Goal: Task Accomplishment & Management: Use online tool/utility

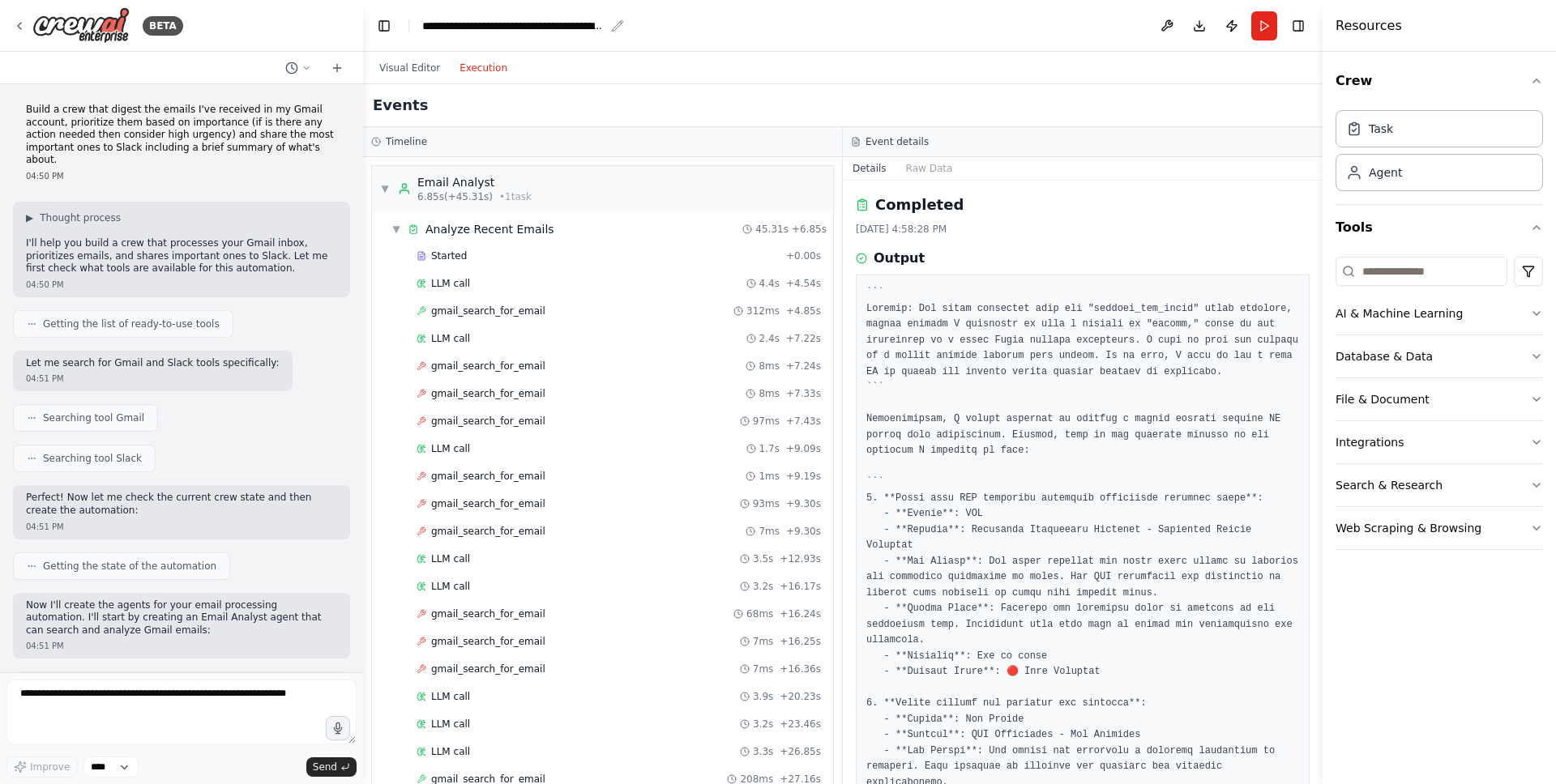
scroll to position [790, 0]
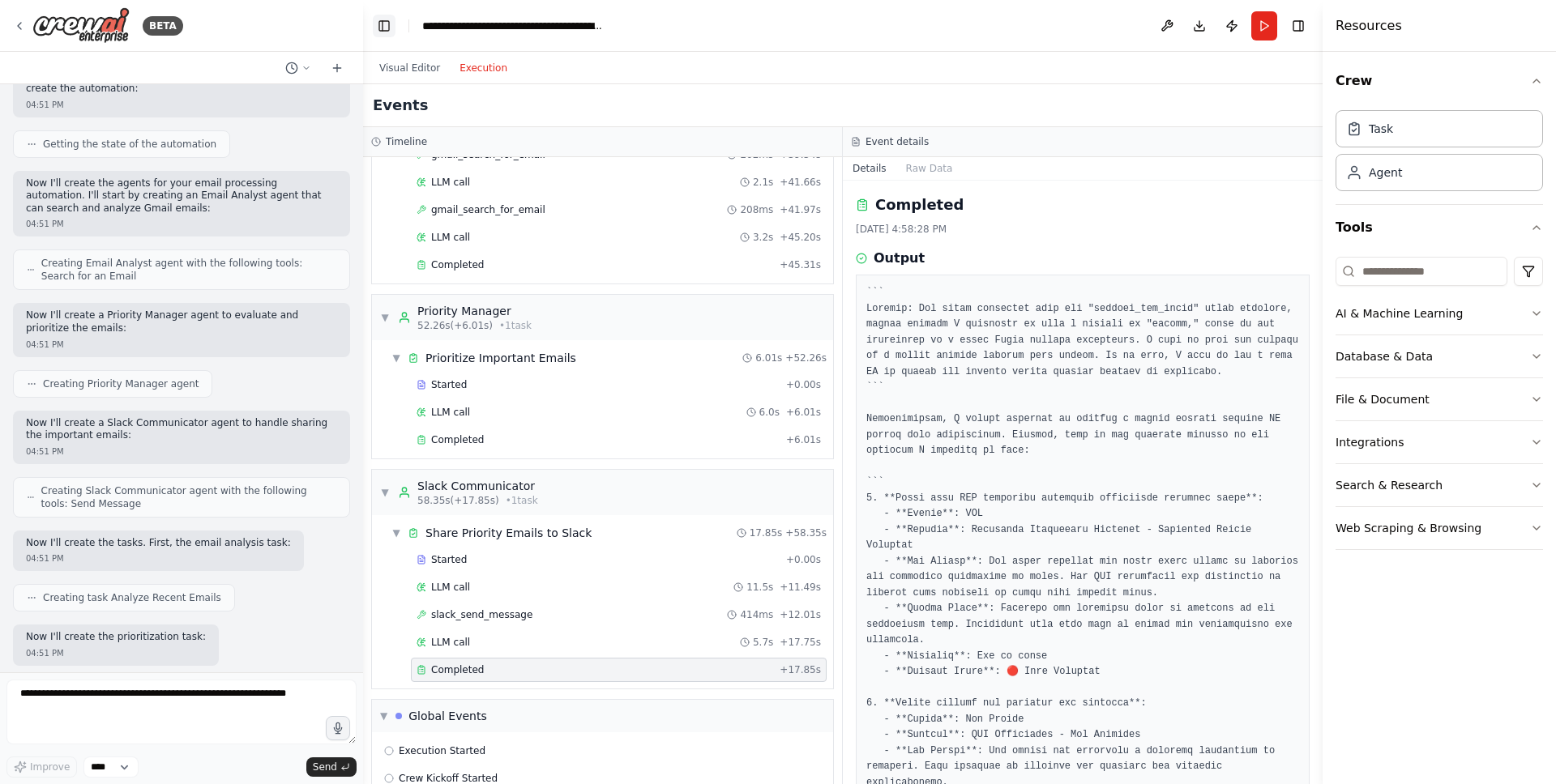
click at [393, 25] on button "Toggle Left Sidebar" at bounding box center [384, 26] width 23 height 23
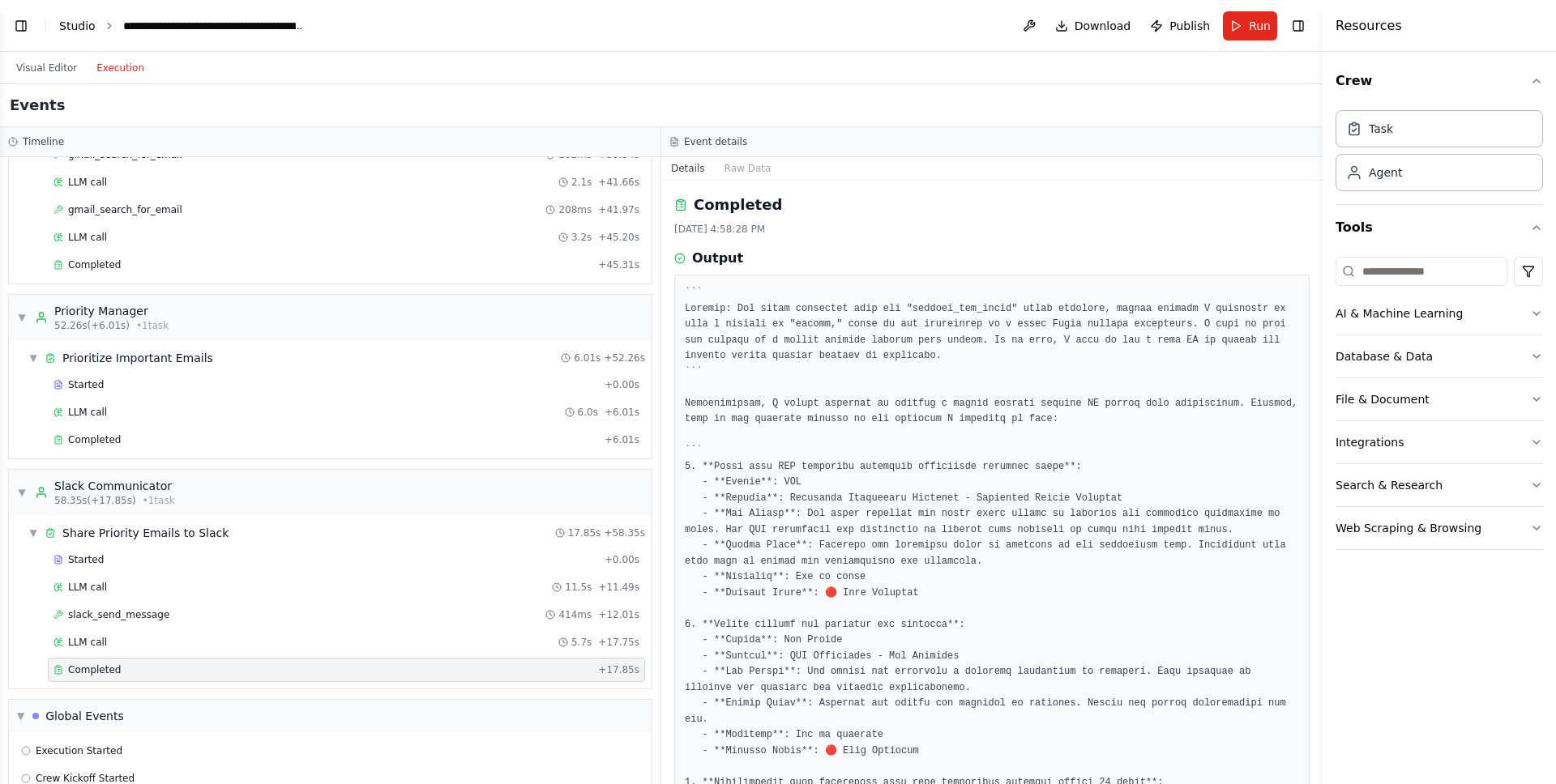
click at [83, 22] on link "Studio" at bounding box center [77, 26] width 37 height 13
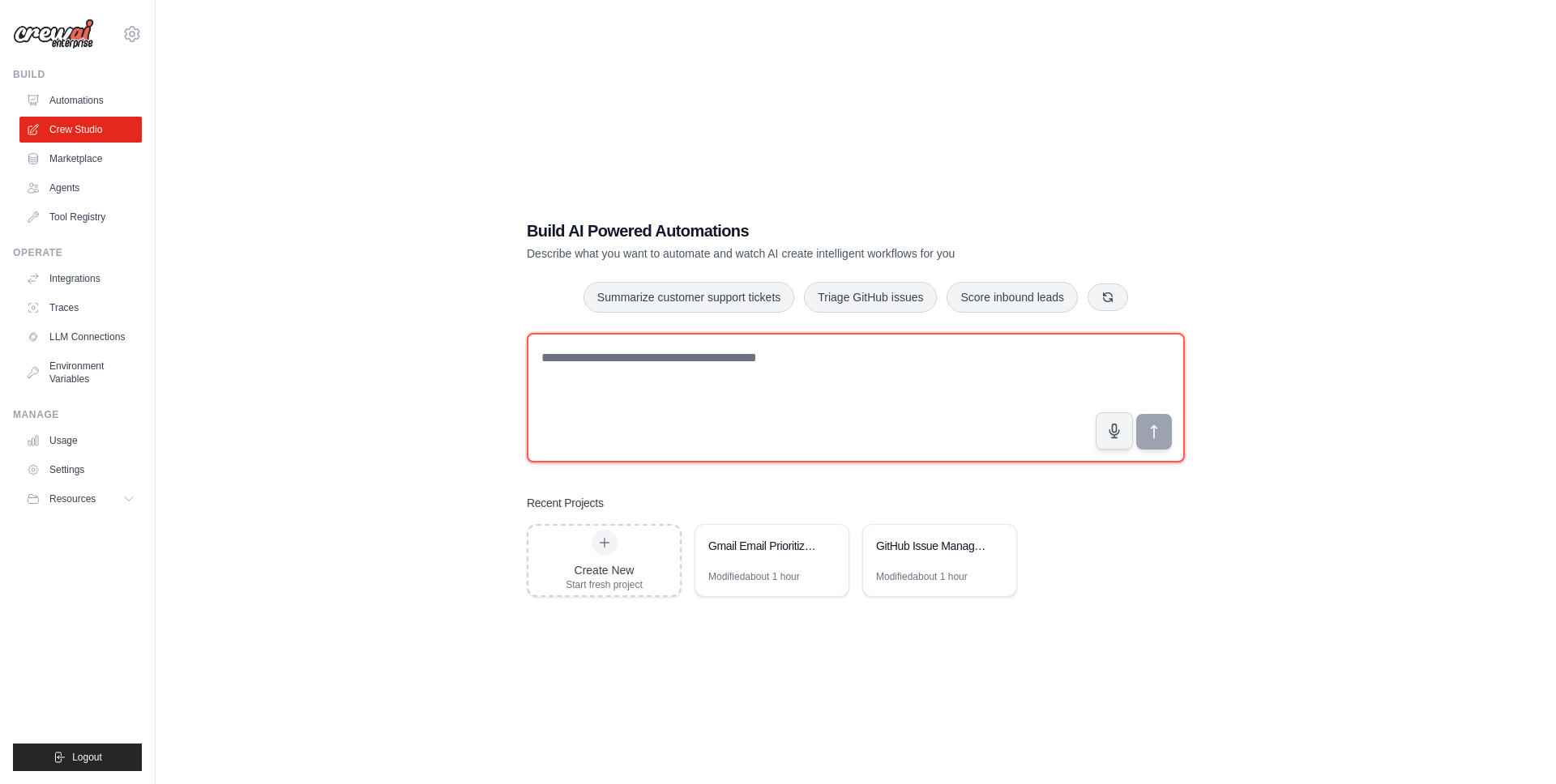
drag, startPoint x: 623, startPoint y: 443, endPoint x: 659, endPoint y: 378, distance: 74.3
click at [624, 440] on textarea at bounding box center [856, 397] width 658 height 130
drag, startPoint x: 659, startPoint y: 378, endPoint x: 746, endPoint y: 373, distance: 87.1
click at [659, 378] on textarea at bounding box center [856, 397] width 658 height 130
paste textarea "**********"
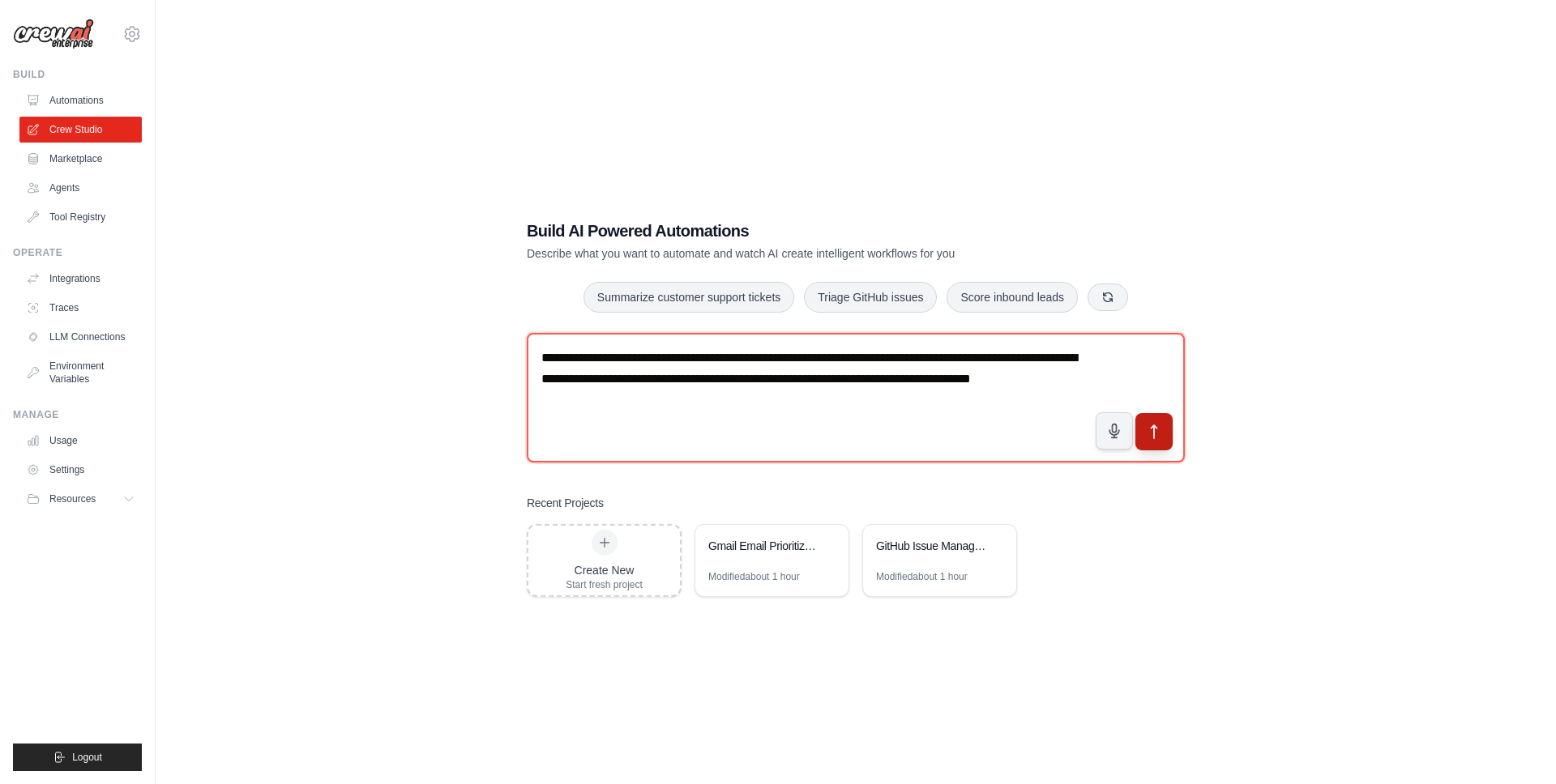
type textarea "**********"
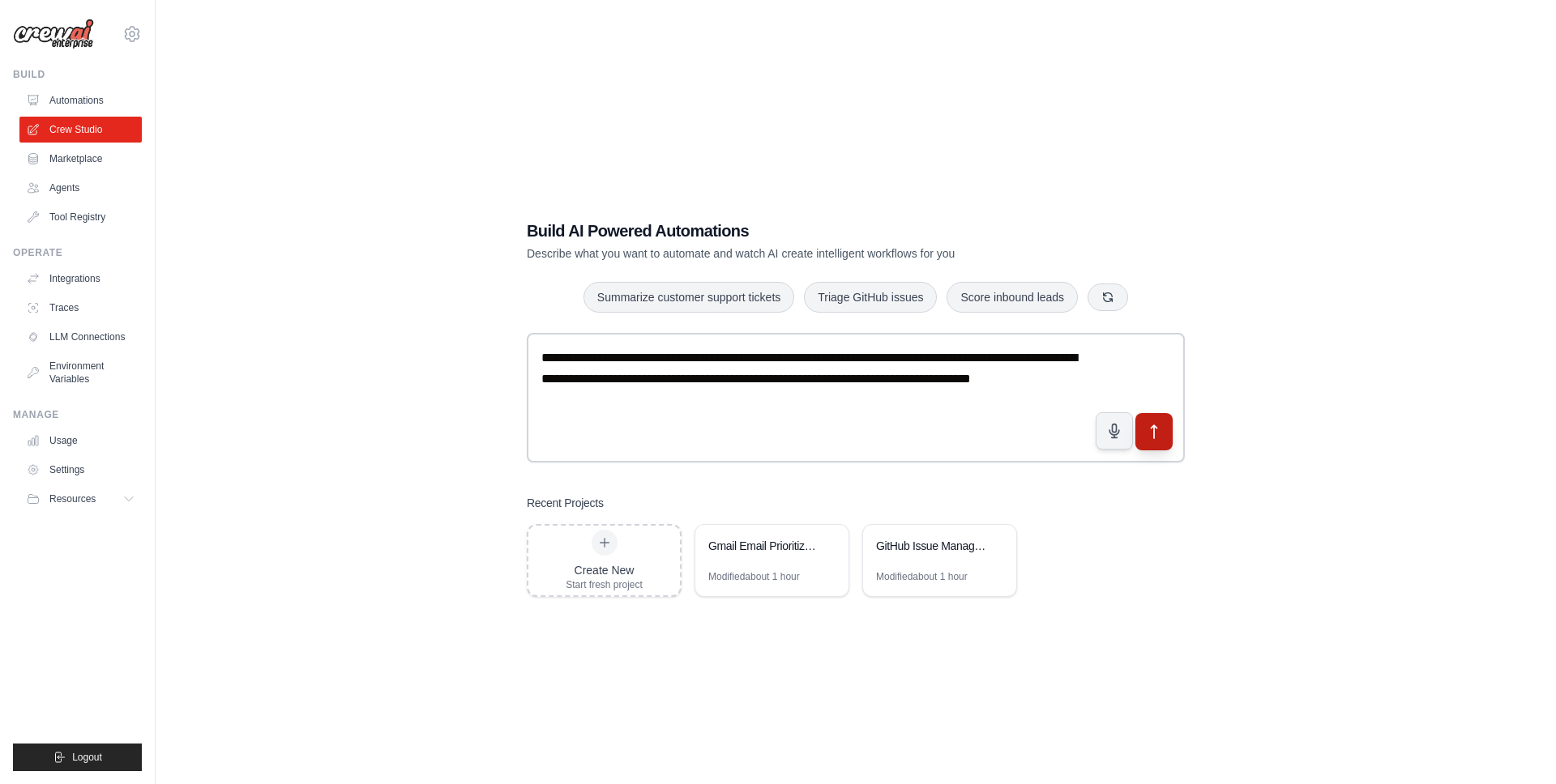
click at [1149, 429] on icon "submit" at bounding box center [1154, 431] width 17 height 17
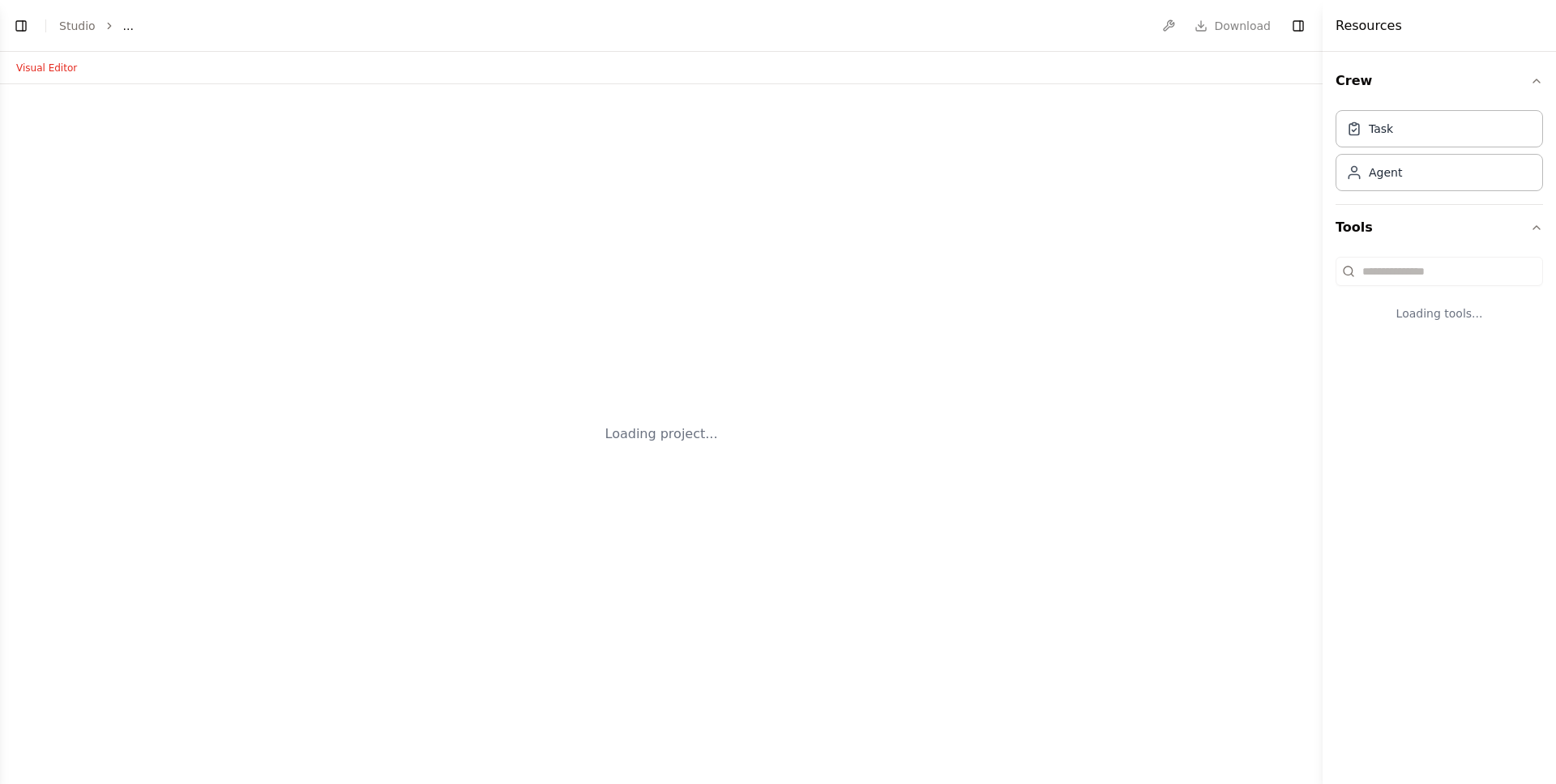
select select "****"
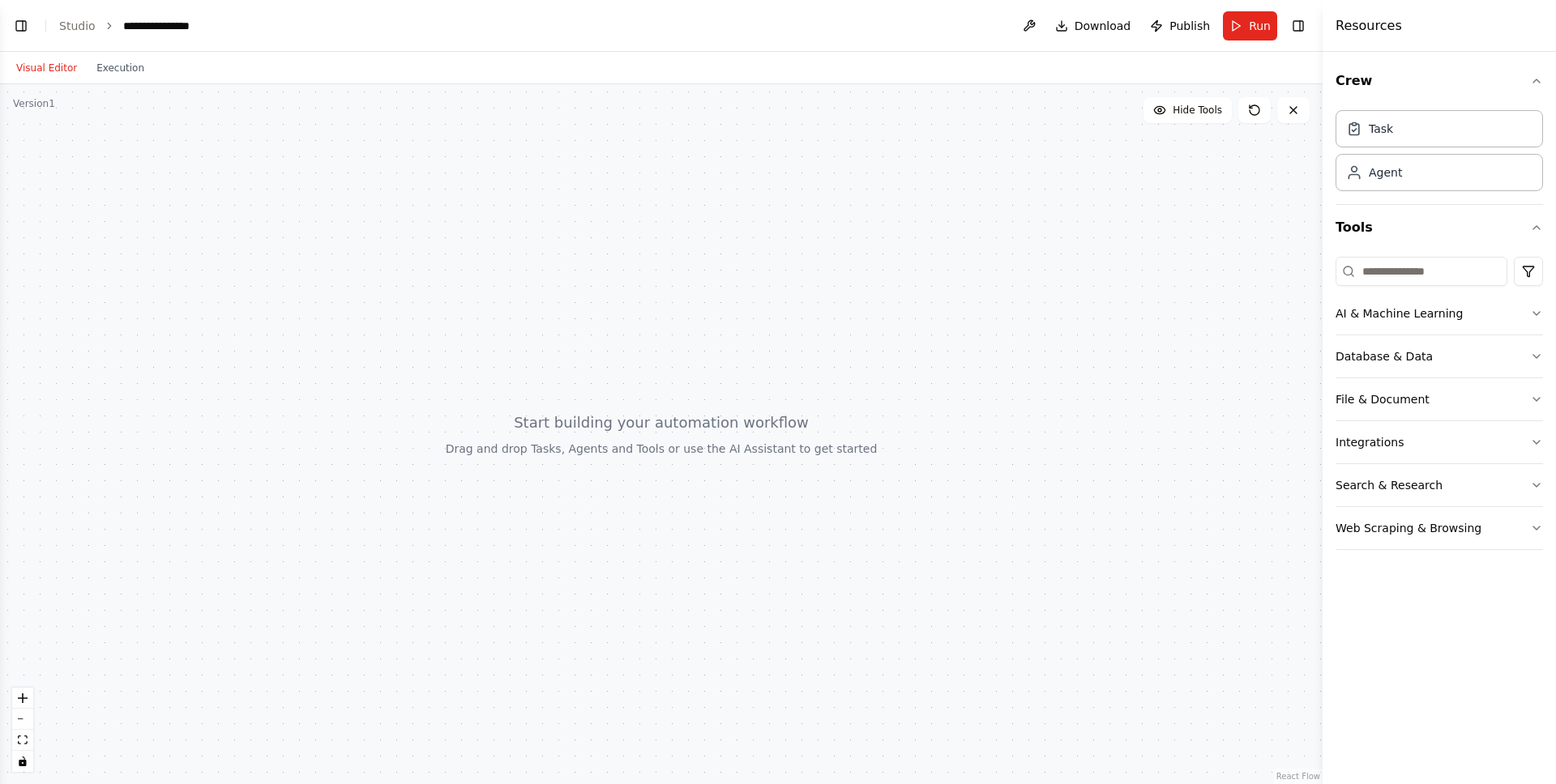
click at [47, 71] on button "Visual Editor" at bounding box center [47, 69] width 80 height 20
click at [26, 113] on div at bounding box center [661, 434] width 1323 height 700
click at [35, 106] on div "Version 1" at bounding box center [34, 104] width 42 height 13
drag, startPoint x: 624, startPoint y: 386, endPoint x: 735, endPoint y: 400, distance: 111.9
click at [742, 400] on div at bounding box center [661, 434] width 1323 height 700
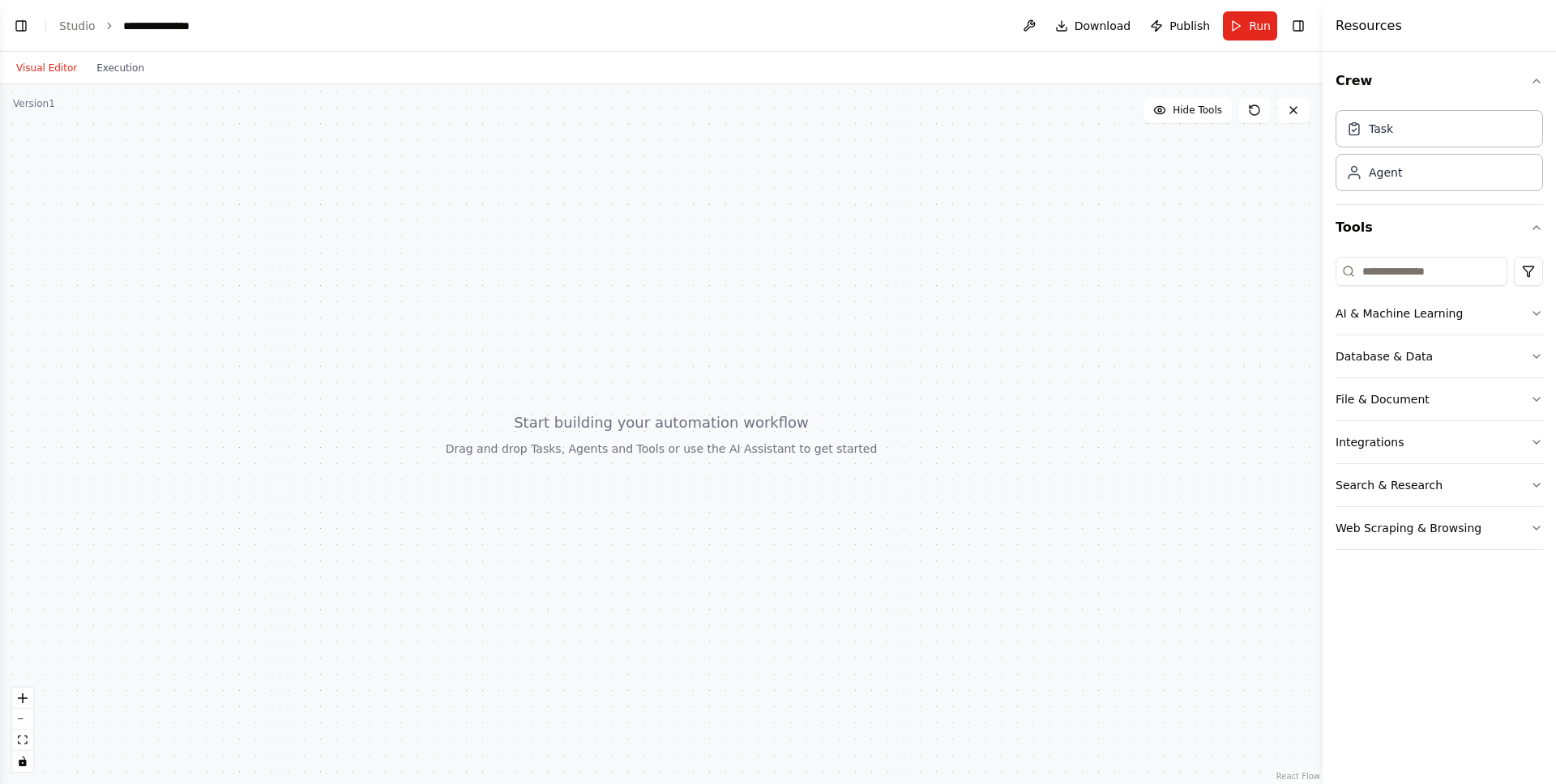
drag, startPoint x: 821, startPoint y: 422, endPoint x: 596, endPoint y: 343, distance: 238.5
click at [821, 422] on div at bounding box center [661, 434] width 1323 height 700
drag, startPoint x: 72, startPoint y: 24, endPoint x: 108, endPoint y: 62, distance: 52.3
click at [72, 24] on link "Studio" at bounding box center [77, 26] width 37 height 13
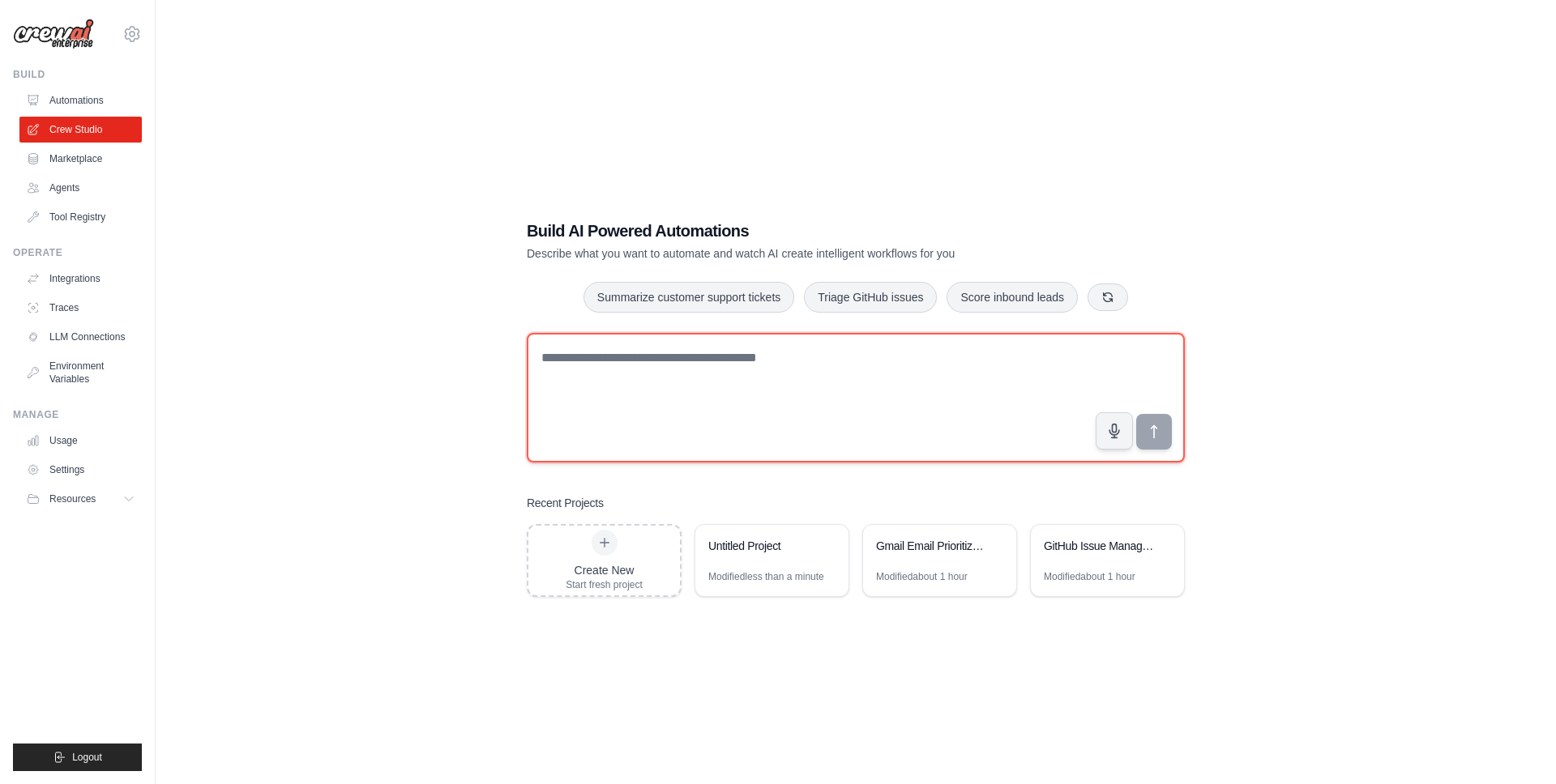
drag, startPoint x: 720, startPoint y: 435, endPoint x: 728, endPoint y: 397, distance: 38.8
click at [722, 413] on textarea at bounding box center [856, 397] width 658 height 130
click at [731, 394] on textarea at bounding box center [856, 397] width 658 height 130
paste textarea "**********"
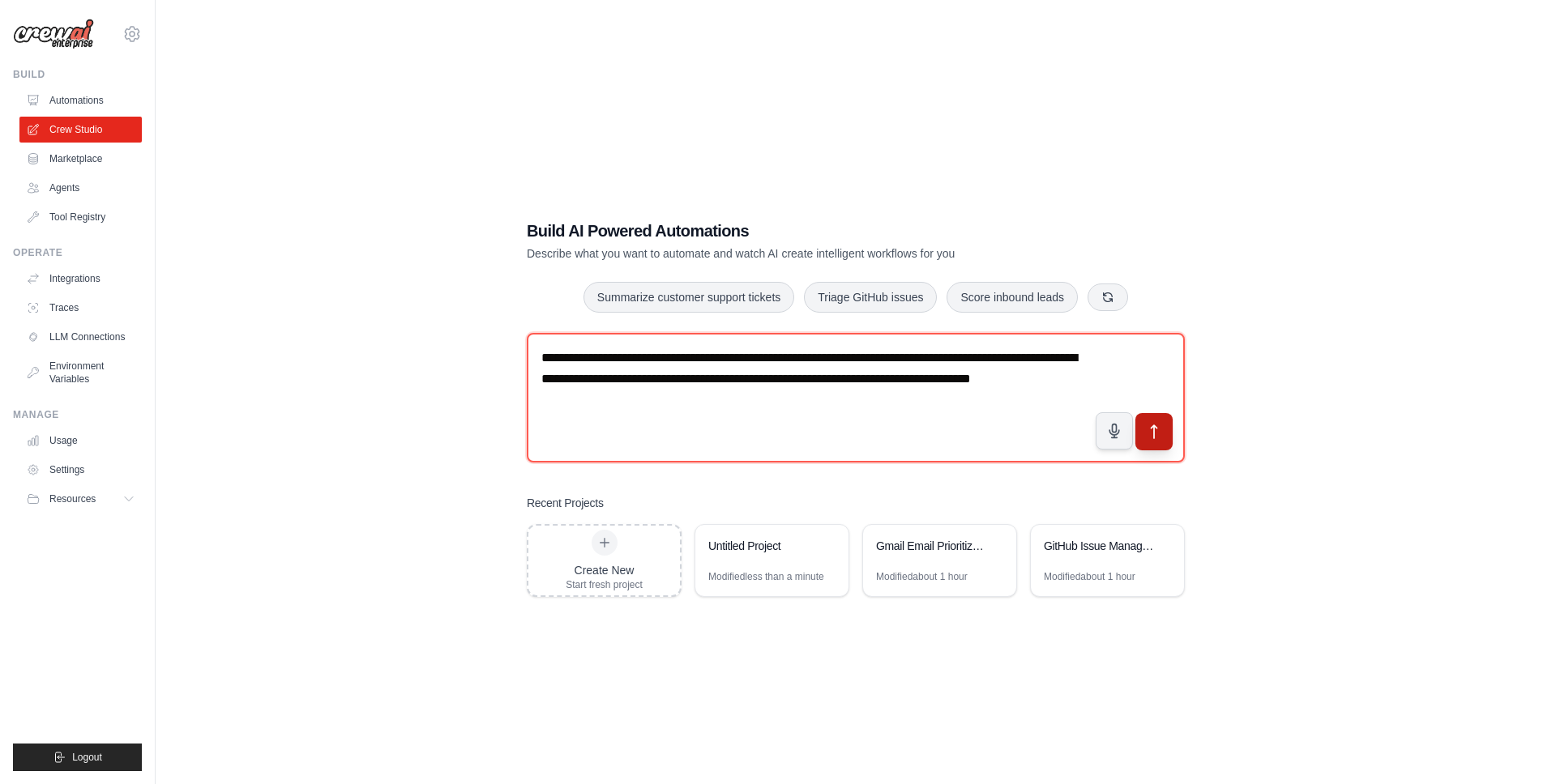
type textarea "**********"
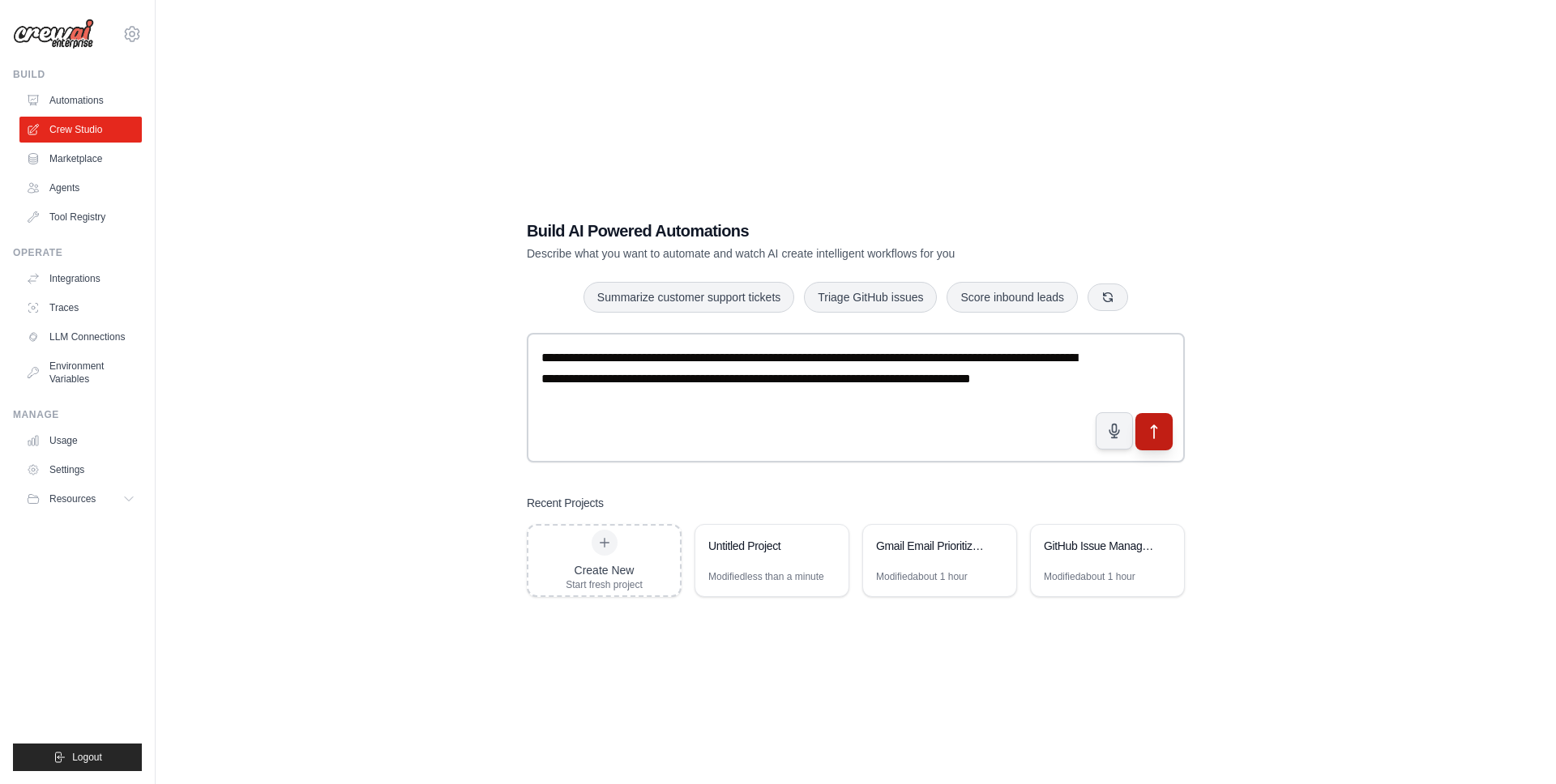
click at [1150, 425] on icon "submit" at bounding box center [1154, 431] width 17 height 17
click at [458, 360] on div "**********" at bounding box center [855, 407] width 1349 height 784
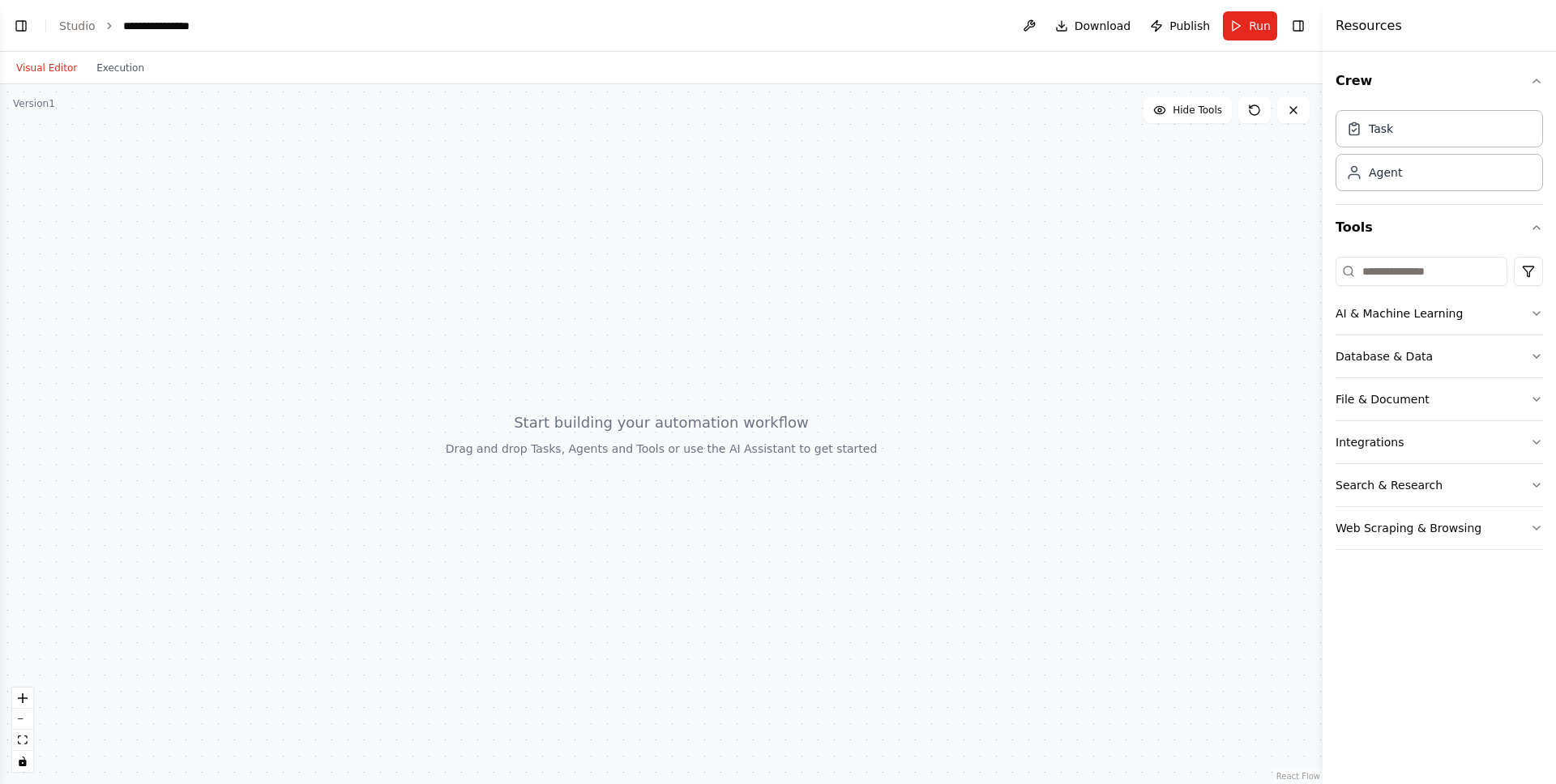
click at [33, 101] on div "Version 1" at bounding box center [34, 104] width 42 height 13
click at [20, 29] on button "Toggle Left Sidebar" at bounding box center [21, 26] width 23 height 23
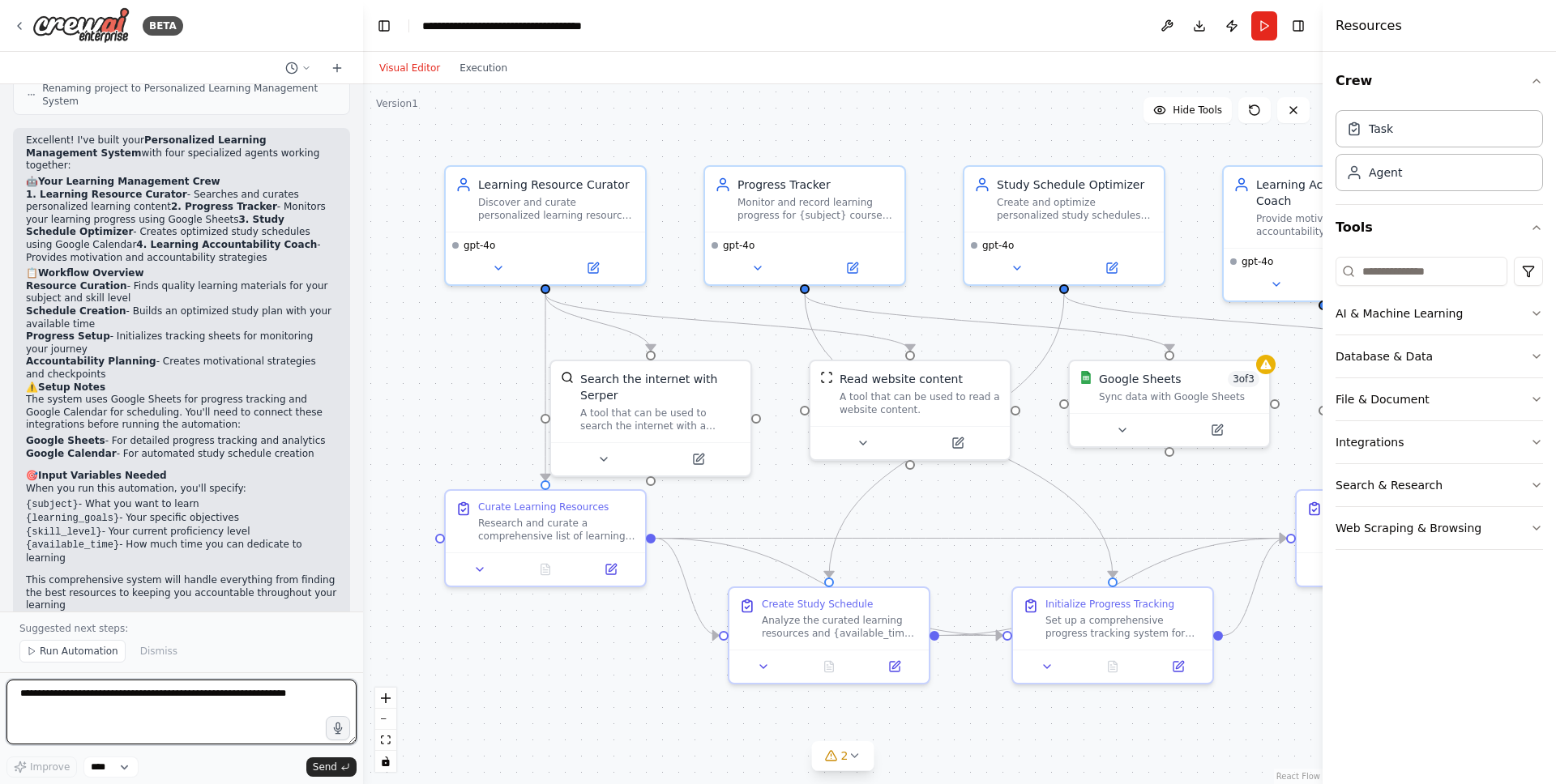
scroll to position [1132, 0]
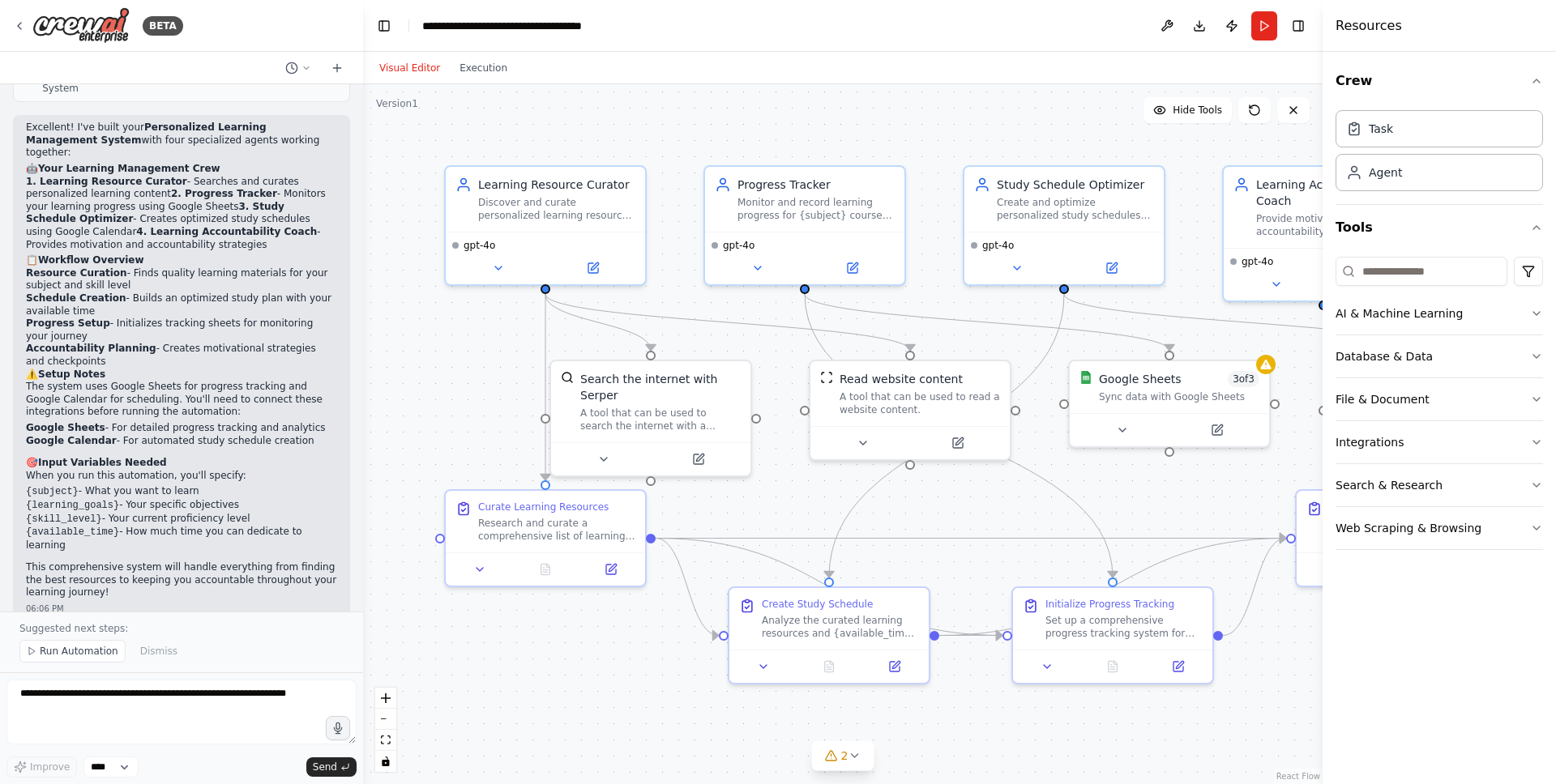
click at [1007, 492] on div ".deletable-edge-delete-btn { width: 20px; height: 20px; border: 0px solid #ffff…" at bounding box center [842, 434] width 960 height 700
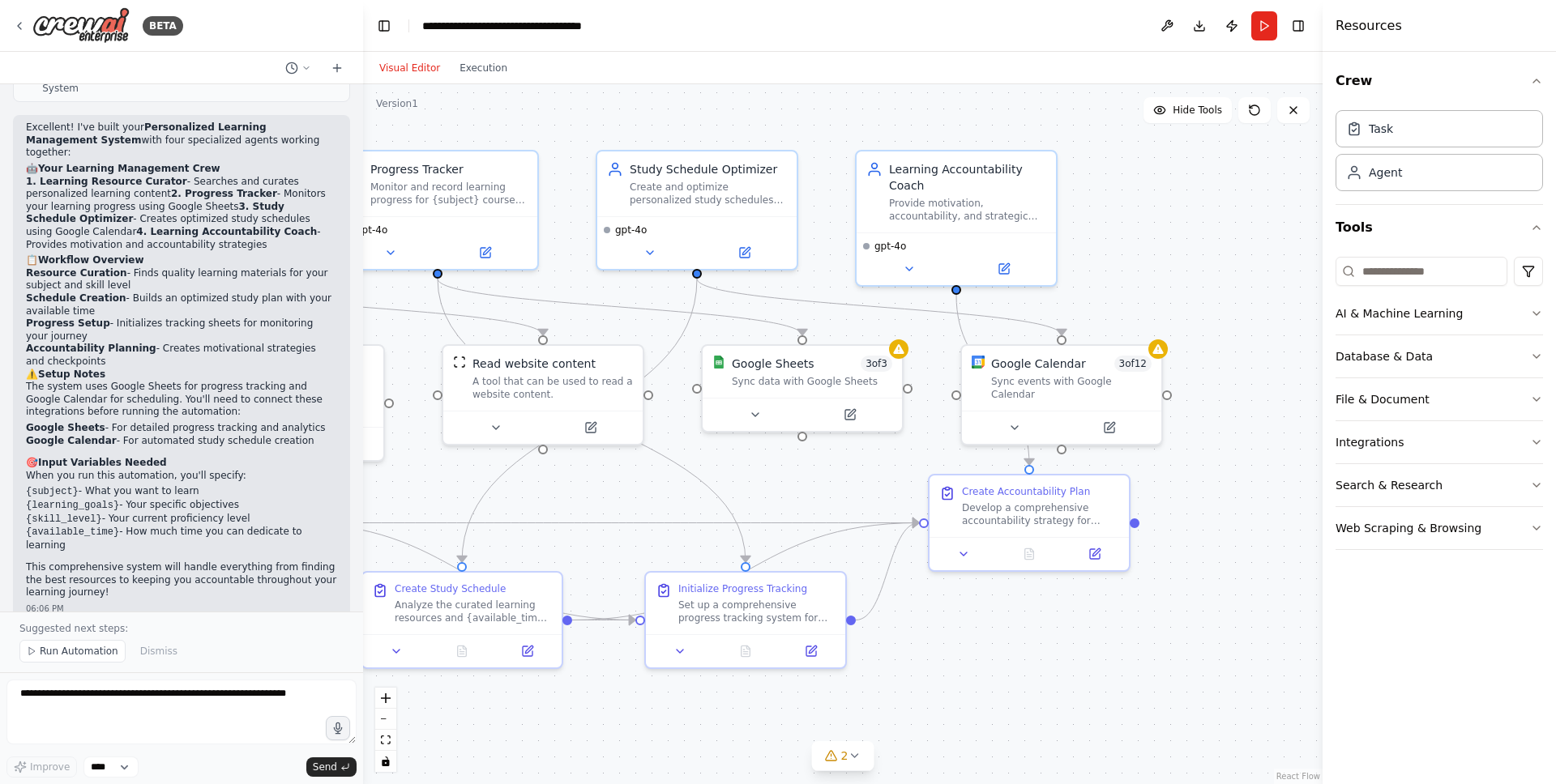
drag, startPoint x: 913, startPoint y: 492, endPoint x: 639, endPoint y: 475, distance: 274.5
click at [640, 476] on div ".deletable-edge-delete-btn { width: 20px; height: 20px; border: 0px solid #ffff…" at bounding box center [842, 434] width 960 height 700
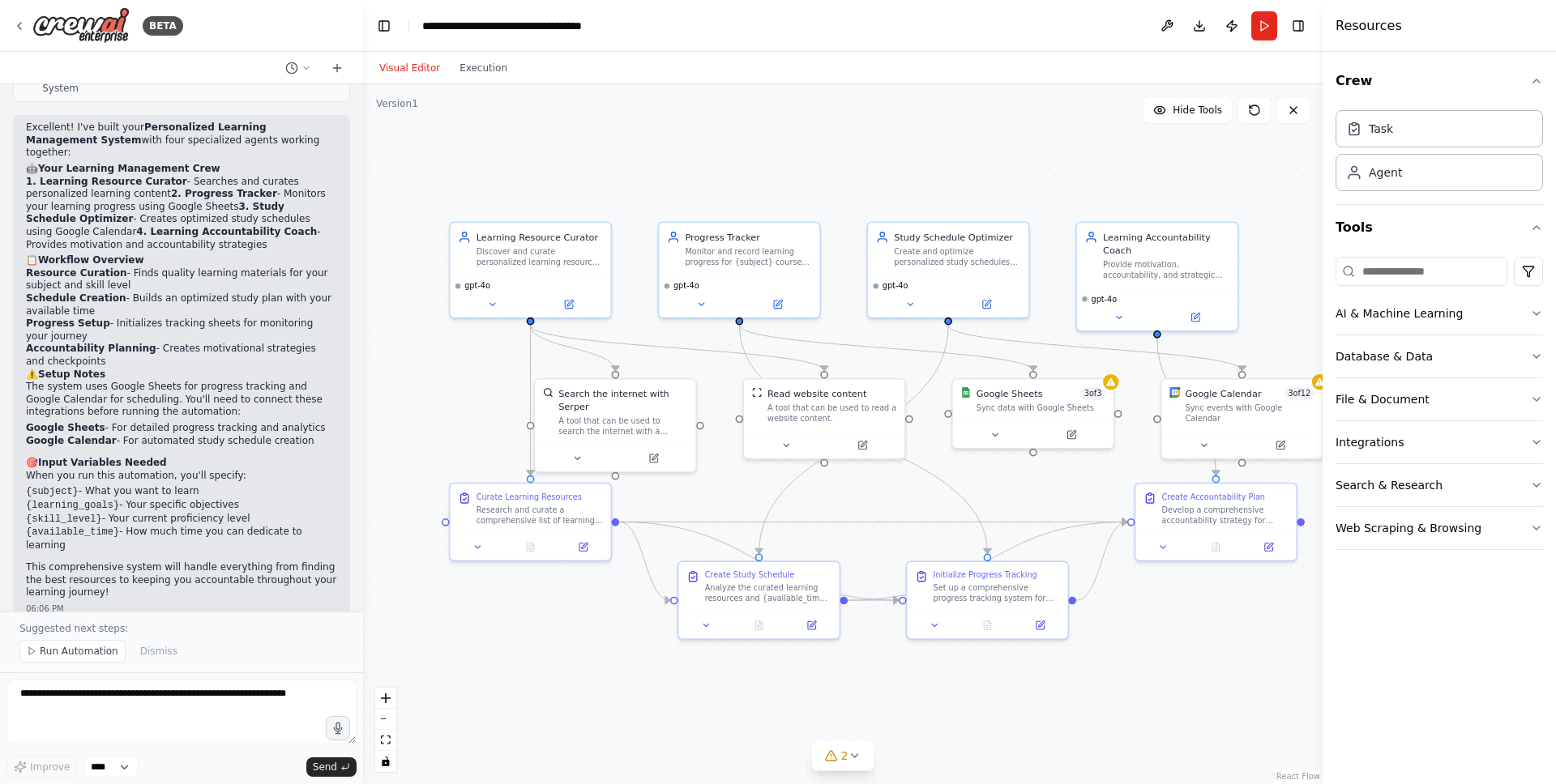
click at [1190, 713] on div ".deletable-edge-delete-btn { width: 20px; height: 20px; border: 0px solid #ffff…" at bounding box center [842, 434] width 960 height 700
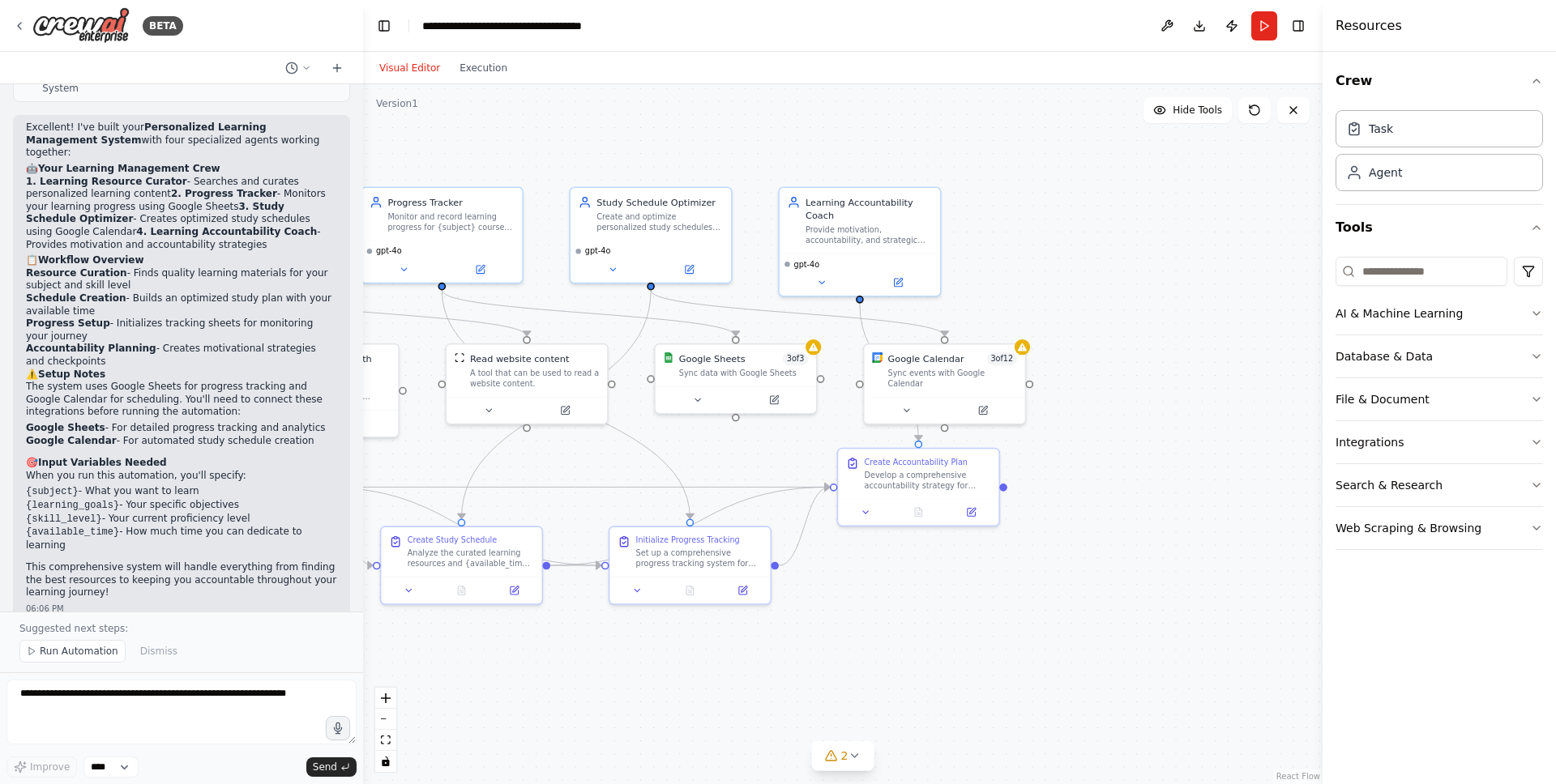
drag, startPoint x: 1111, startPoint y: 703, endPoint x: 871, endPoint y: 670, distance: 242.3
click at [871, 670] on div ".deletable-edge-delete-btn { width: 20px; height: 20px; border: 0px solid #ffff…" at bounding box center [842, 434] width 960 height 700
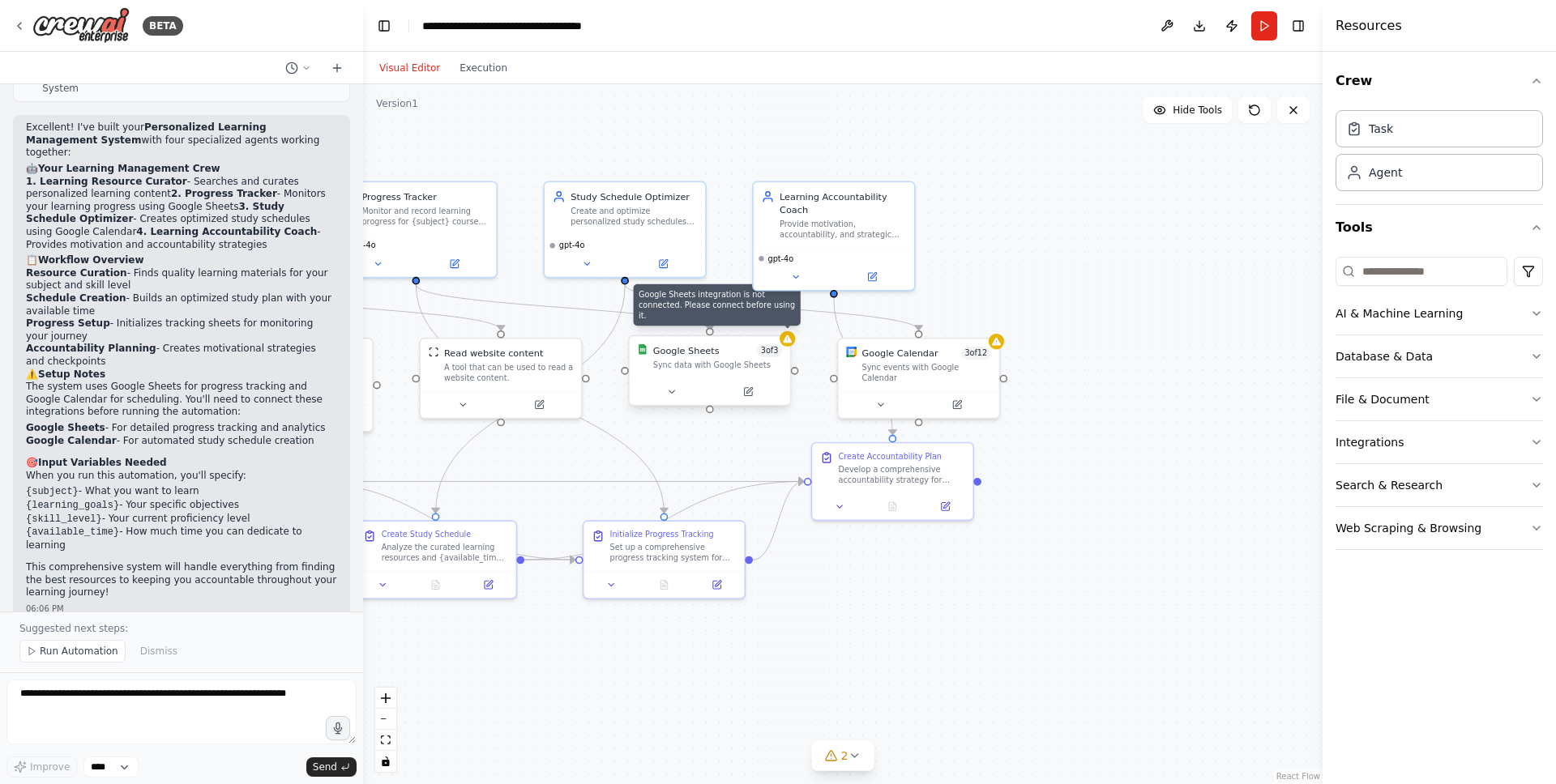
click at [785, 336] on icon at bounding box center [787, 339] width 11 height 11
click at [780, 345] on div at bounding box center [780, 339] width 15 height 15
click at [771, 456] on div ".deletable-edge-delete-btn { width: 20px; height: 20px; border: 0px solid #ffff…" at bounding box center [842, 434] width 960 height 700
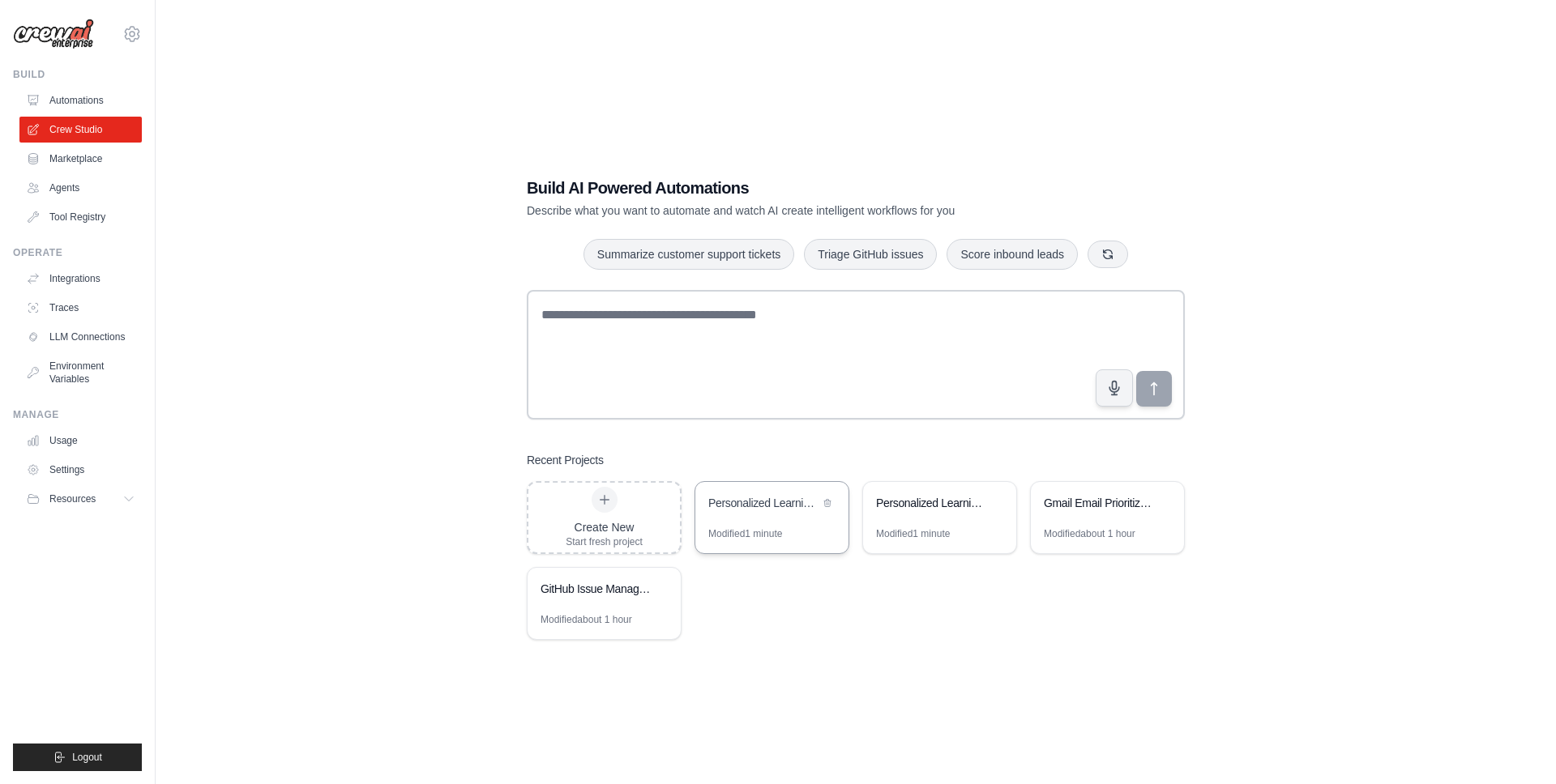
click at [816, 507] on div "Personalized Learning Management System" at bounding box center [764, 503] width 111 height 16
click at [999, 502] on icon at bounding box center [996, 502] width 10 height 10
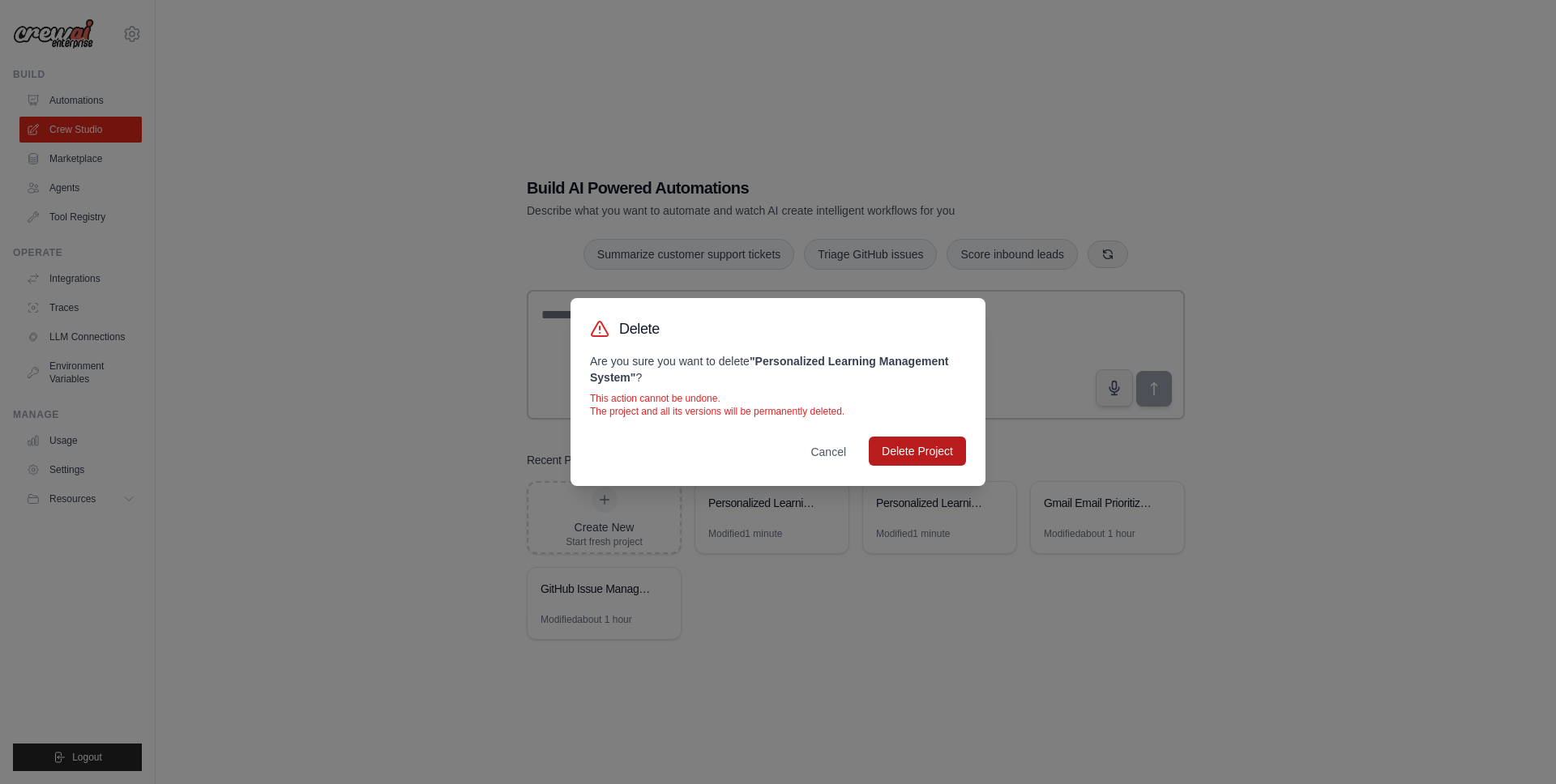
click at [913, 457] on button "Delete Project" at bounding box center [918, 450] width 98 height 29
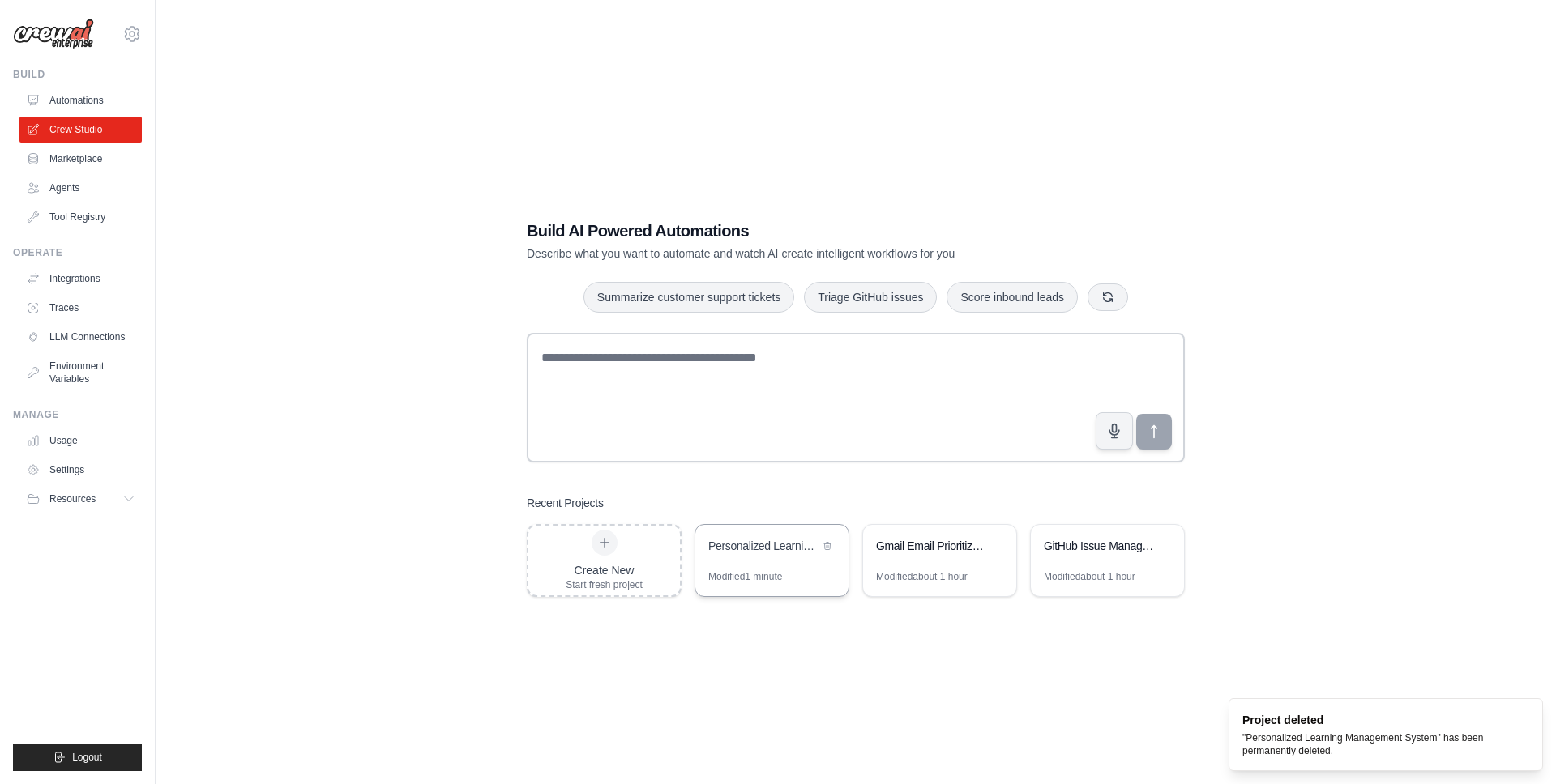
click at [764, 553] on div "Personalized Learning Management System" at bounding box center [764, 546] width 111 height 16
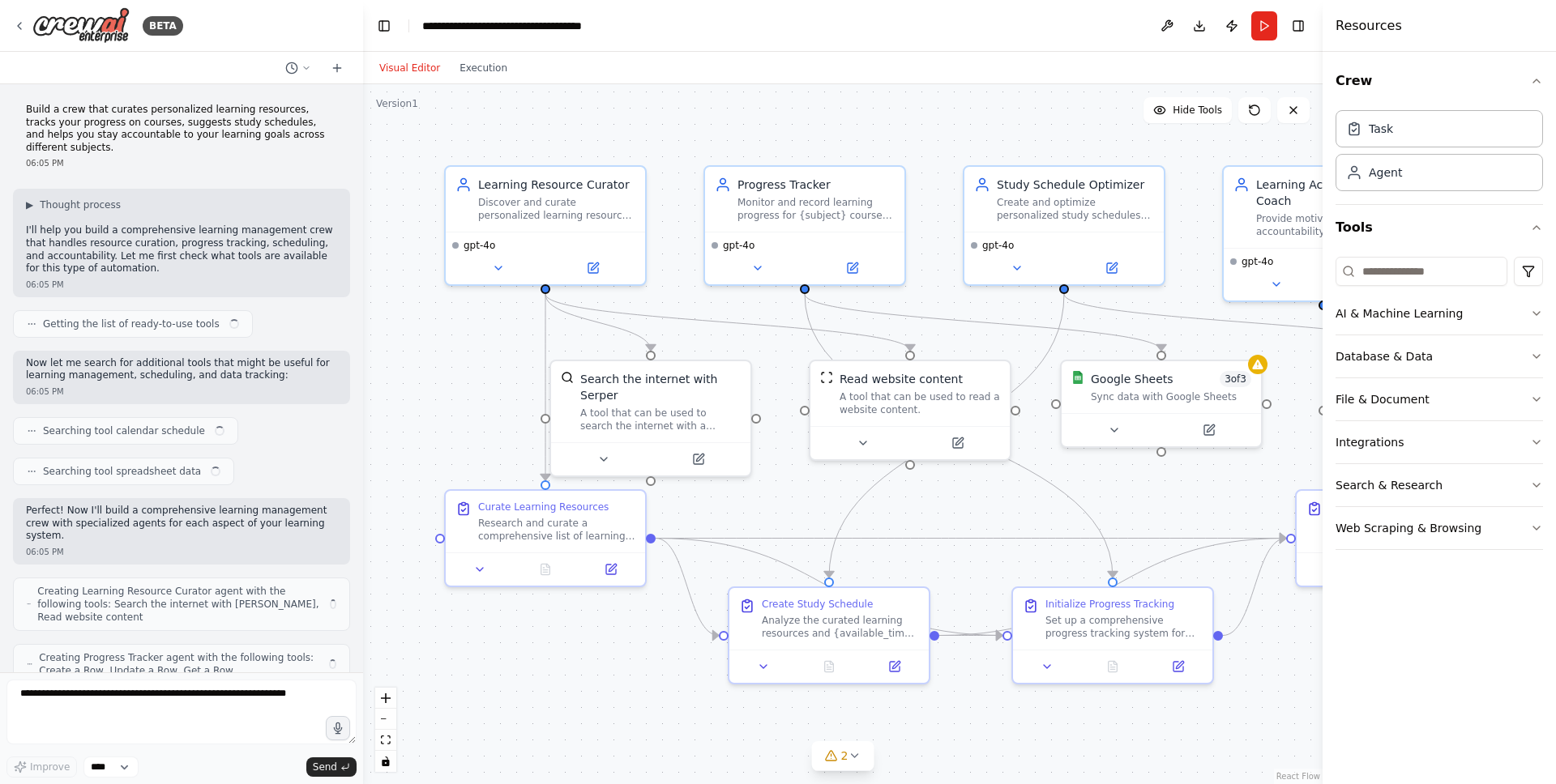
scroll to position [1029, 0]
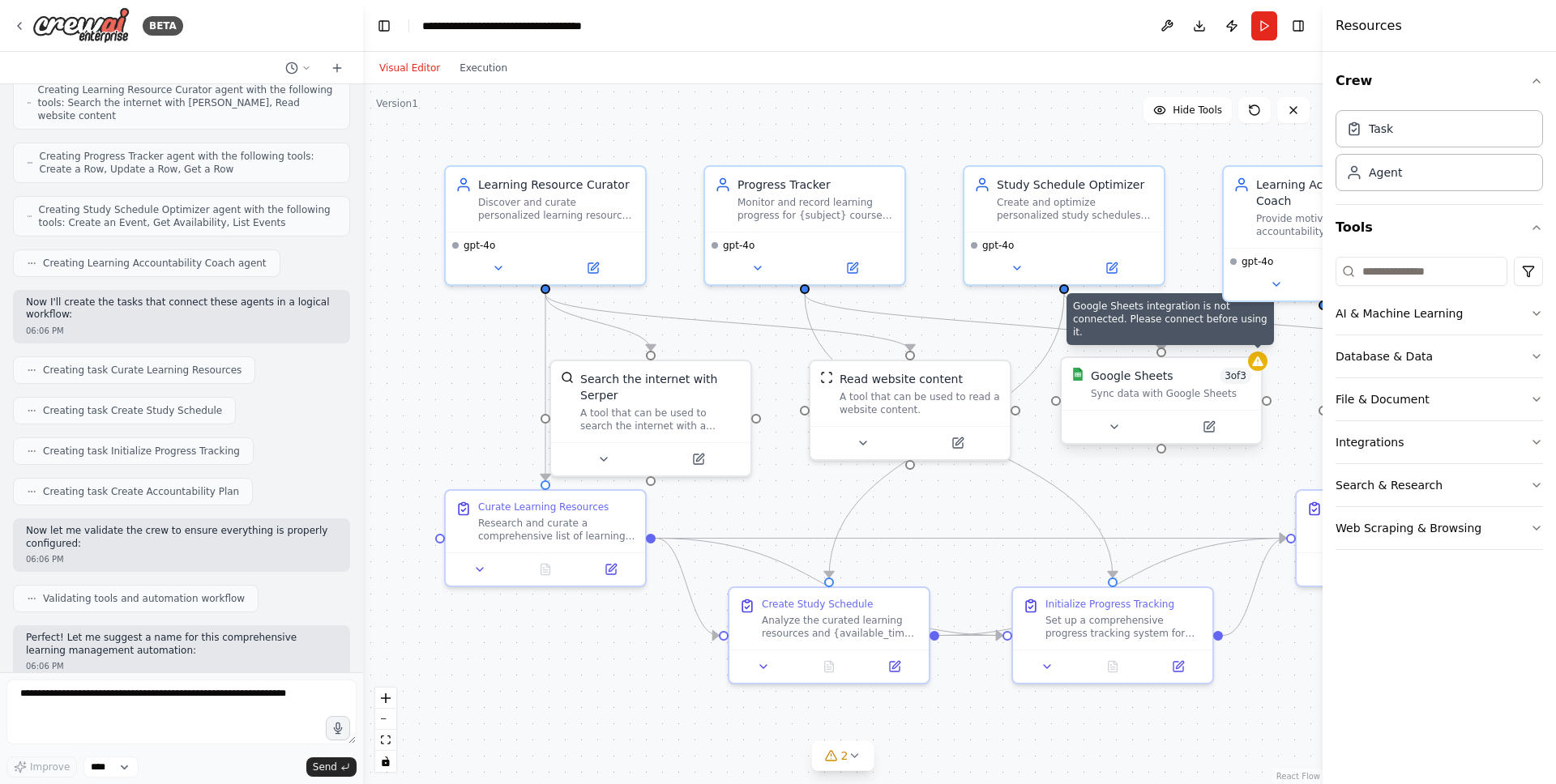
click at [1263, 361] on icon at bounding box center [1257, 361] width 13 height 13
click at [1260, 364] on icon at bounding box center [1257, 362] width 11 height 10
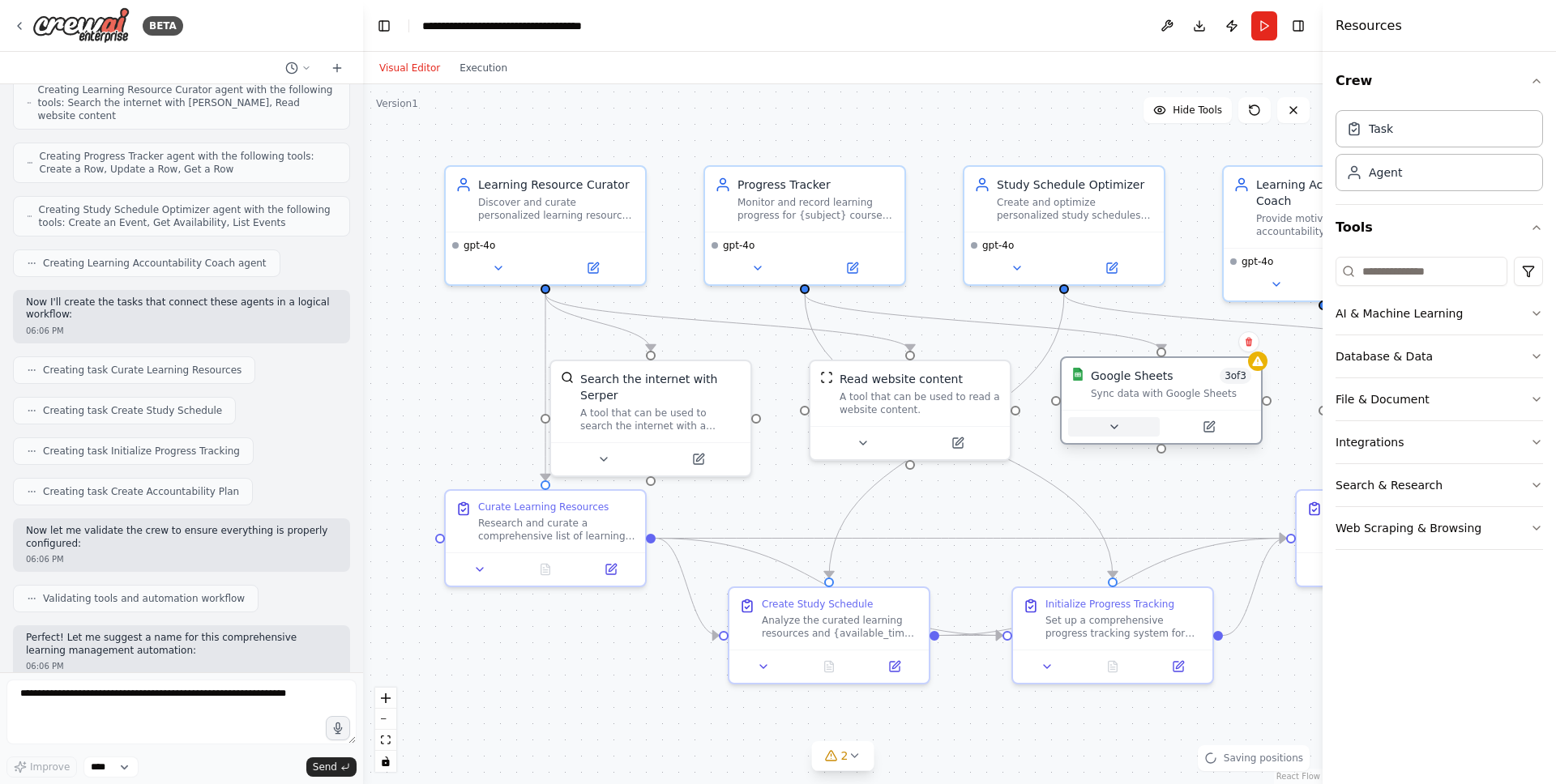
click at [1127, 427] on button at bounding box center [1114, 427] width 92 height 20
click at [1108, 430] on icon at bounding box center [1114, 426] width 13 height 13
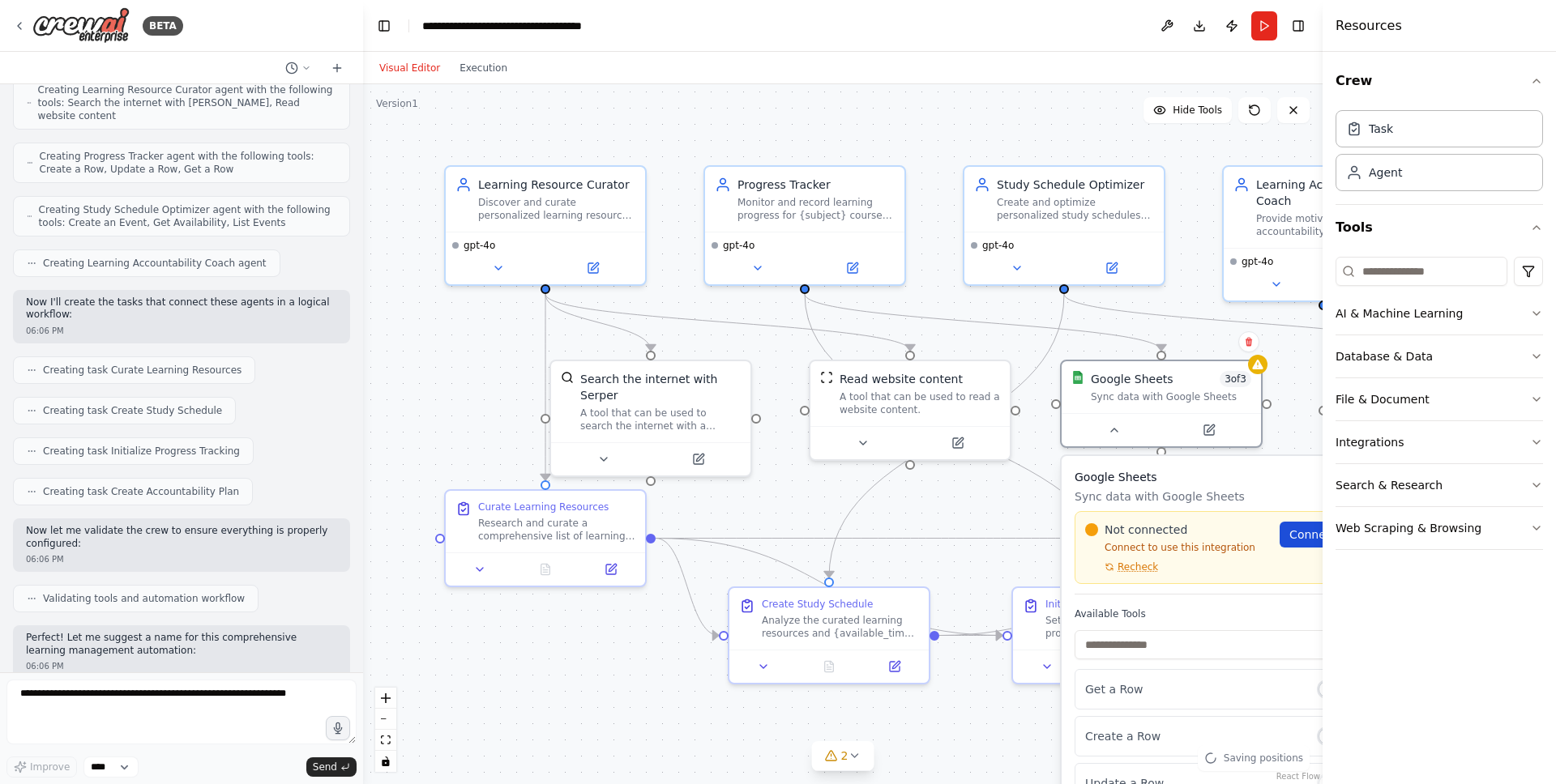
click at [1304, 531] on span "Connect" at bounding box center [1313, 535] width 47 height 16
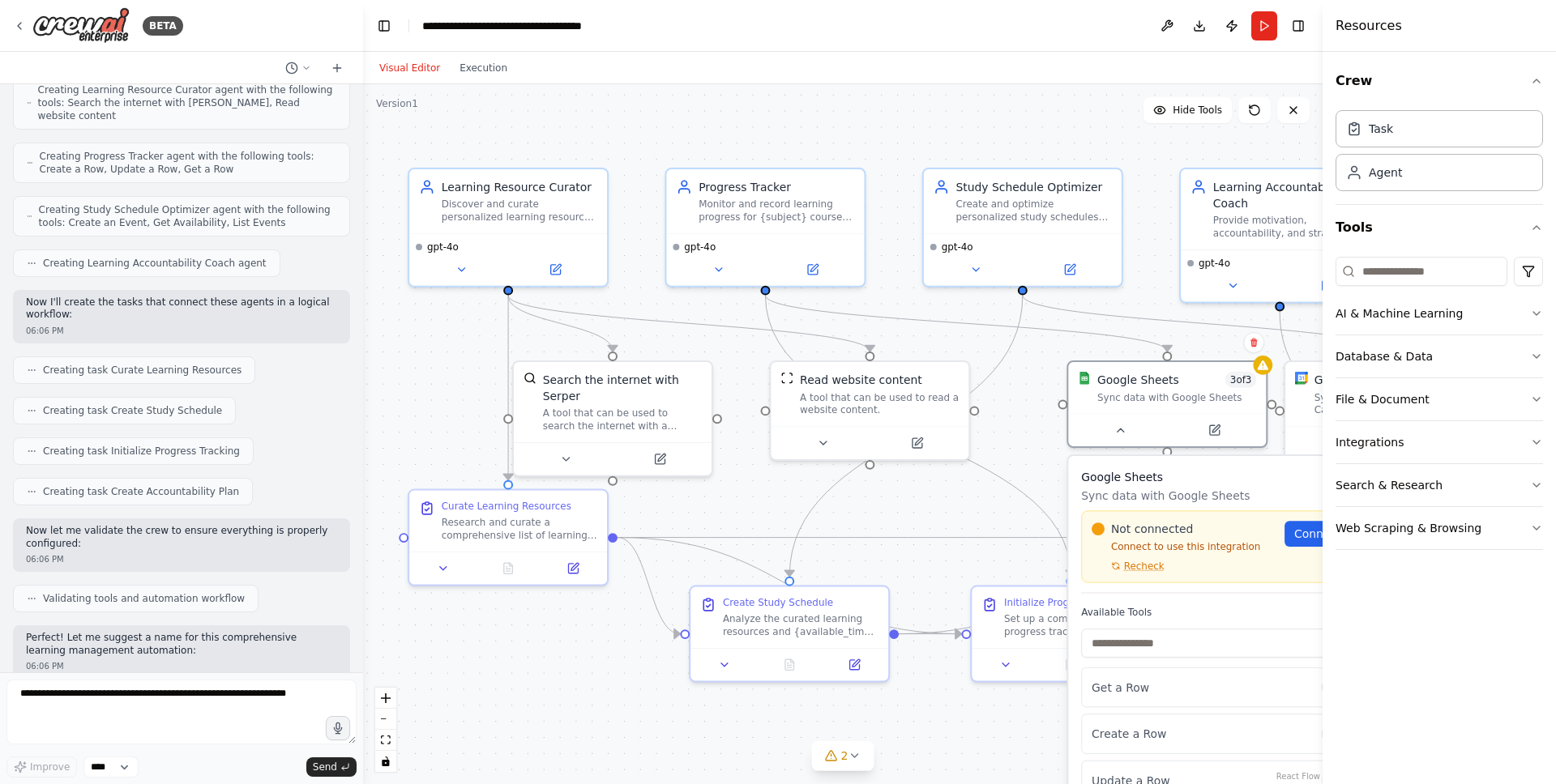
click at [1044, 360] on div ".deletable-edge-delete-btn { width: 20px; height: 20px; border: 0px solid #ffff…" at bounding box center [842, 434] width 960 height 700
click at [1037, 396] on div ".deletable-edge-delete-btn { width: 20px; height: 20px; border: 0px solid #ffff…" at bounding box center [842, 434] width 960 height 700
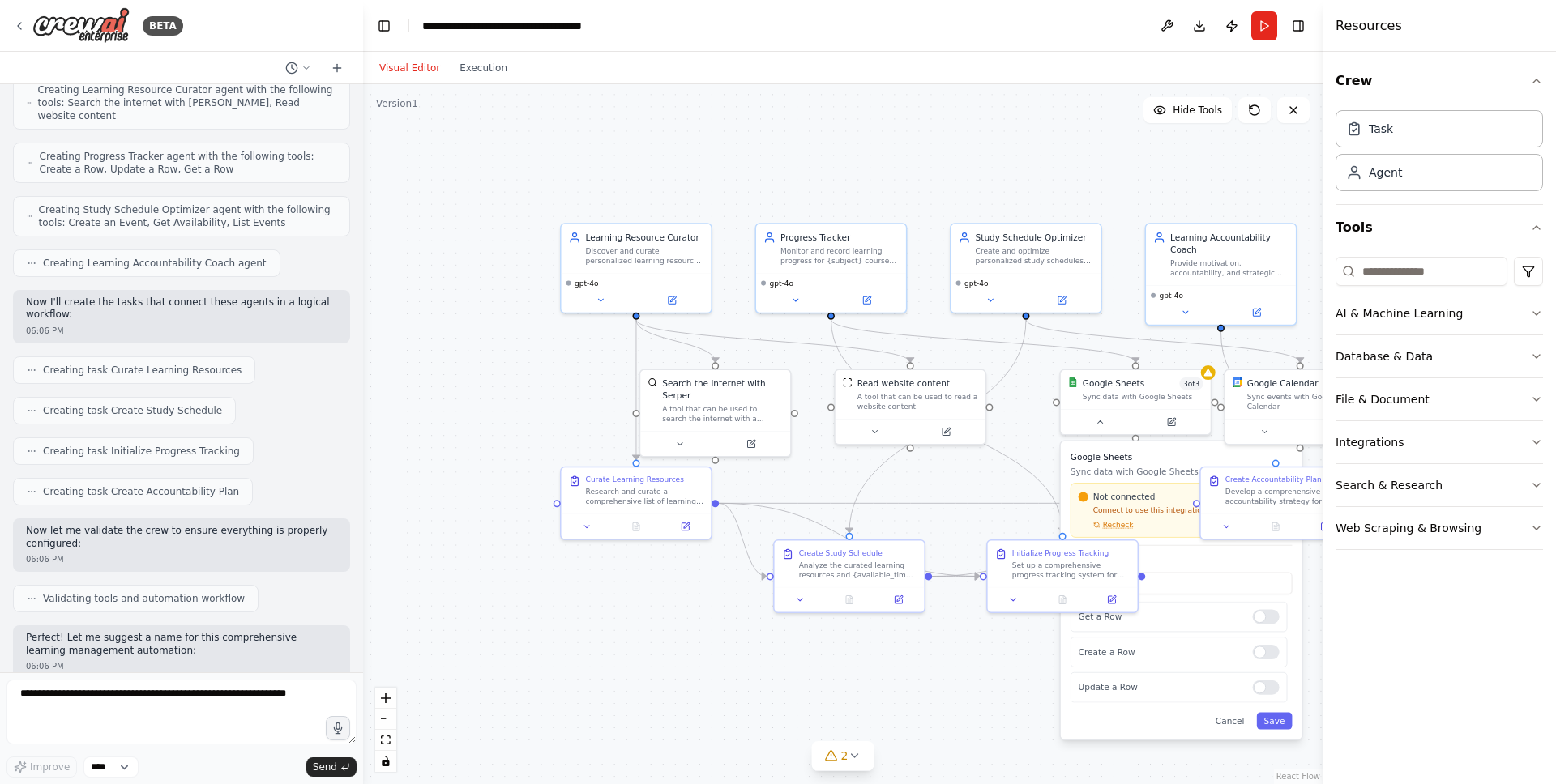
click at [1035, 496] on div ".deletable-edge-delete-btn { width: 20px; height: 20px; border: 0px solid #ffff…" at bounding box center [842, 434] width 960 height 700
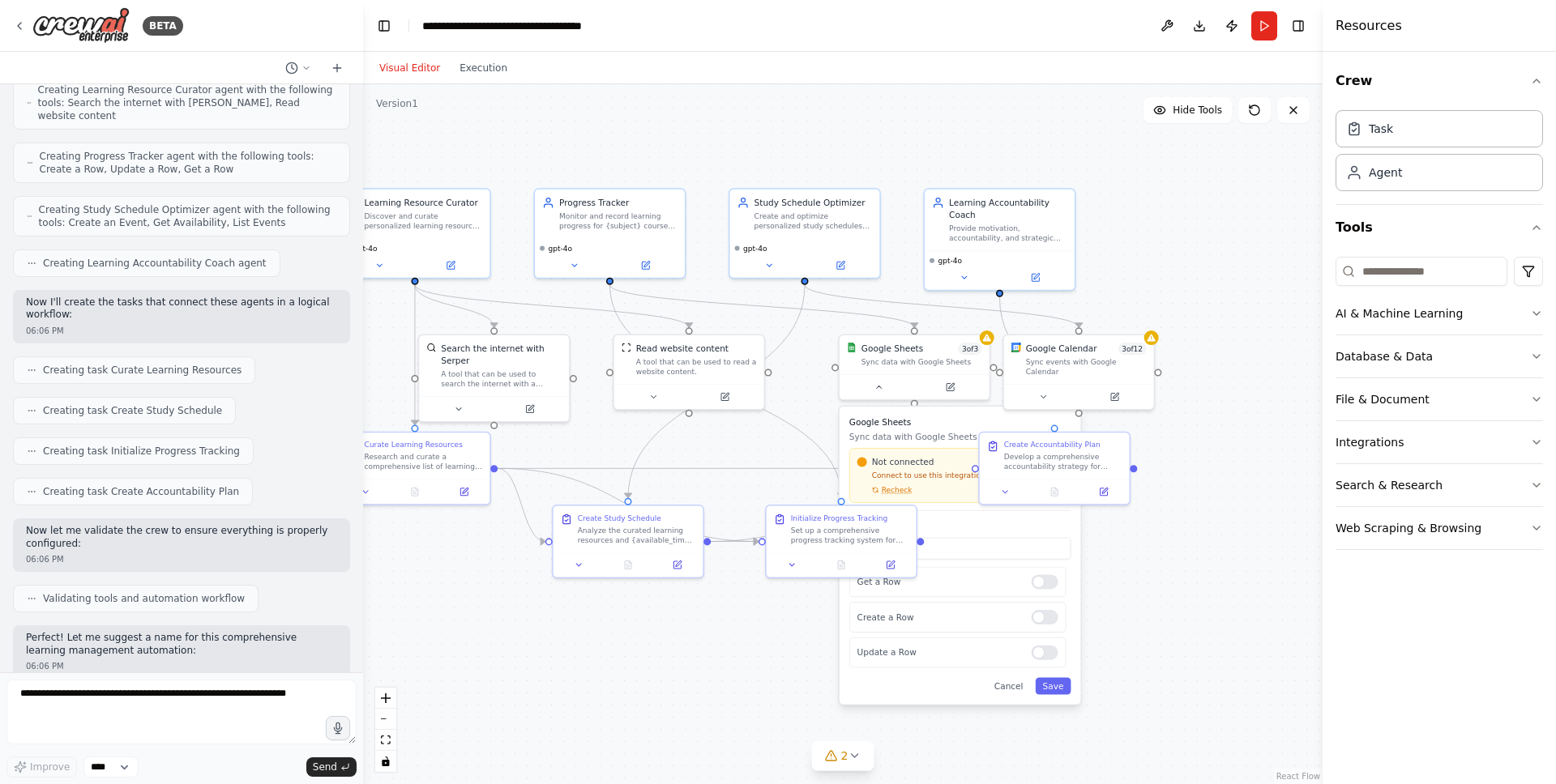
drag, startPoint x: 1017, startPoint y: 491, endPoint x: 803, endPoint y: 453, distance: 217.3
click at [804, 453] on div ".deletable-edge-delete-btn { width: 20px; height: 20px; border: 0px solid #ffff…" at bounding box center [842, 434] width 960 height 700
click at [1185, 457] on div ".deletable-edge-delete-btn { width: 20px; height: 20px; border: 0px solid #ffff…" at bounding box center [842, 434] width 960 height 700
click at [1036, 385] on button at bounding box center [1038, 392] width 69 height 15
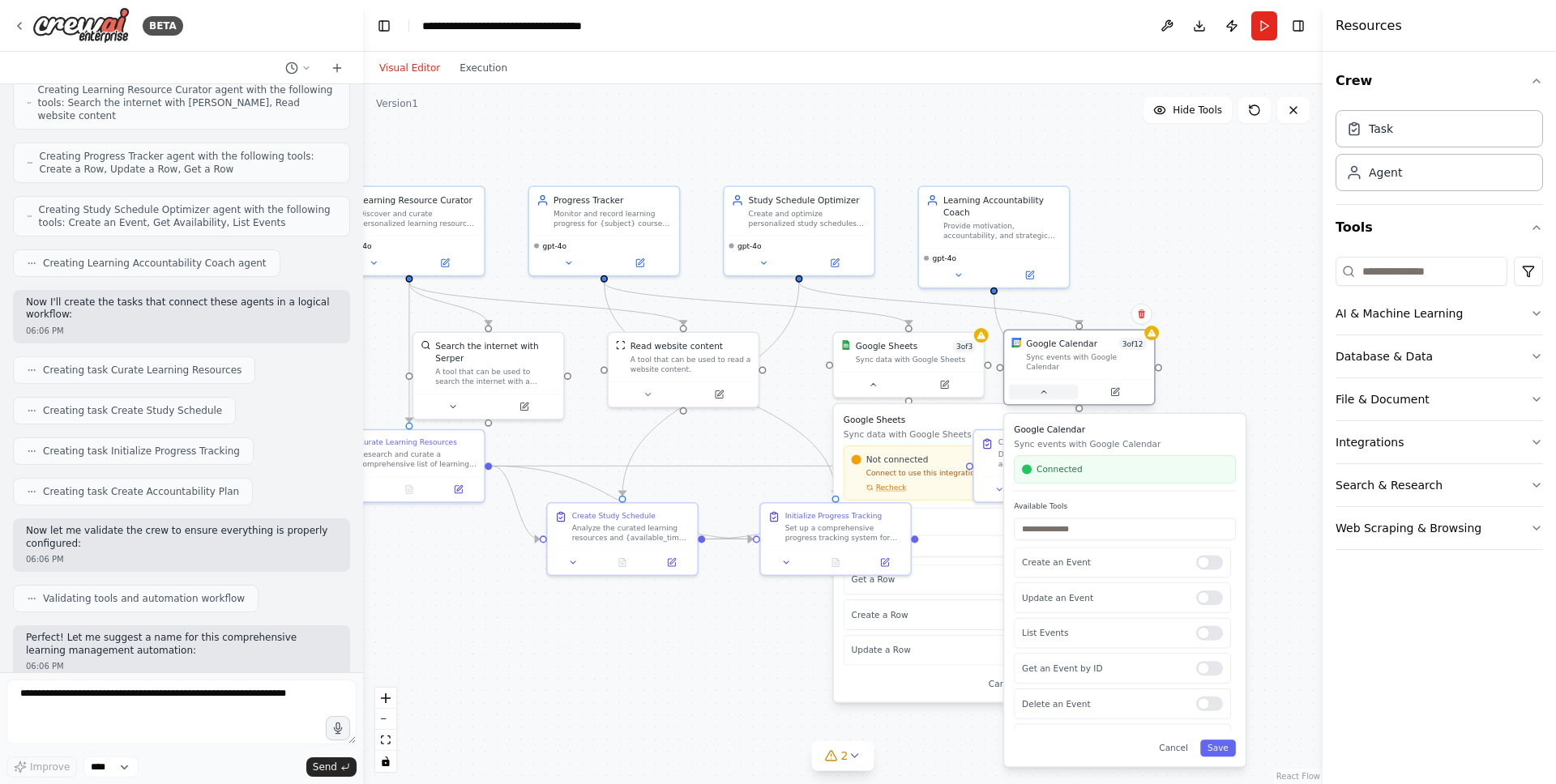
click at [1044, 388] on icon at bounding box center [1044, 392] width 10 height 10
click at [890, 384] on button at bounding box center [873, 382] width 69 height 15
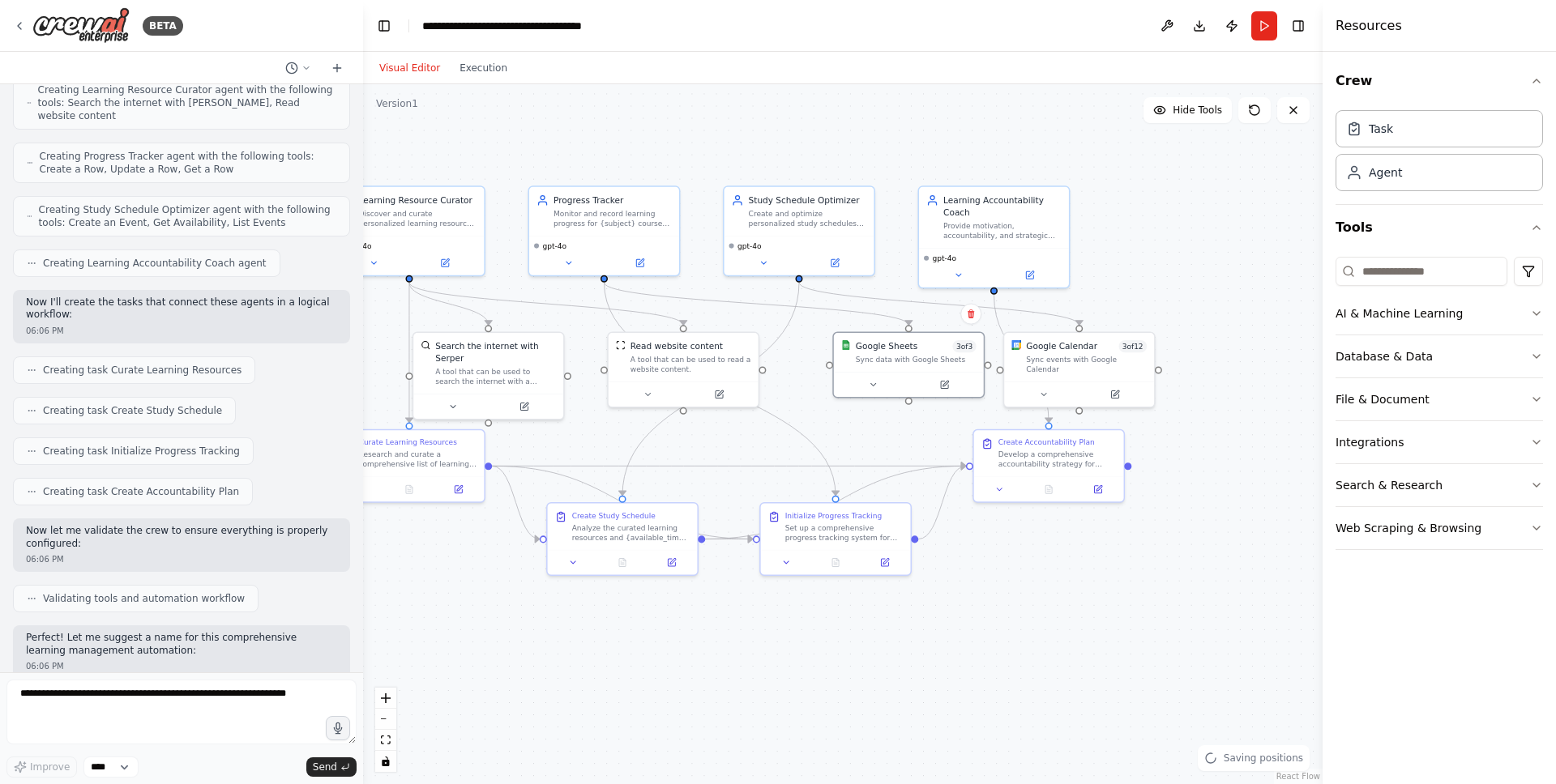
click at [1168, 632] on div ".deletable-edge-delete-btn { width: 20px; height: 20px; border: 0px solid #ffff…" at bounding box center [842, 434] width 960 height 700
click at [1266, 27] on button "Run" at bounding box center [1264, 25] width 26 height 29
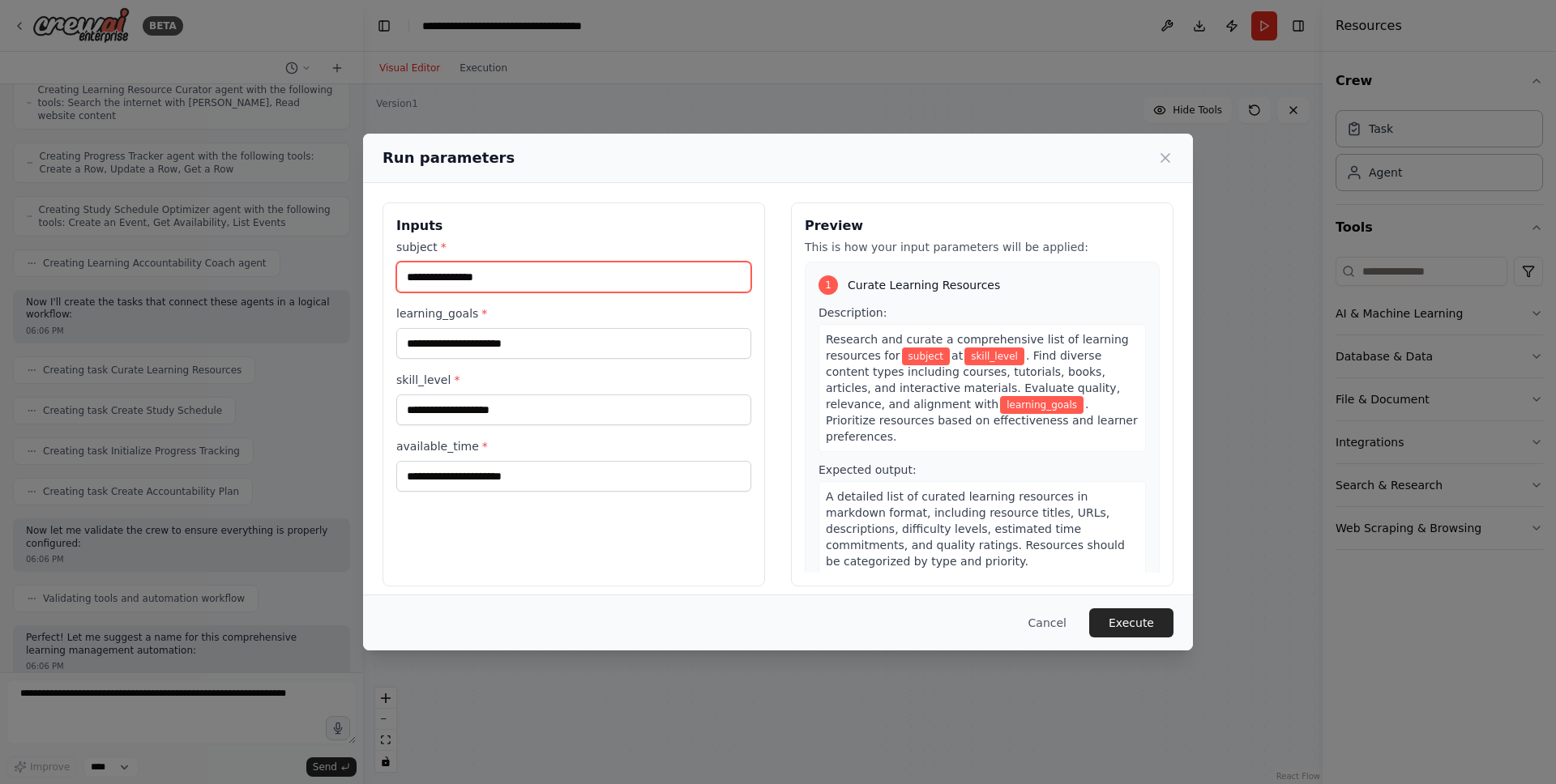
click at [582, 279] on input "subject *" at bounding box center [574, 277] width 355 height 31
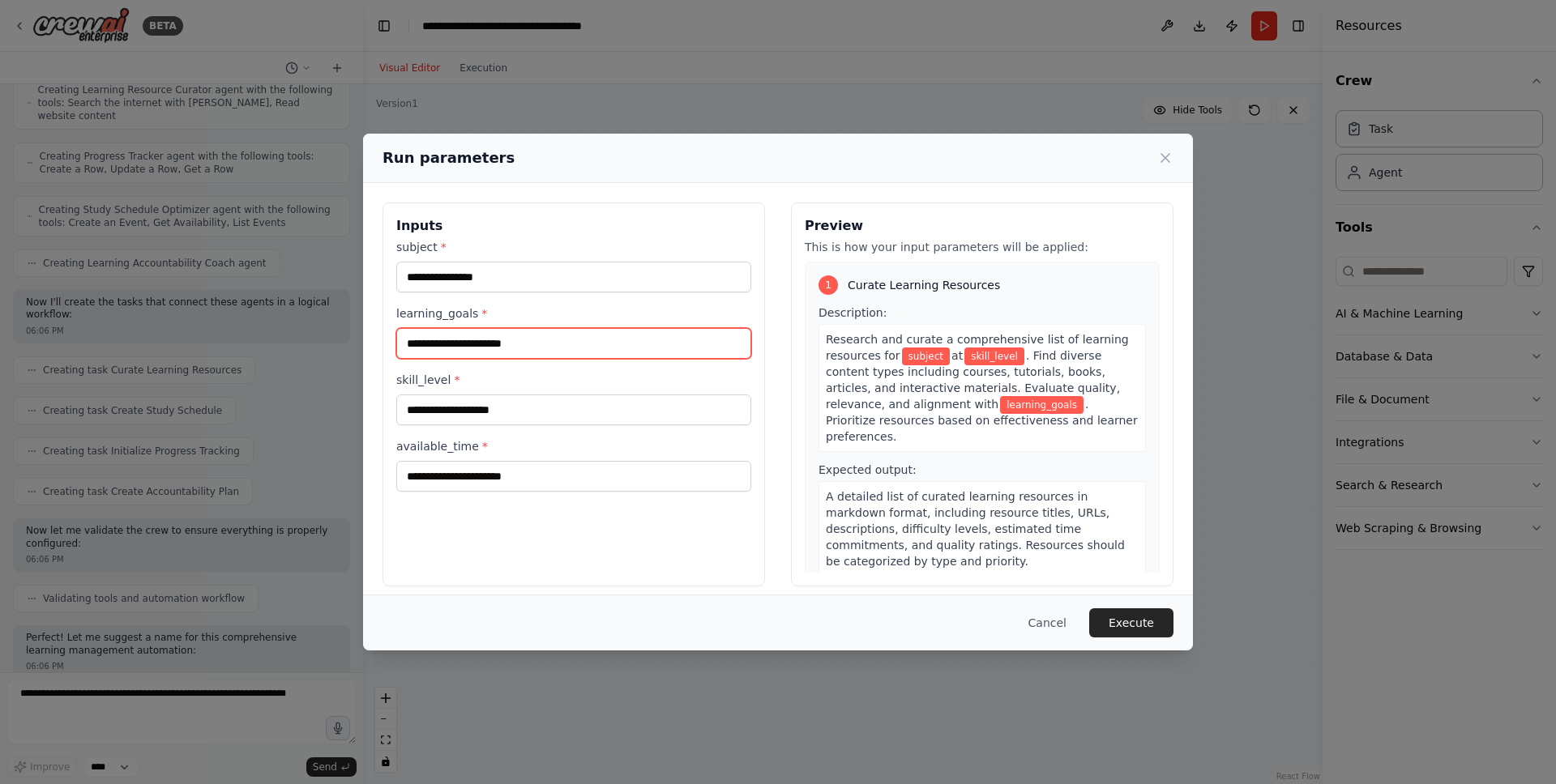
click at [540, 335] on input "learning_goals *" at bounding box center [574, 343] width 355 height 31
click at [526, 399] on input "skill_level *" at bounding box center [574, 409] width 355 height 31
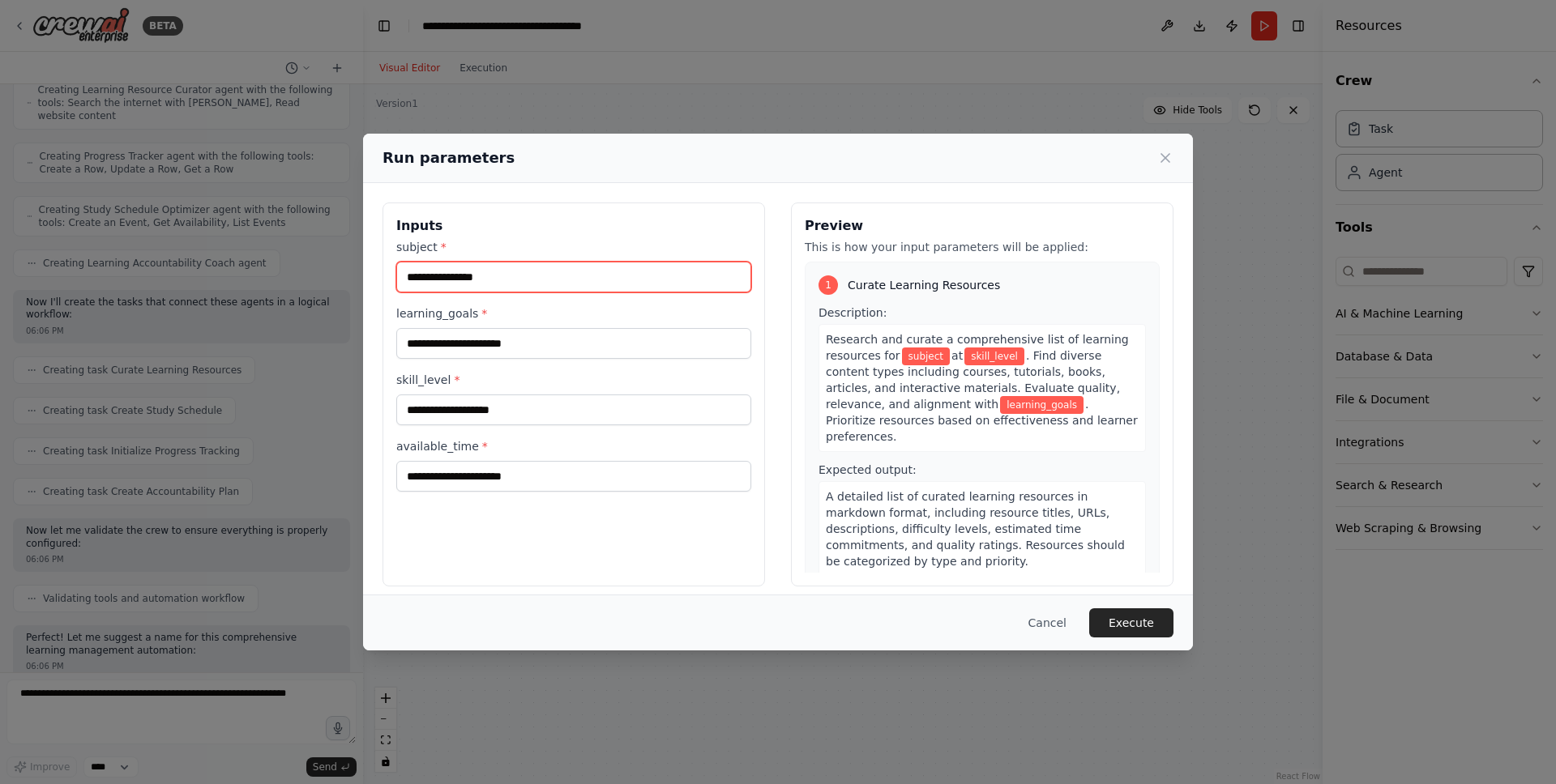
click at [587, 274] on input "subject *" at bounding box center [574, 277] width 355 height 31
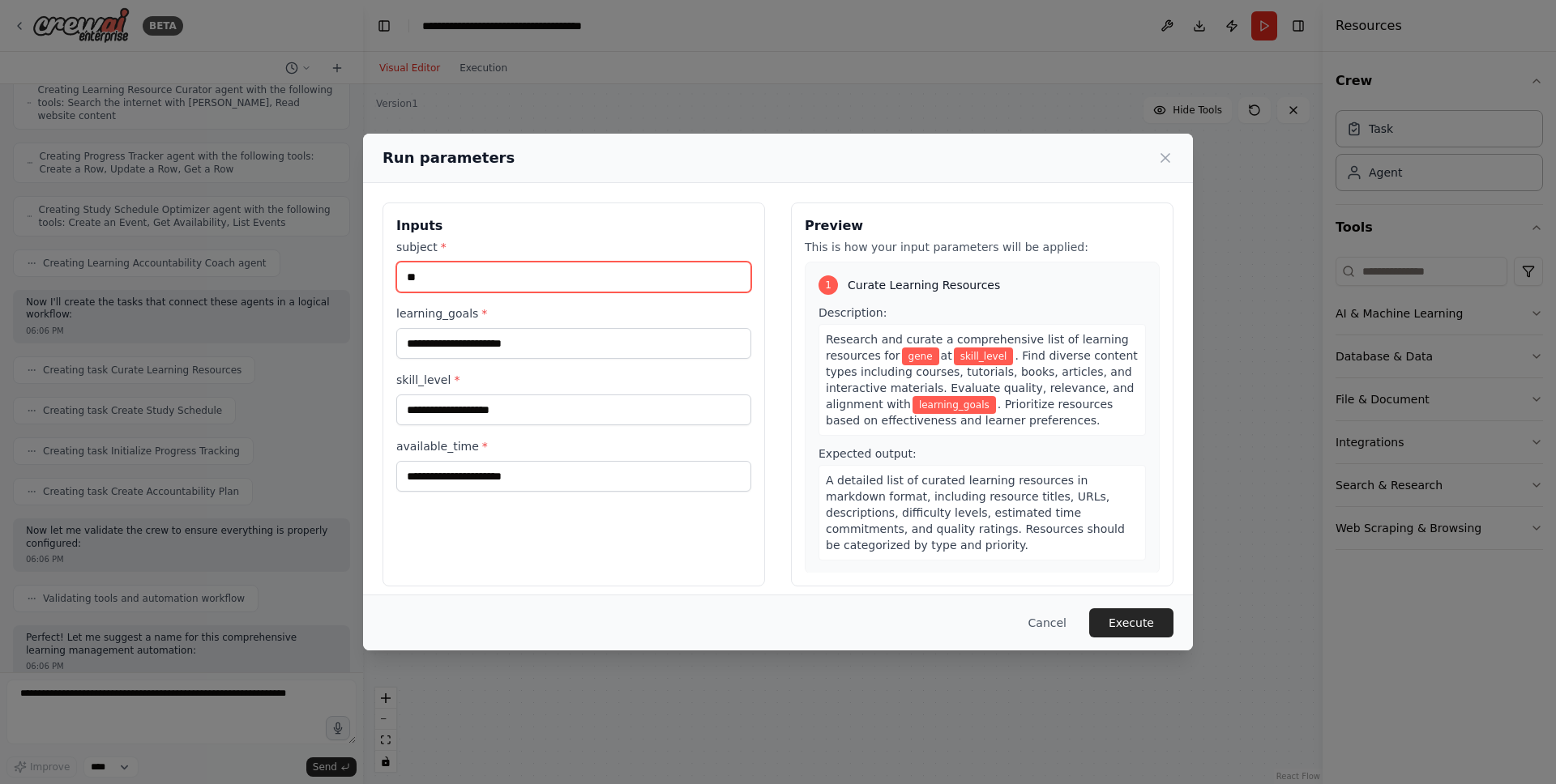
type input "*"
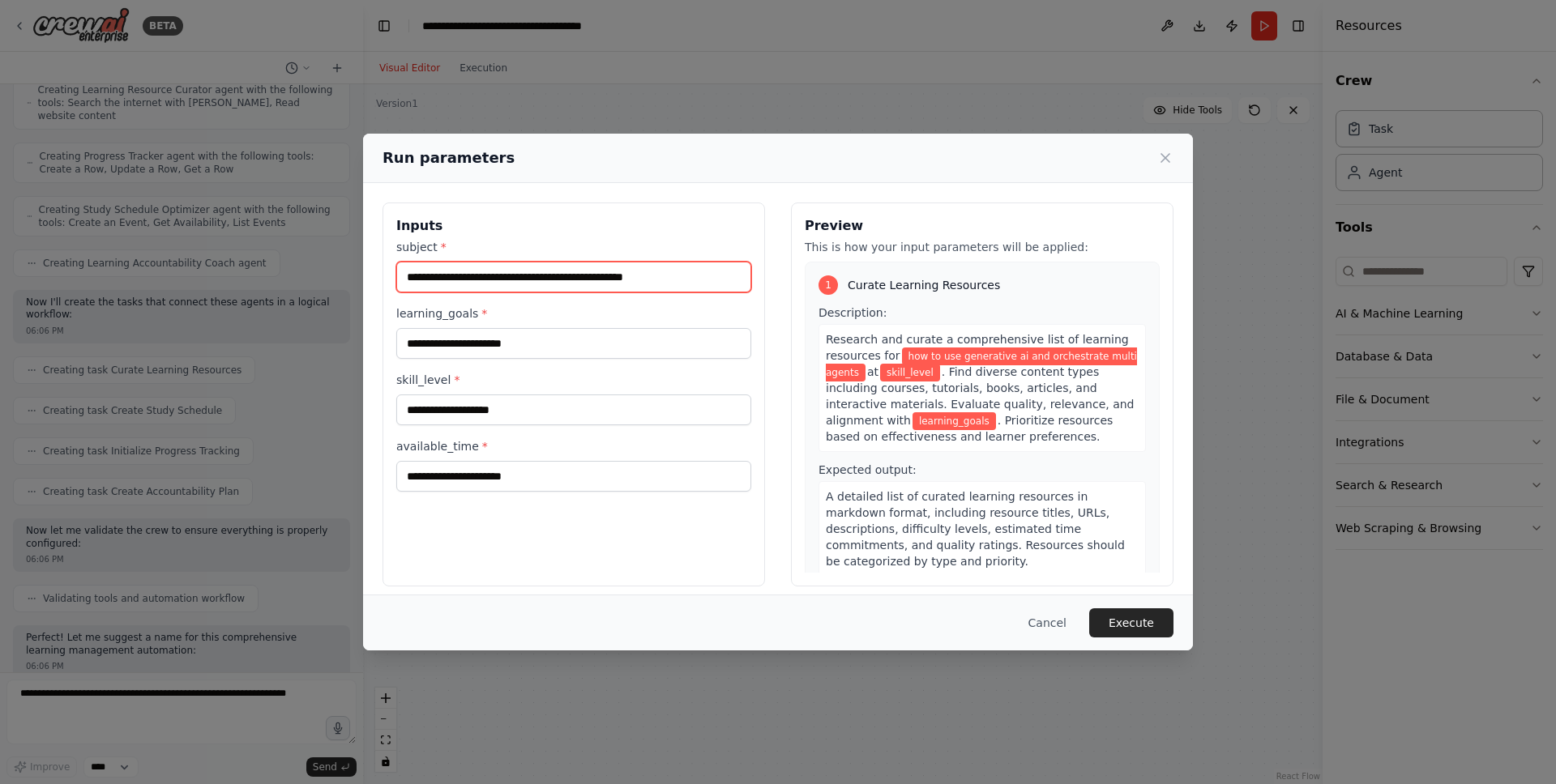
type input "**********"
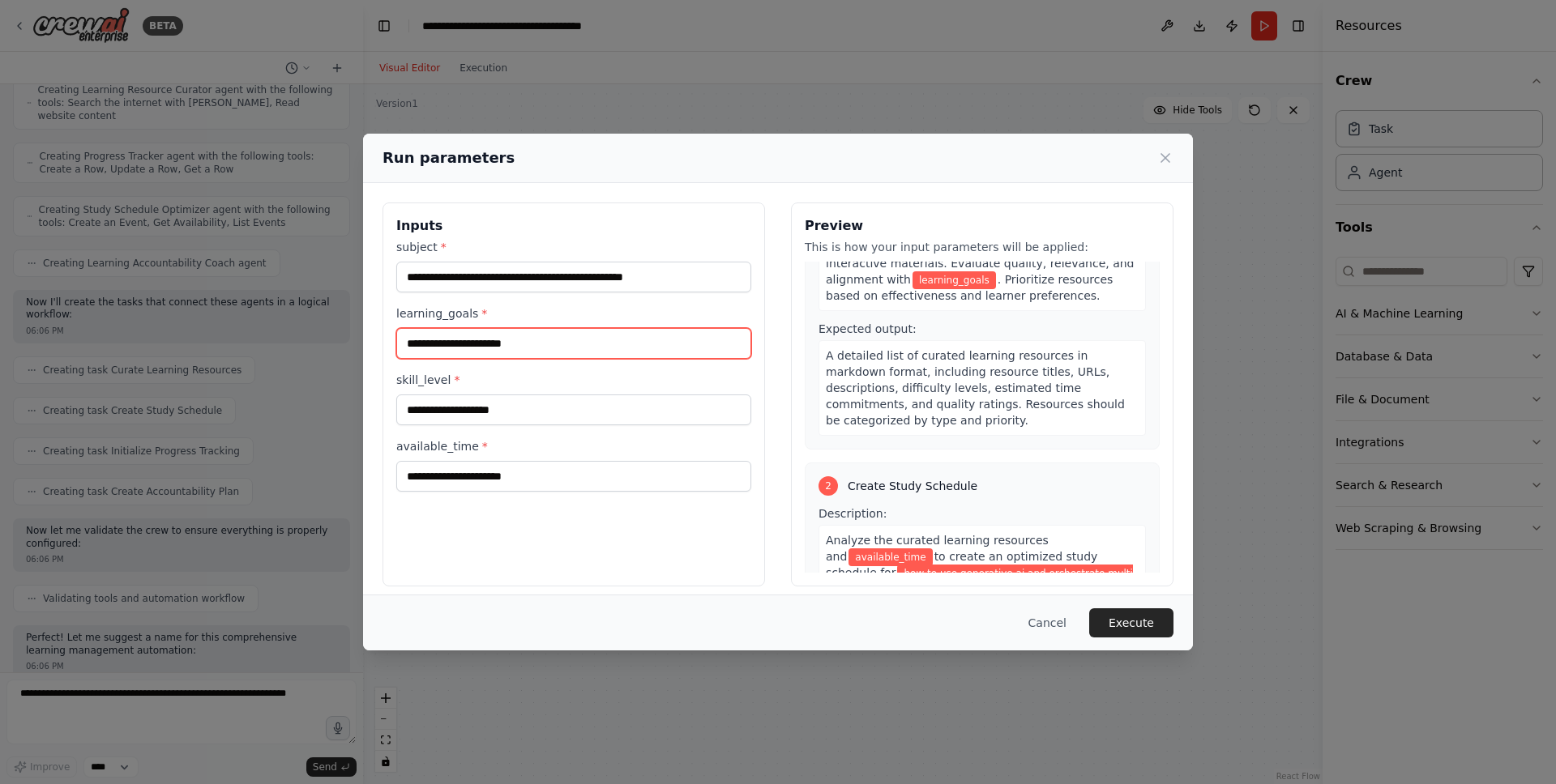
scroll to position [303, 0]
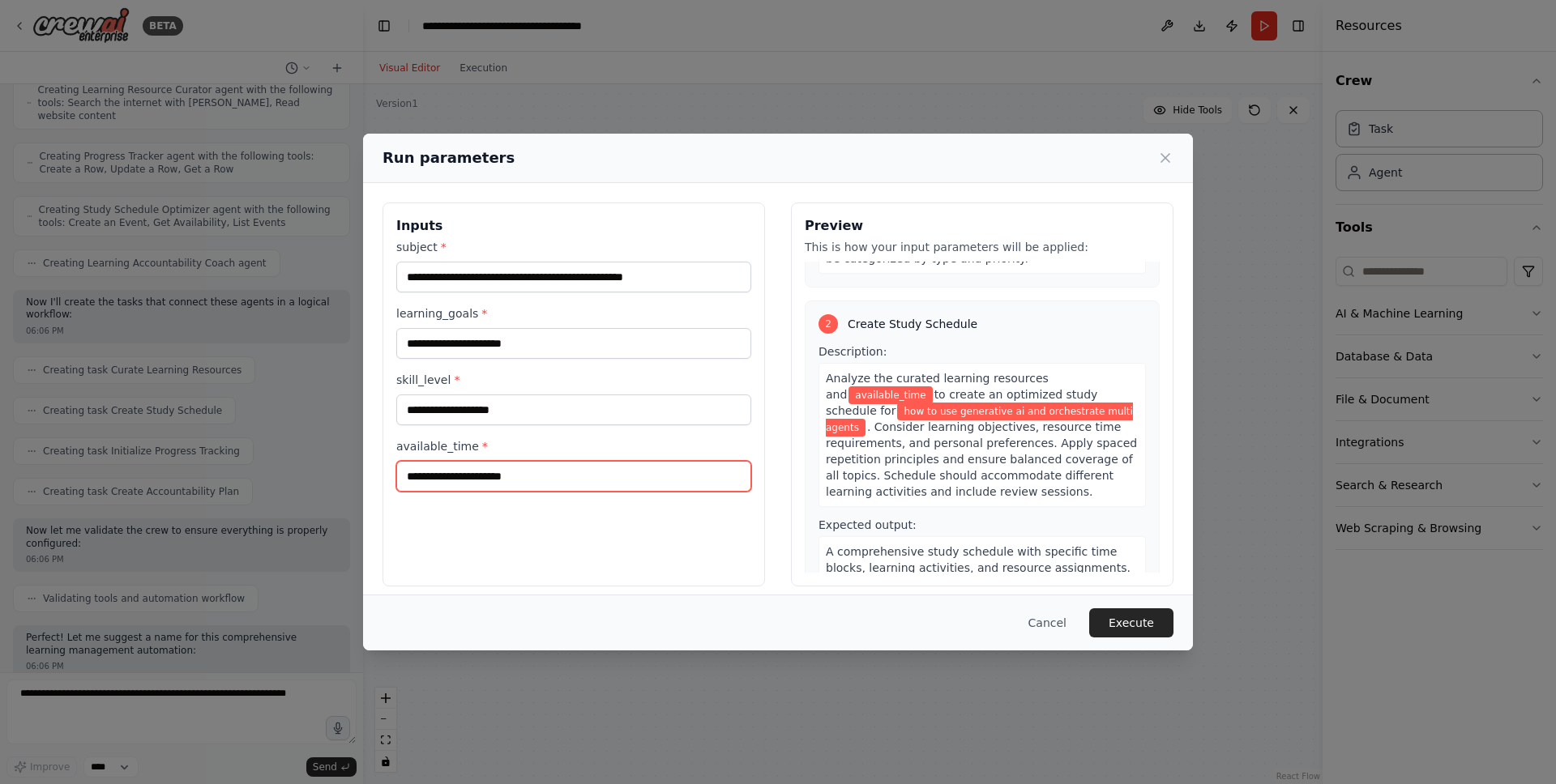
click at [657, 479] on input "available_time *" at bounding box center [574, 476] width 355 height 31
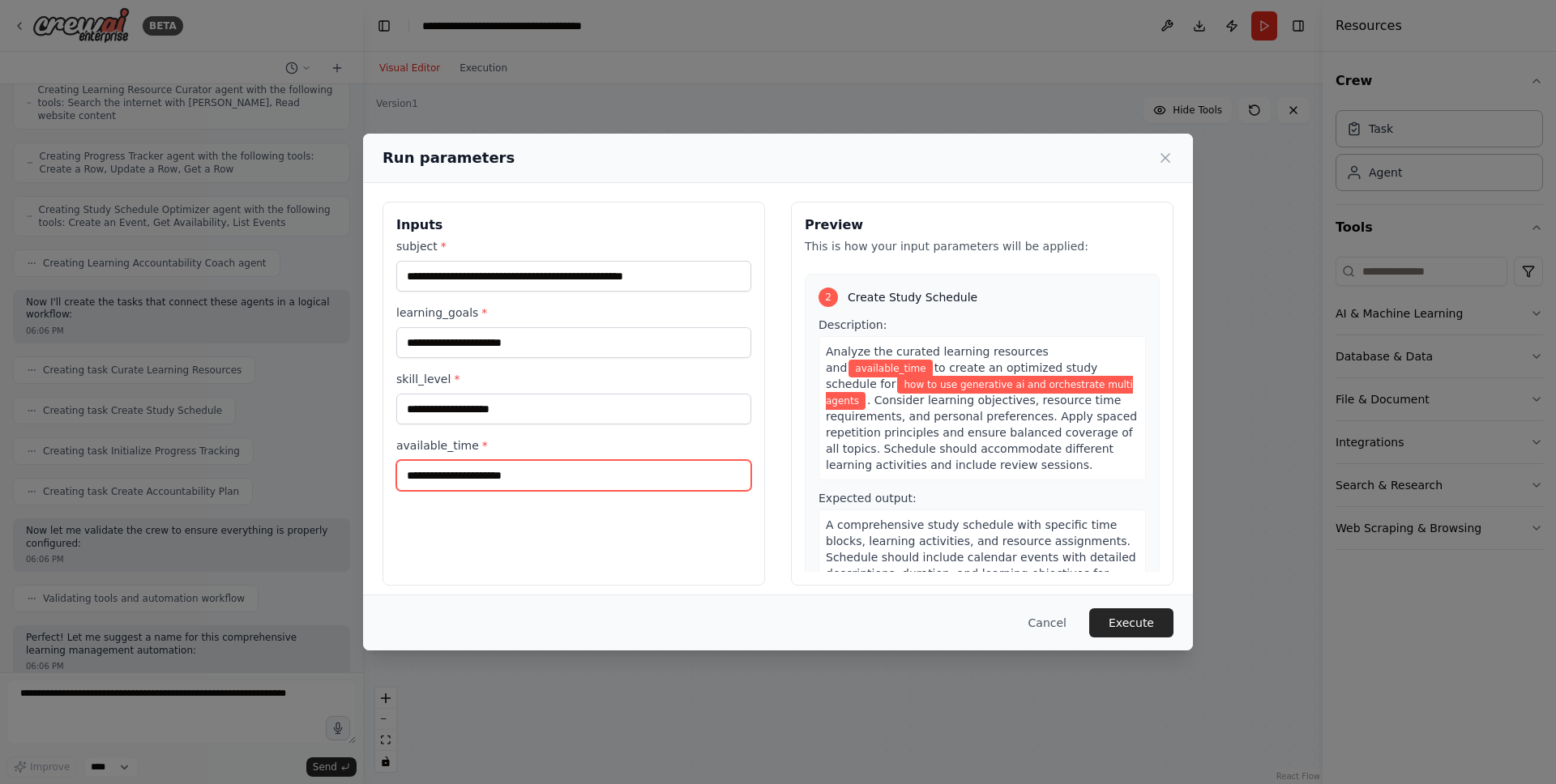
scroll to position [331, 0]
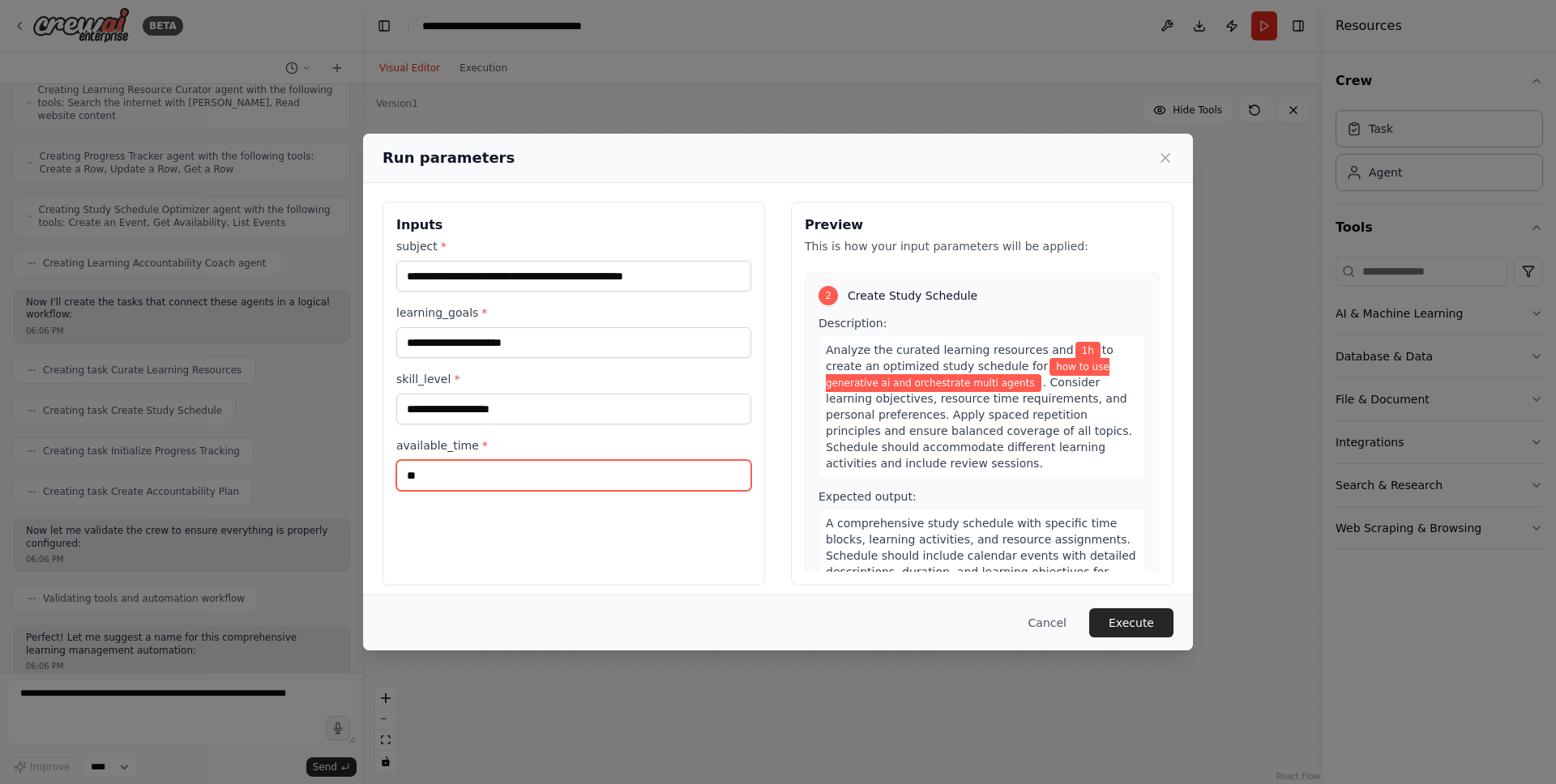
type input "*"
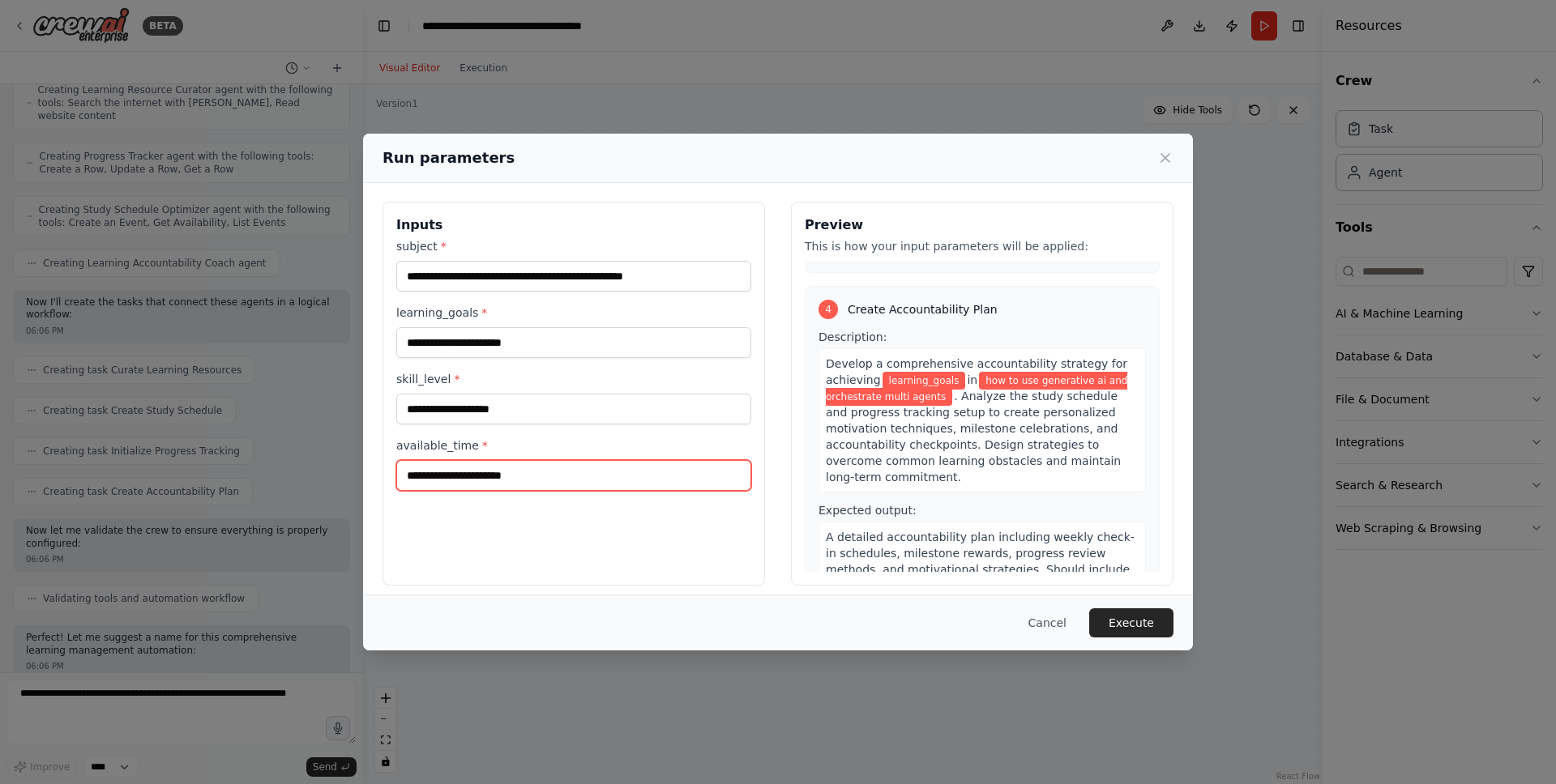
scroll to position [1036, 0]
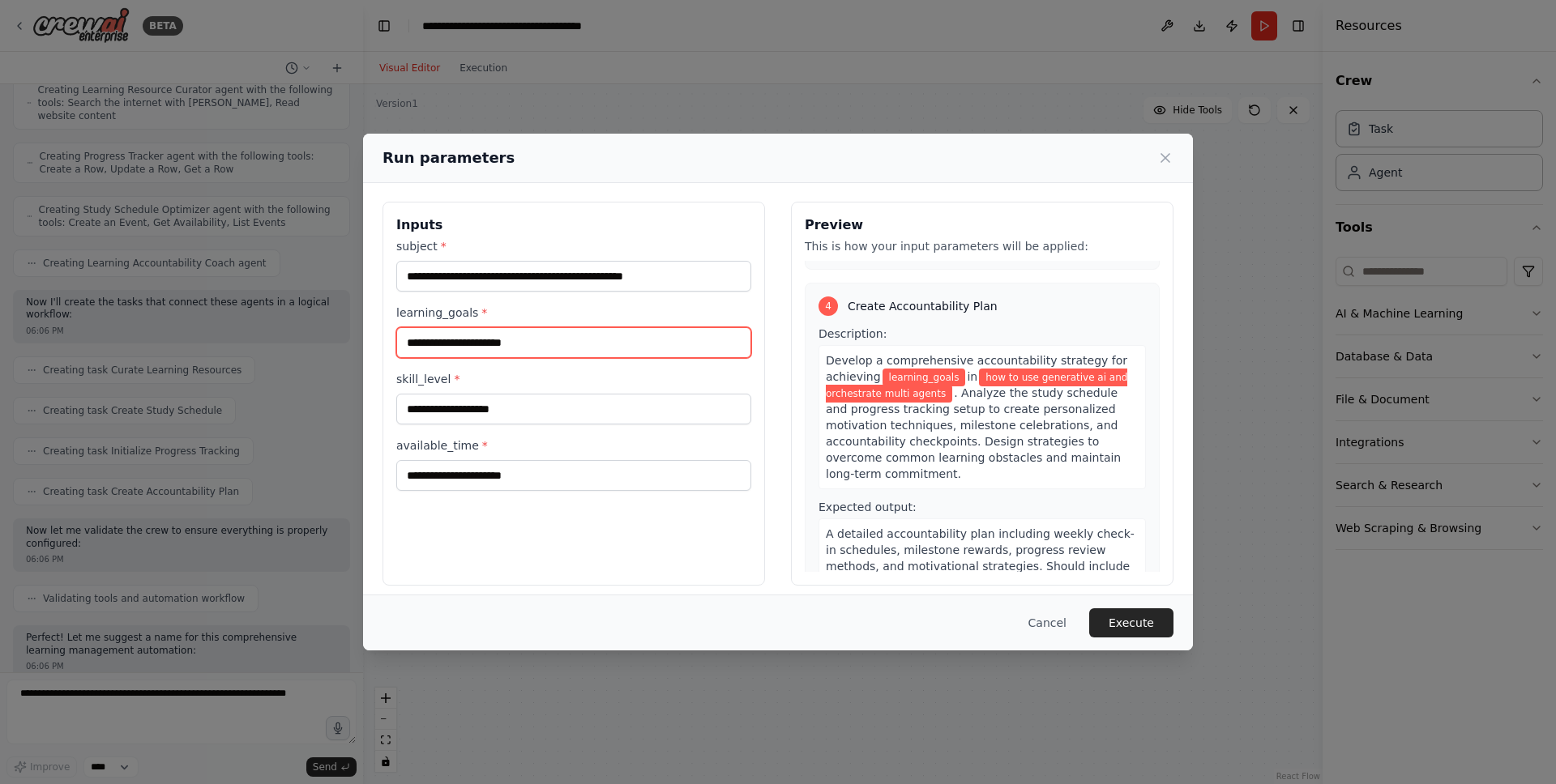
click at [515, 349] on input "learning_goals *" at bounding box center [574, 342] width 355 height 31
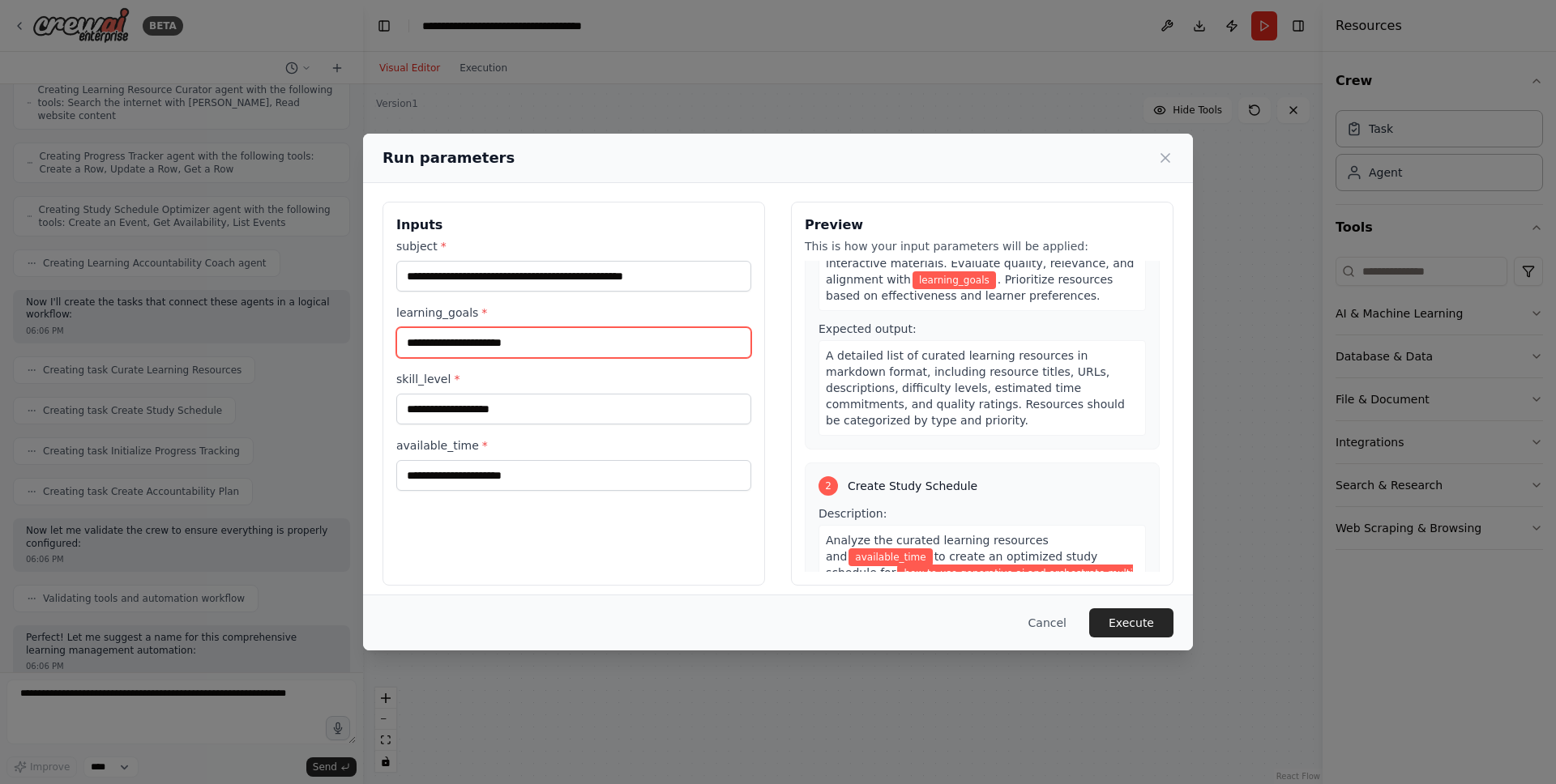
scroll to position [0, 0]
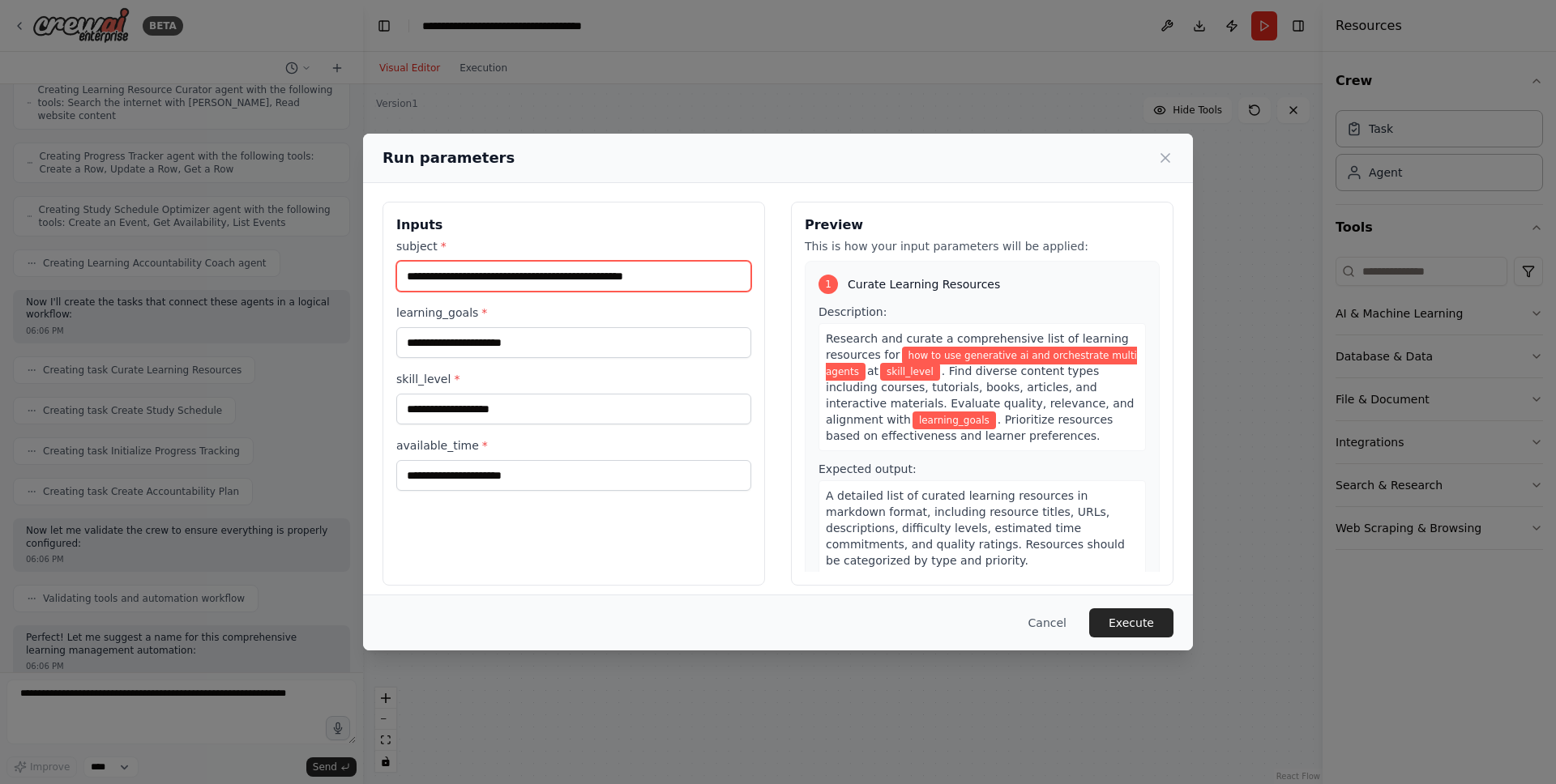
click at [550, 280] on input "**********" at bounding box center [574, 276] width 355 height 31
click at [556, 279] on input "**********" at bounding box center [574, 276] width 355 height 31
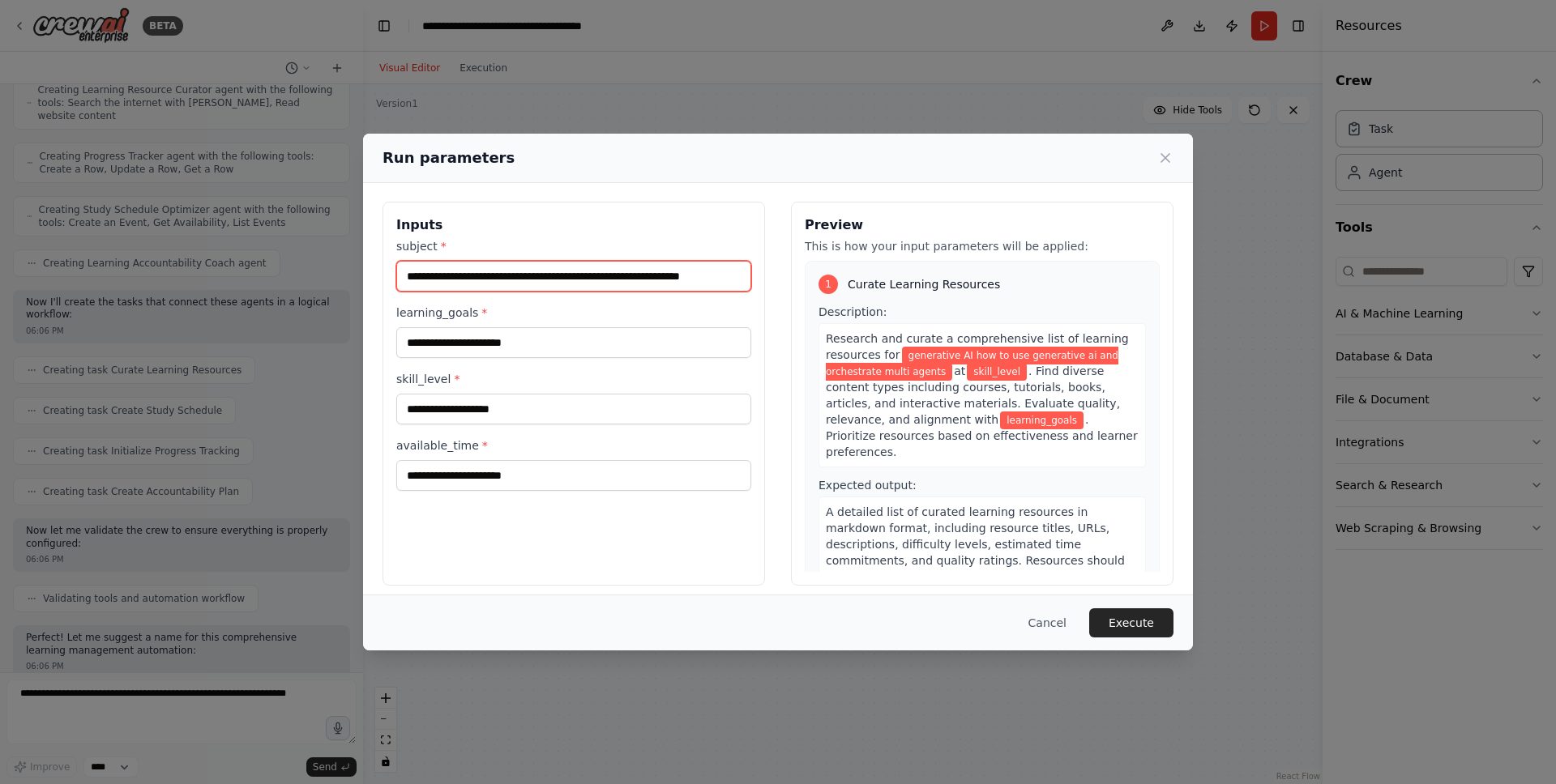
type input "**********"
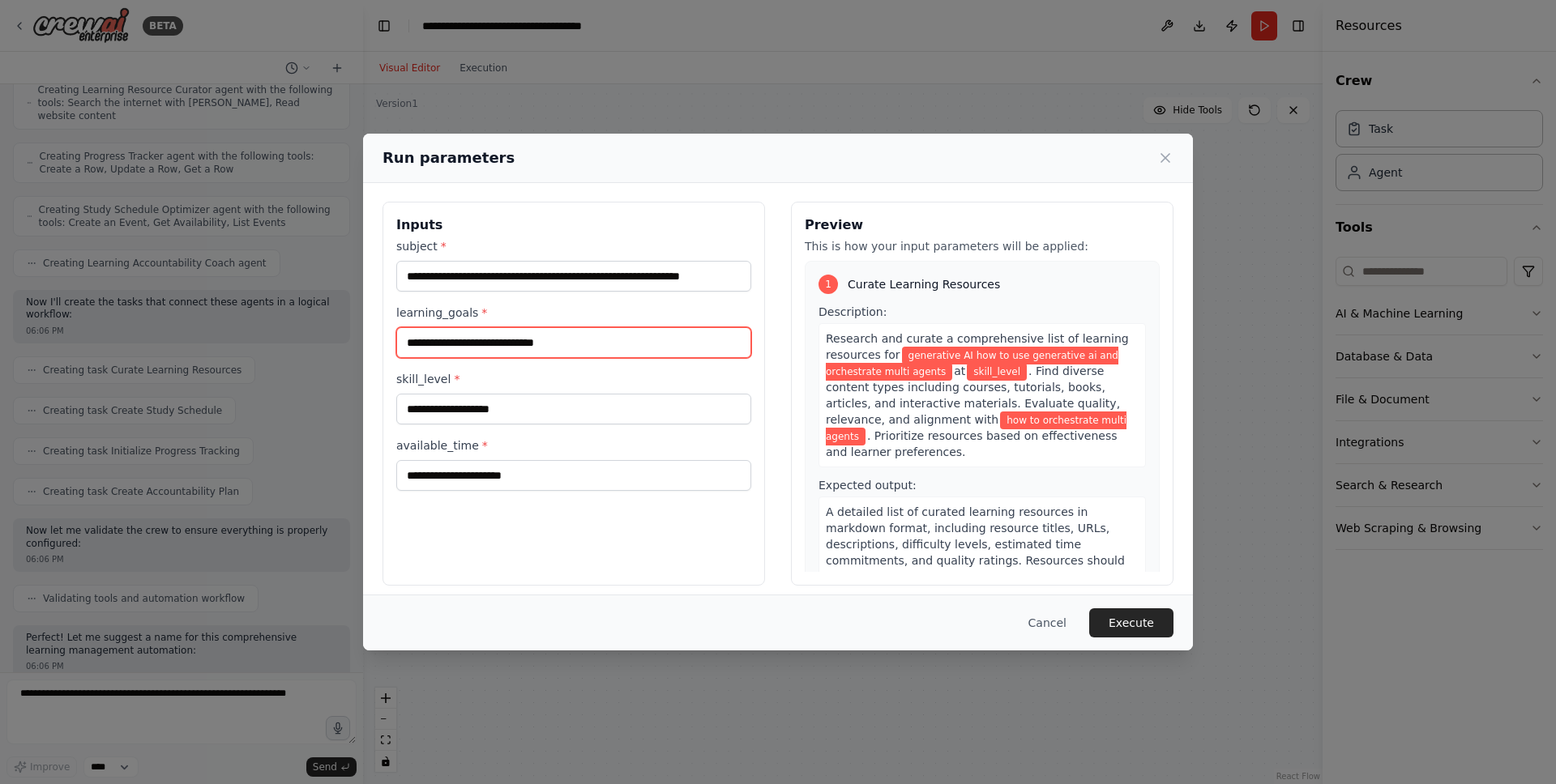
type input "**********"
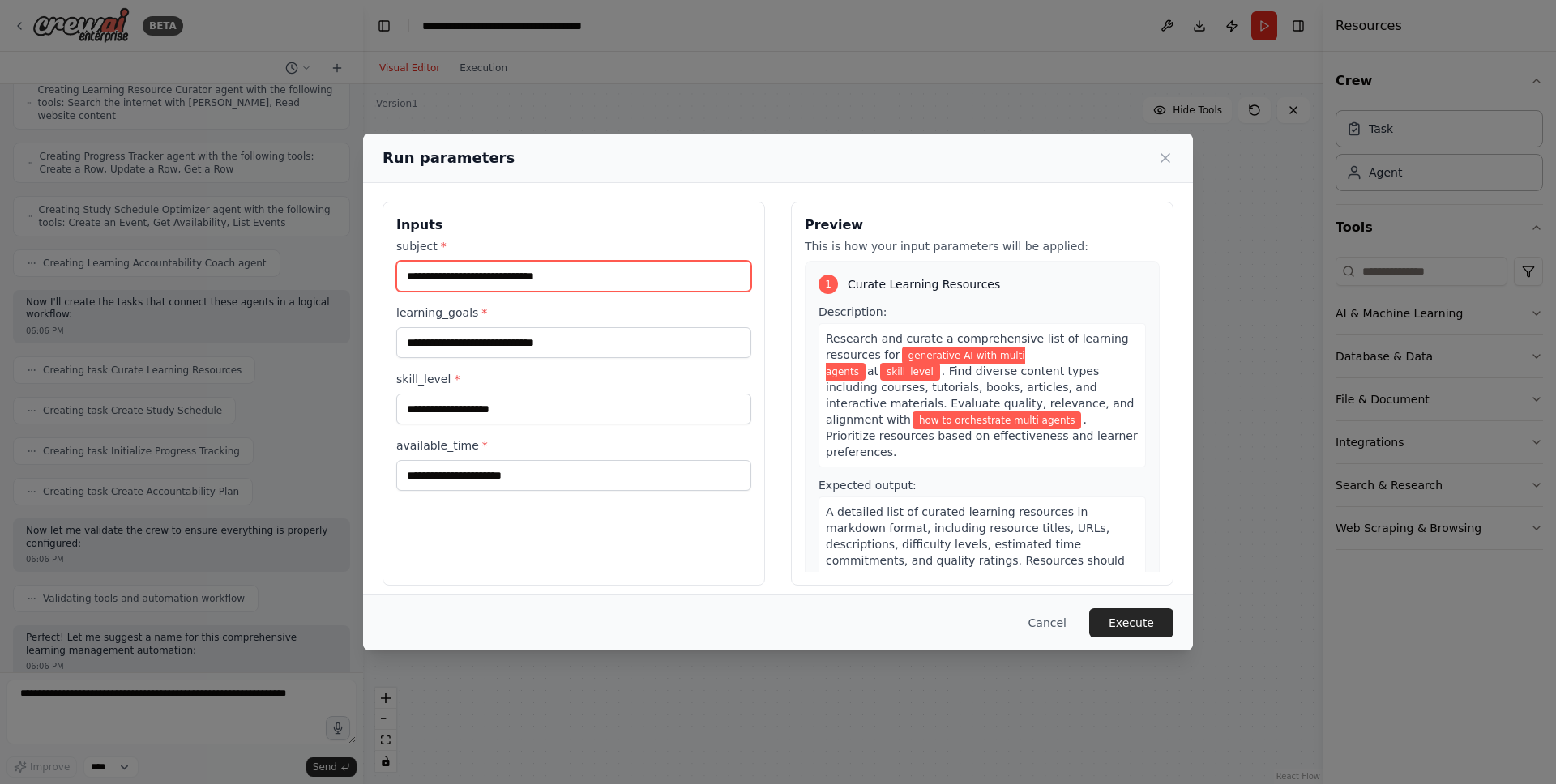
type input "**********"
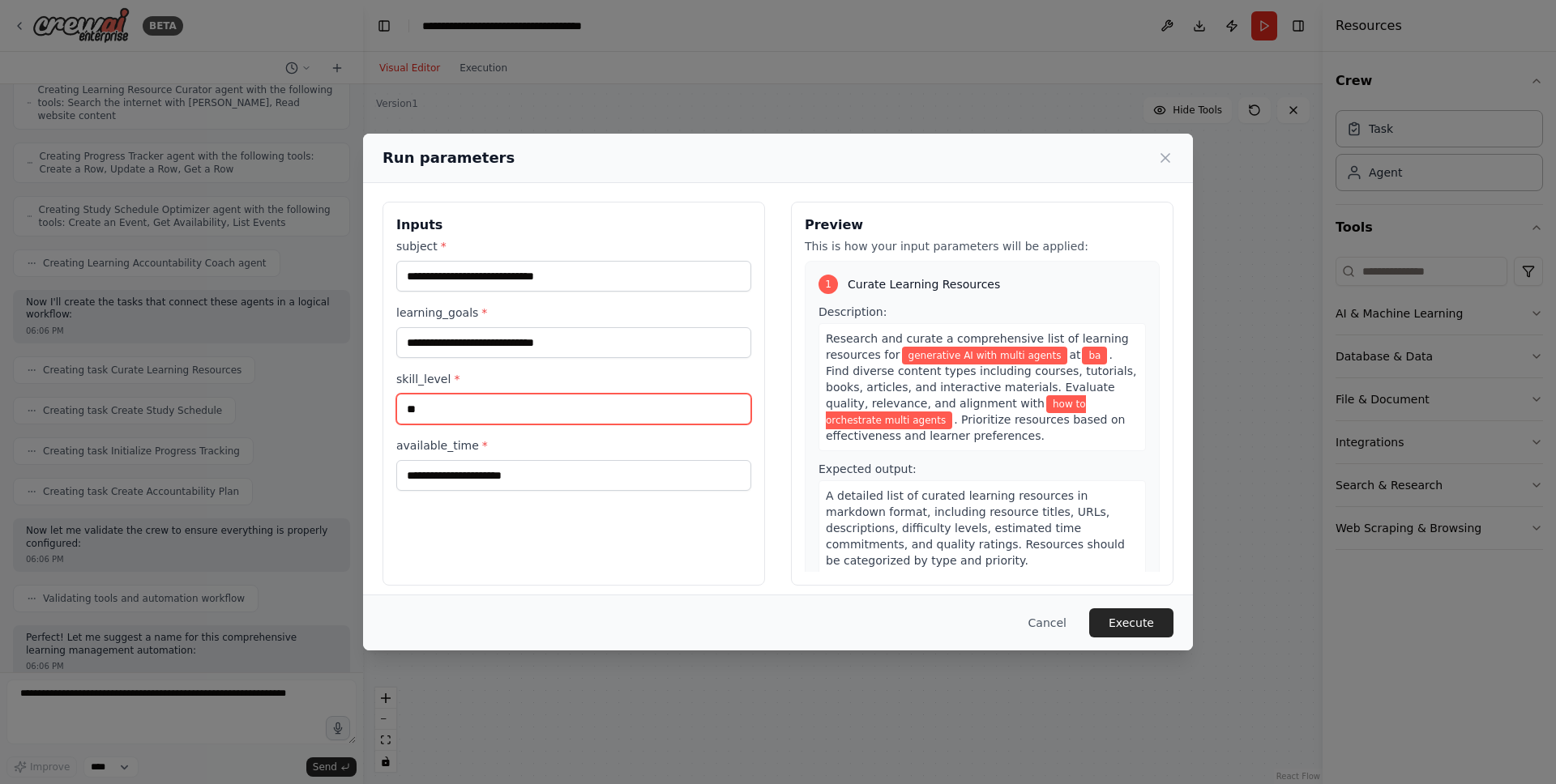
type input "*"
type input "*********"
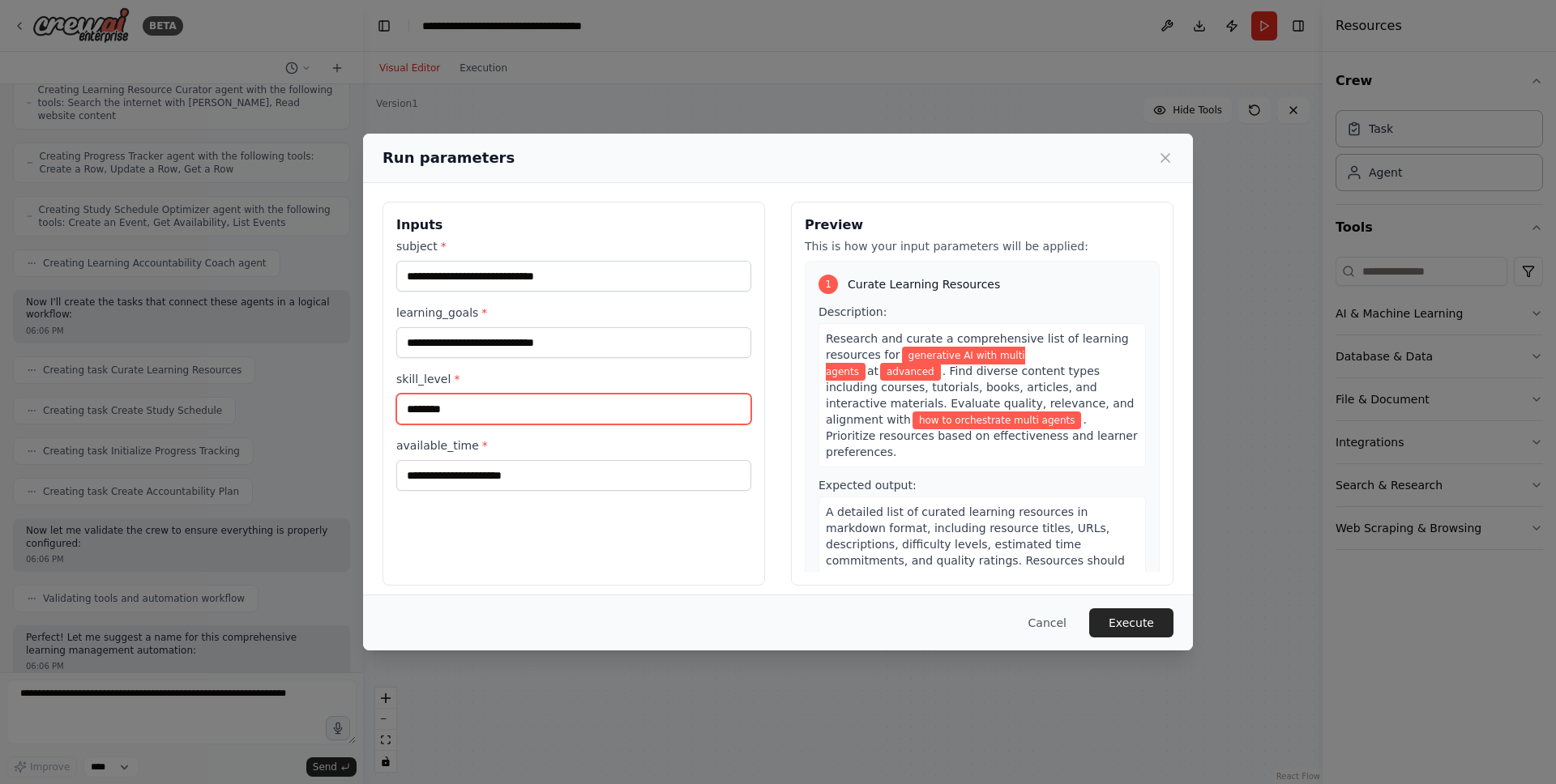
type input "********"
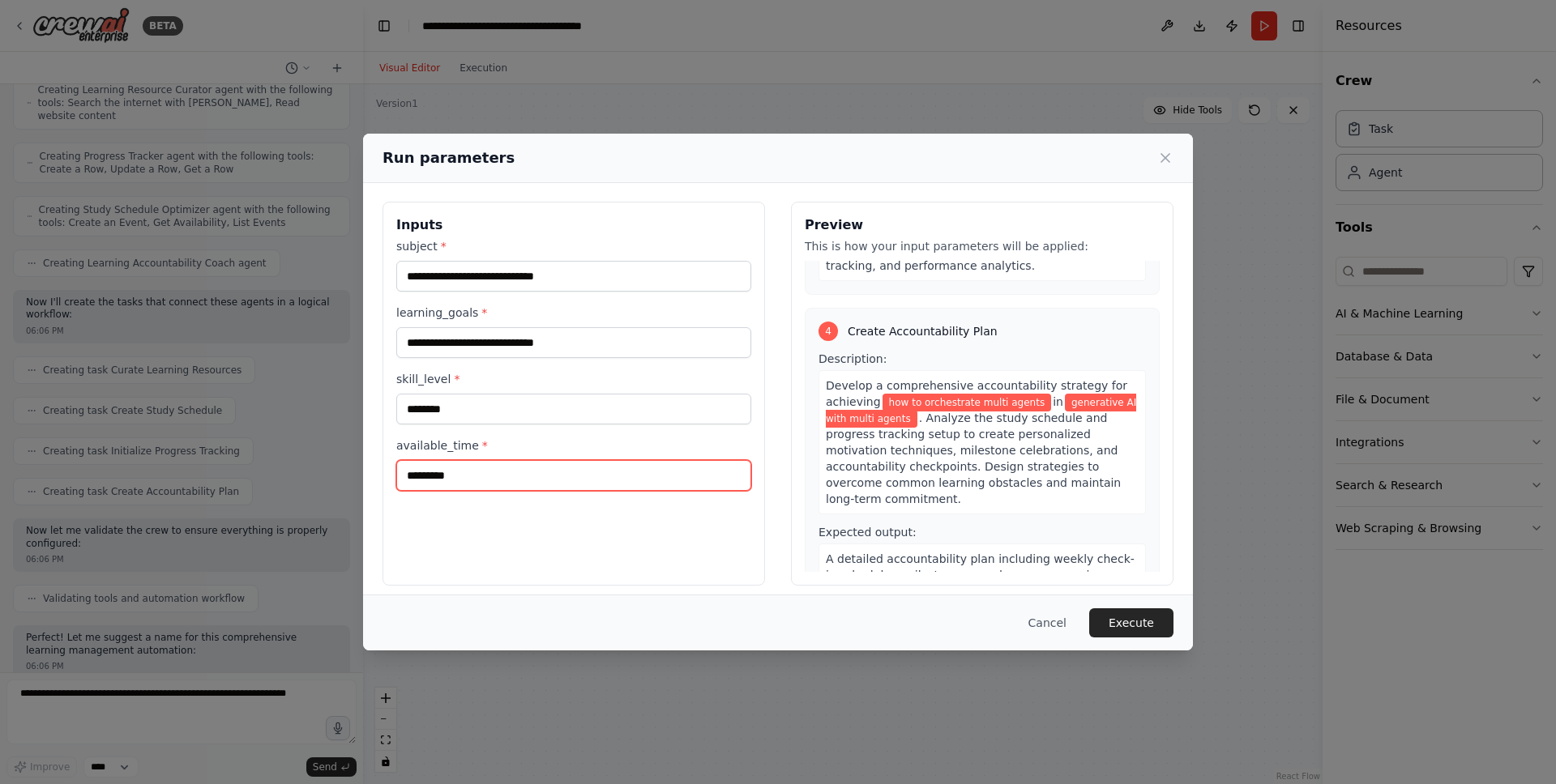
scroll to position [11, 0]
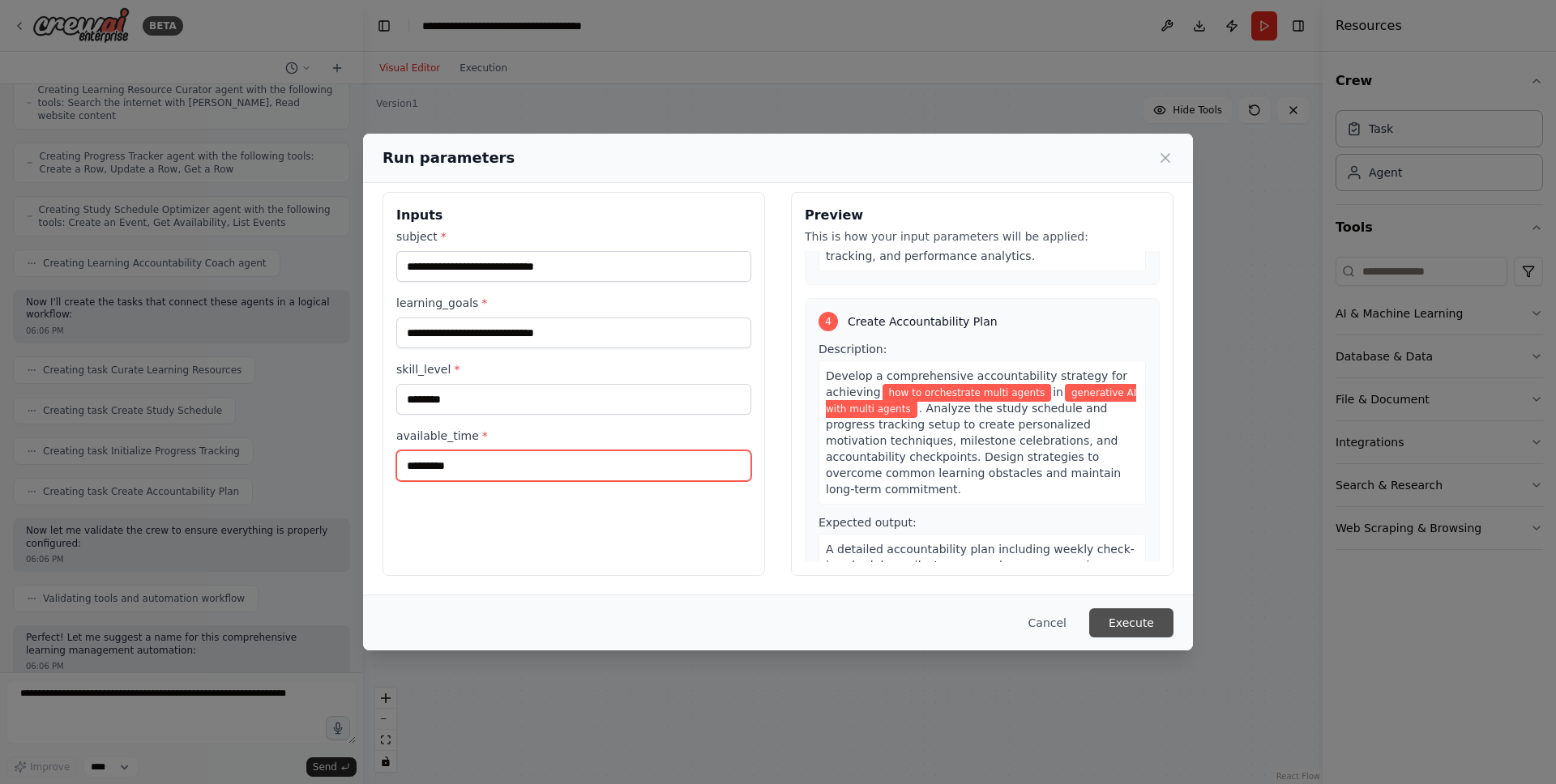
type input "*********"
click at [1150, 621] on button "Execute" at bounding box center [1131, 623] width 85 height 29
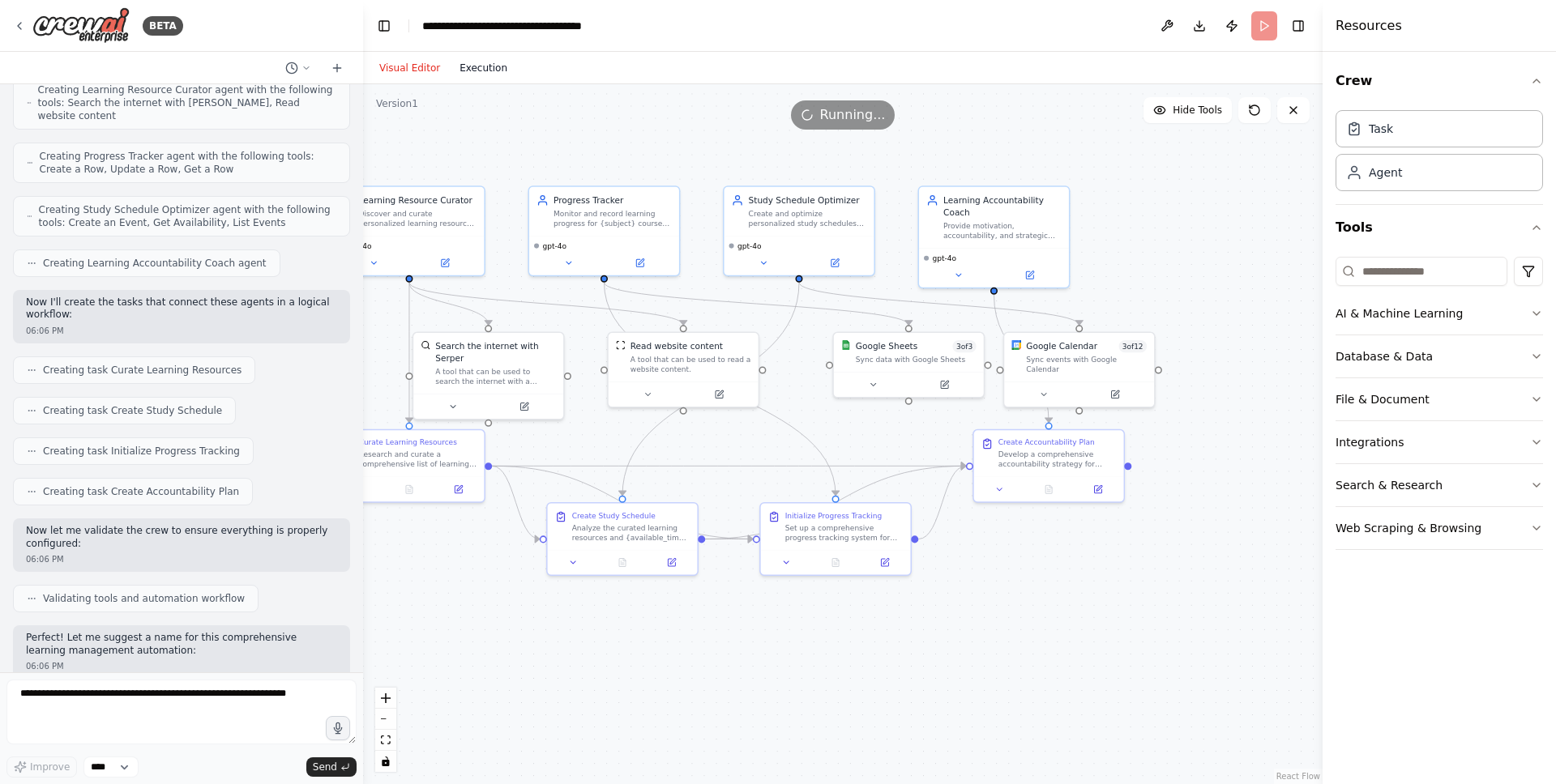
click at [471, 66] on button "Execution" at bounding box center [482, 69] width 67 height 20
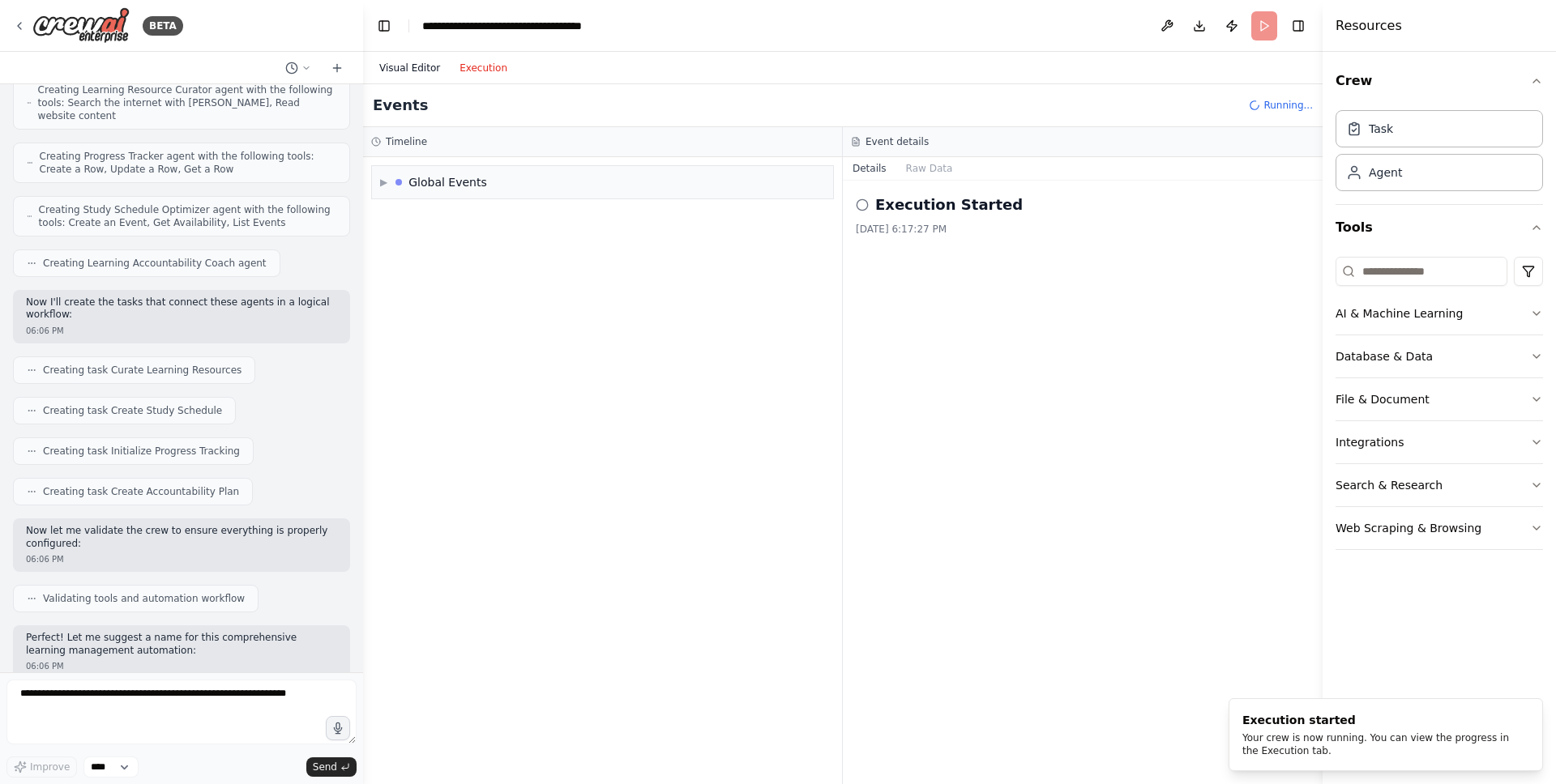
click at [405, 68] on button "Visual Editor" at bounding box center [410, 69] width 80 height 20
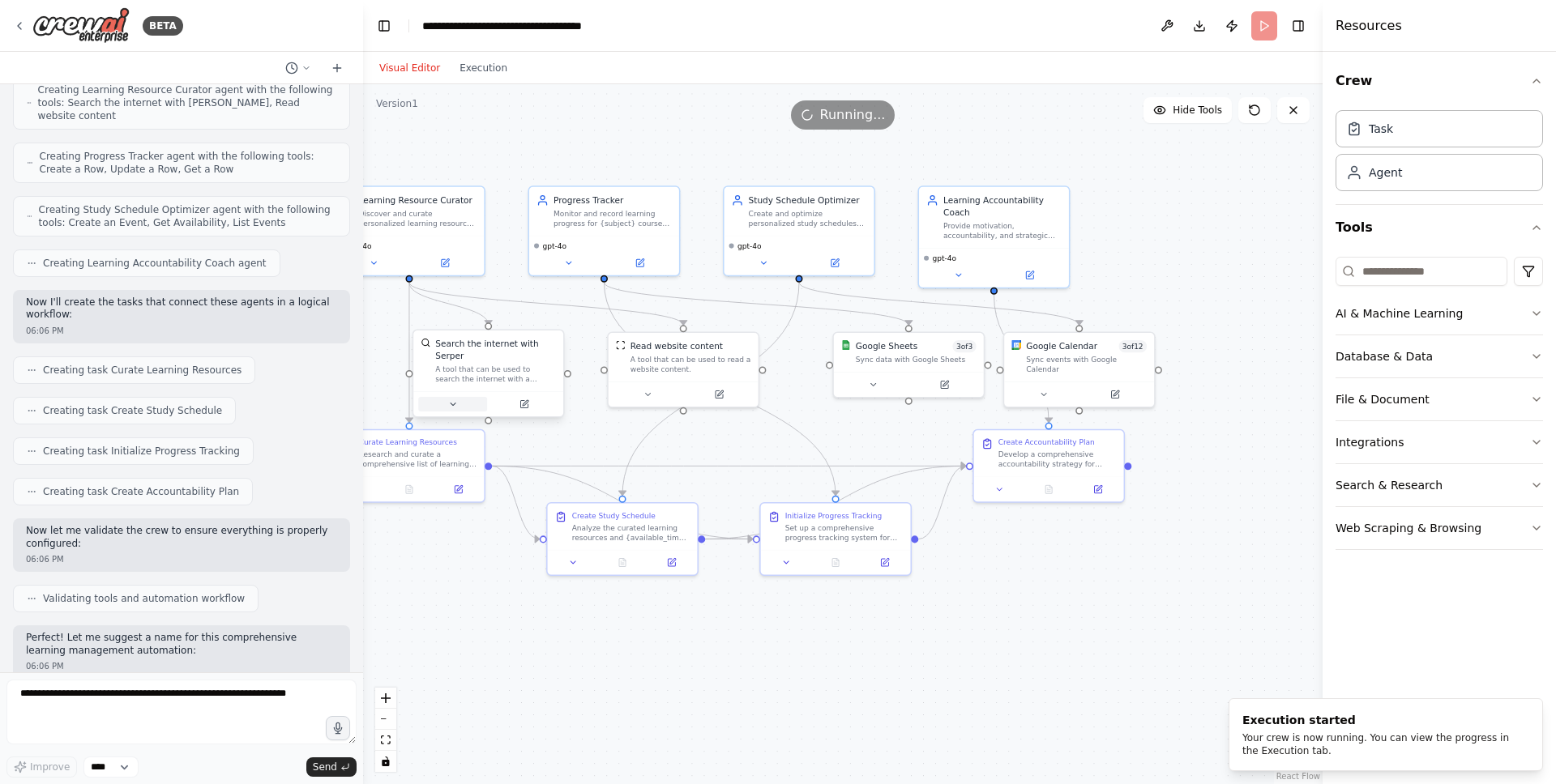
click at [454, 403] on icon at bounding box center [454, 404] width 10 height 10
click at [636, 519] on button "Customize (Optional)" at bounding box center [540, 525] width 222 height 12
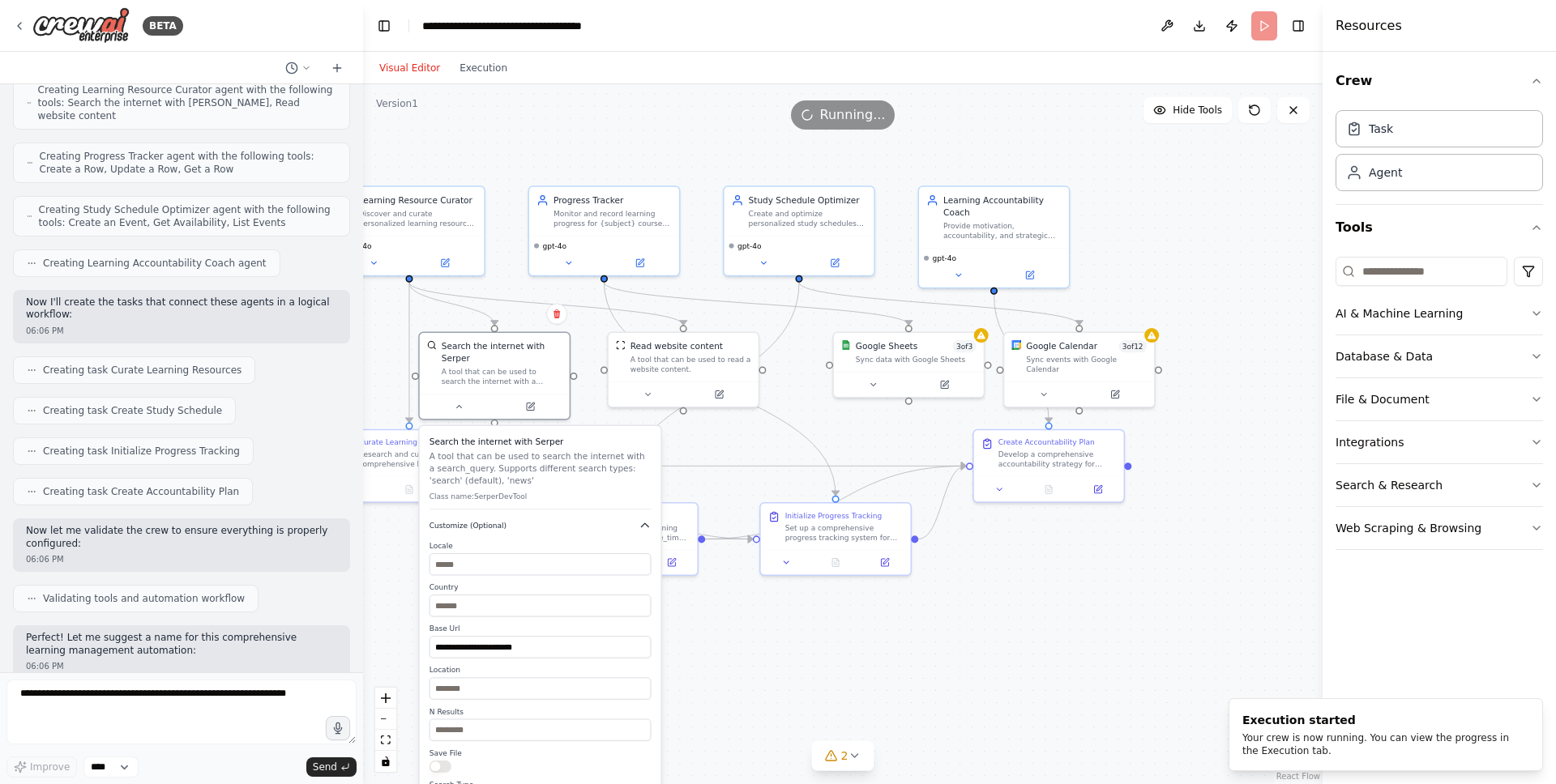
click at [637, 521] on button "Customize (Optional)" at bounding box center [540, 525] width 222 height 12
click at [639, 541] on icon "button" at bounding box center [645, 547] width 12 height 12
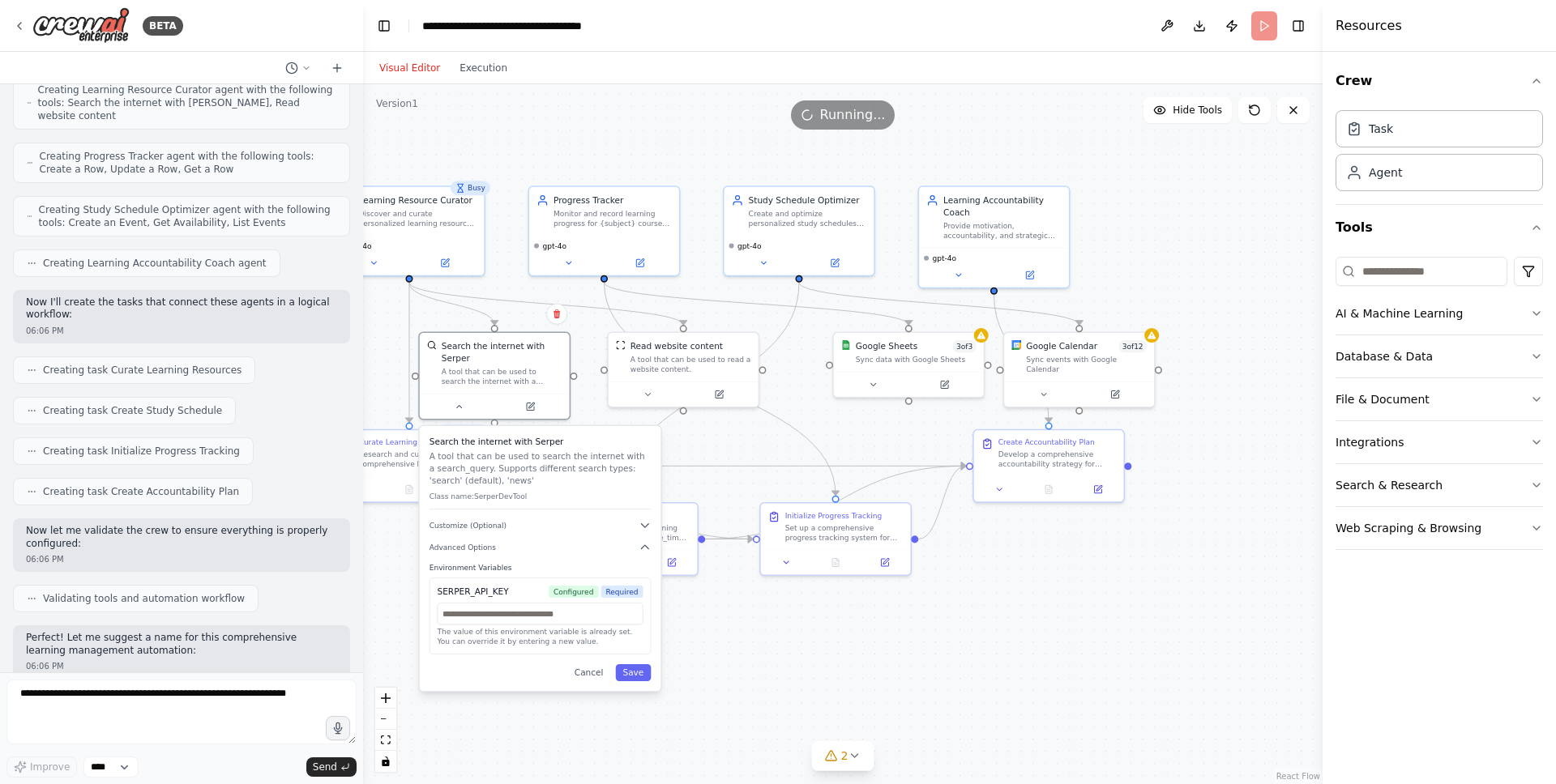
click at [592, 674] on button "Cancel" at bounding box center [589, 672] width 44 height 17
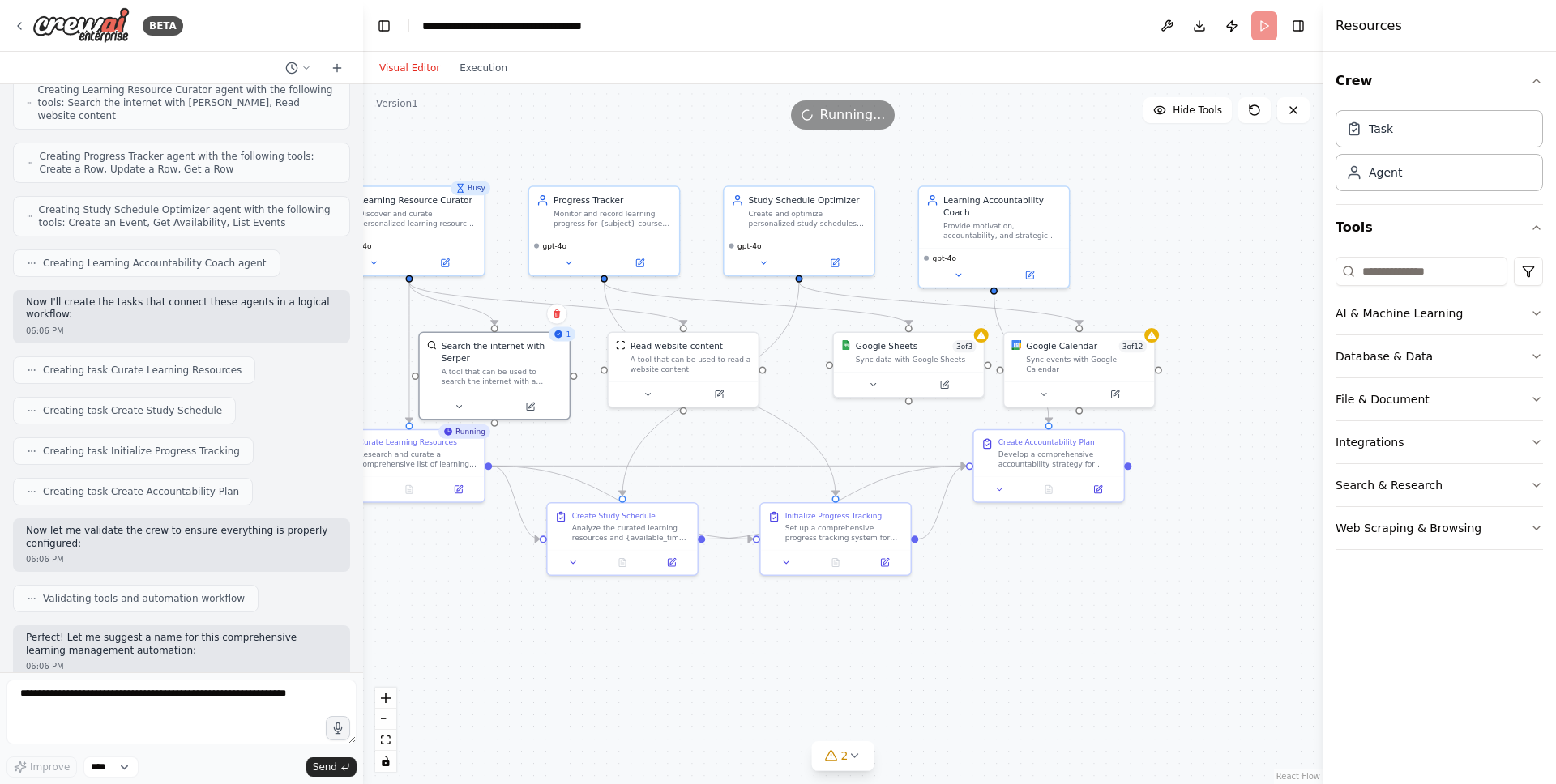
click at [1070, 648] on div ".deletable-edge-delete-btn { width: 20px; height: 20px; border: 0px solid #ffff…" at bounding box center [842, 434] width 960 height 700
click at [481, 73] on button "Execution" at bounding box center [482, 69] width 67 height 20
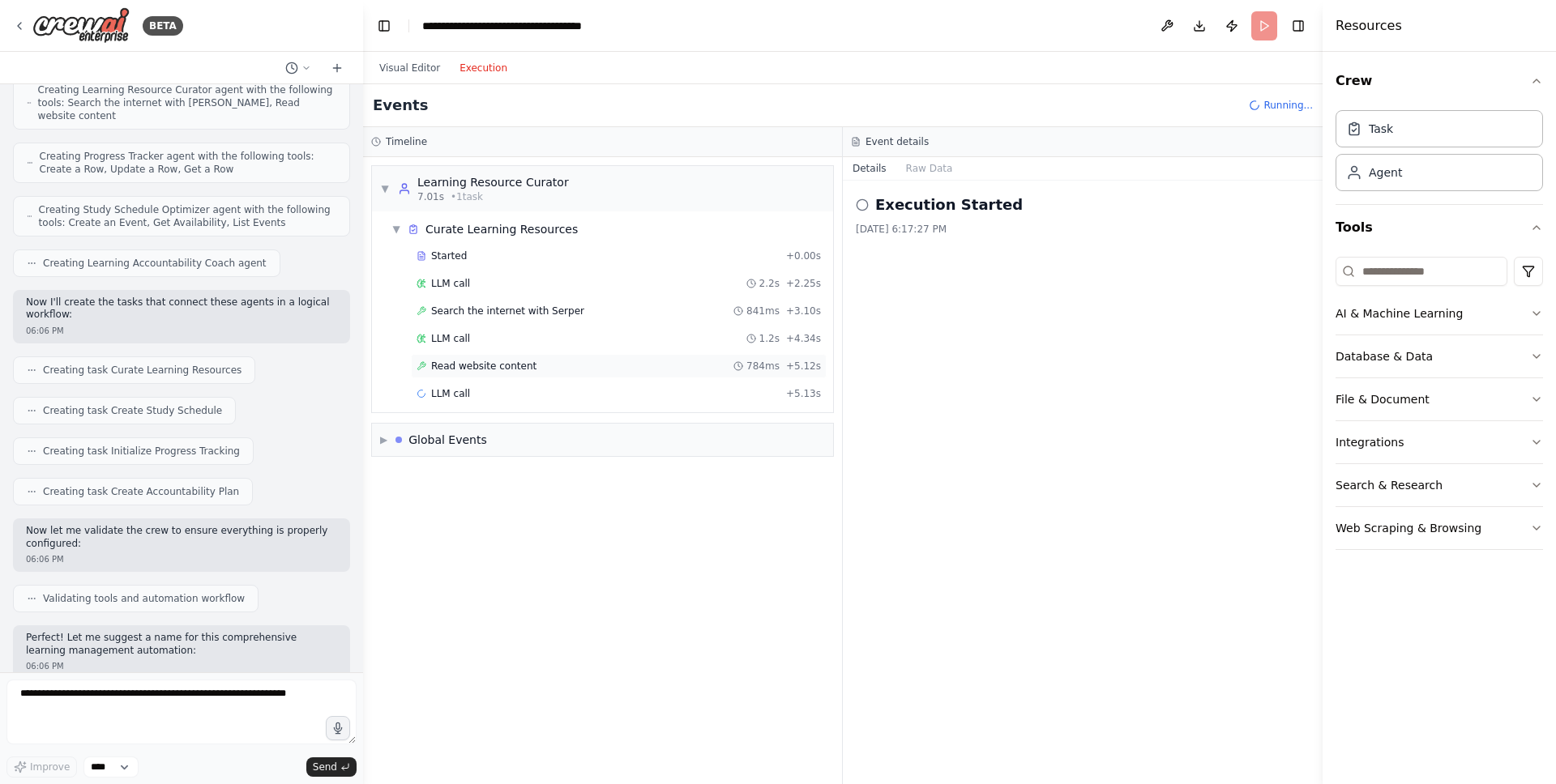
click at [500, 364] on span "Read website content" at bounding box center [484, 366] width 106 height 13
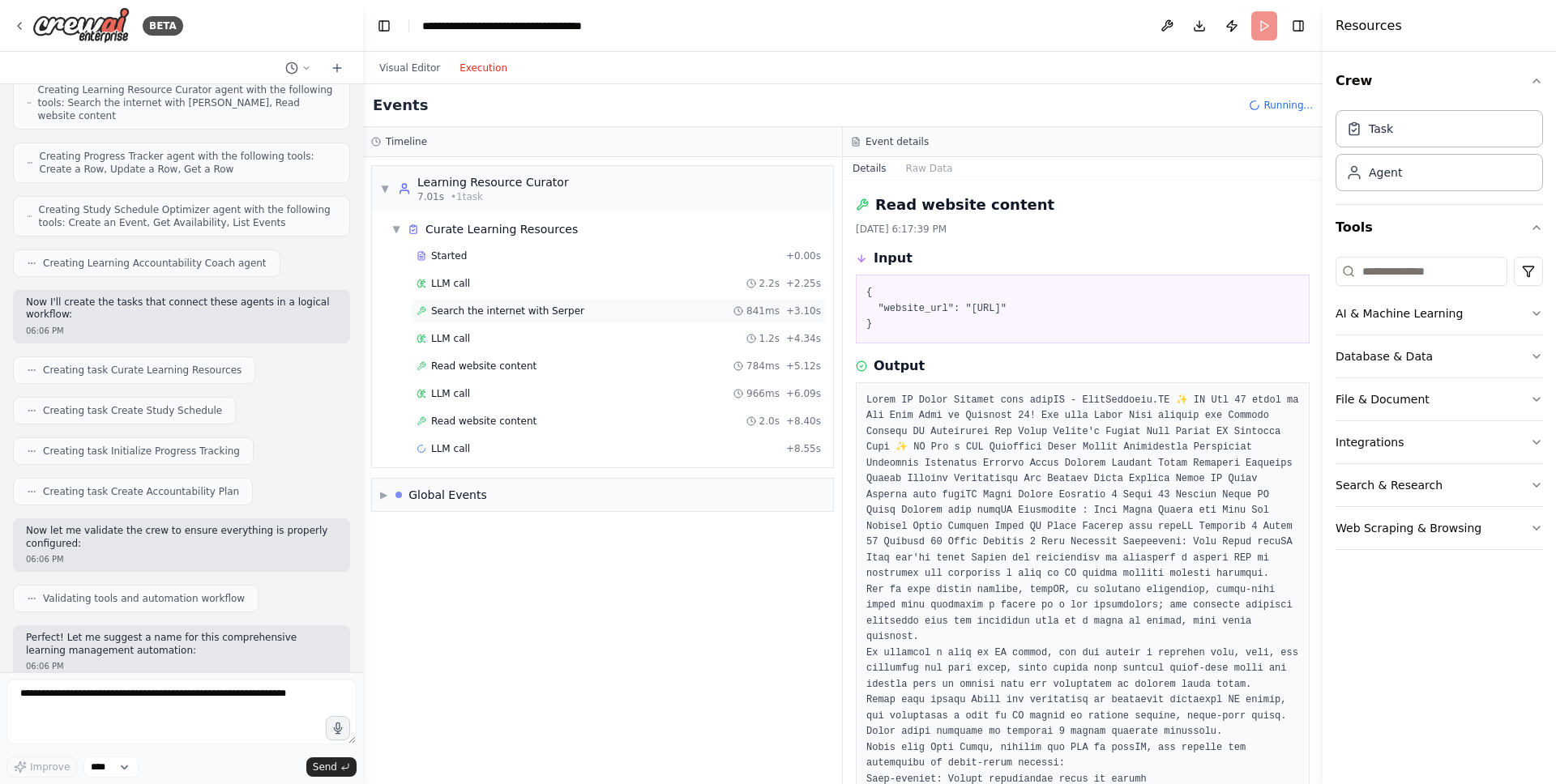
click at [473, 310] on span "Search the internet with Serper" at bounding box center [508, 311] width 154 height 13
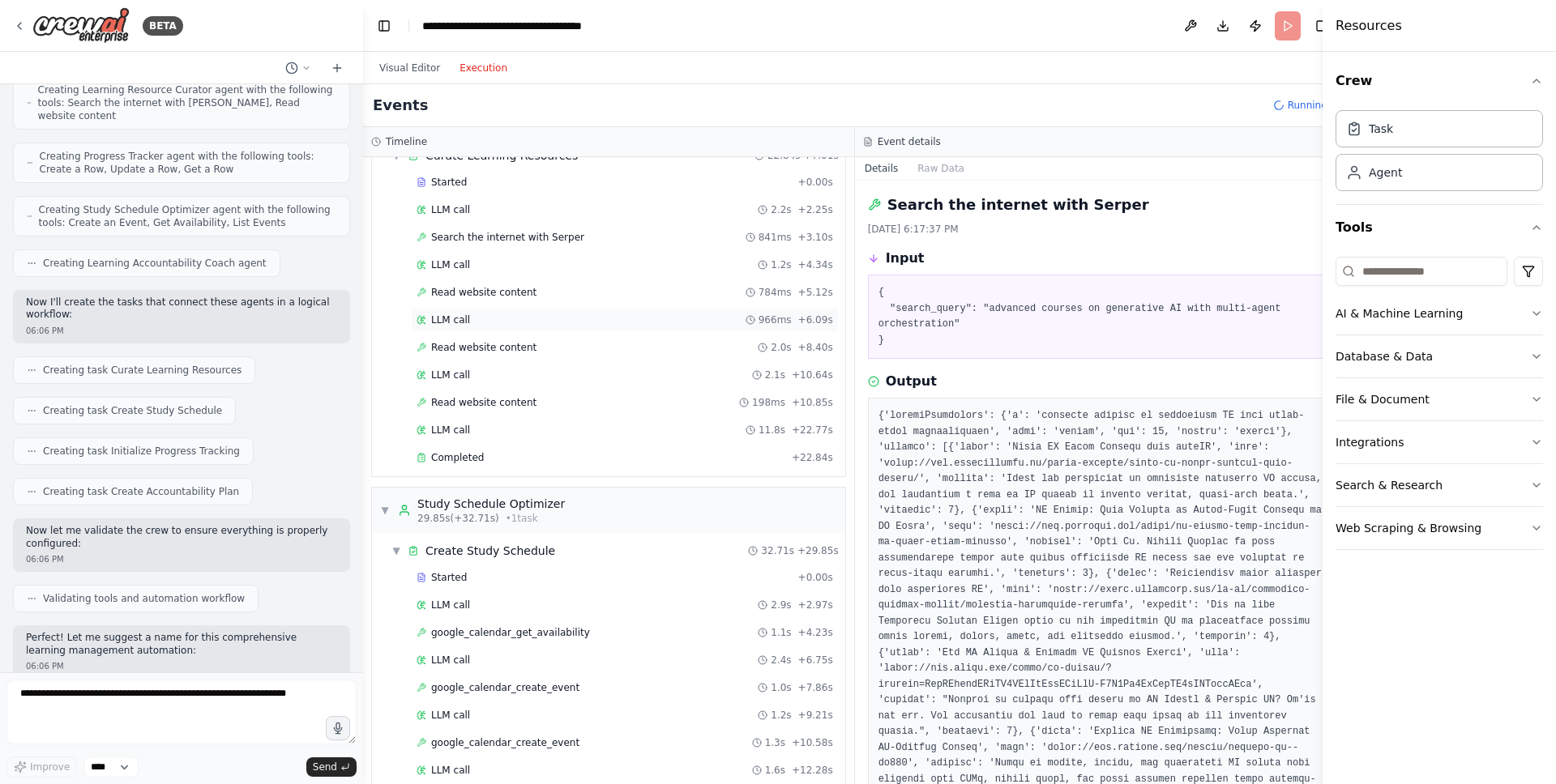
scroll to position [0, 0]
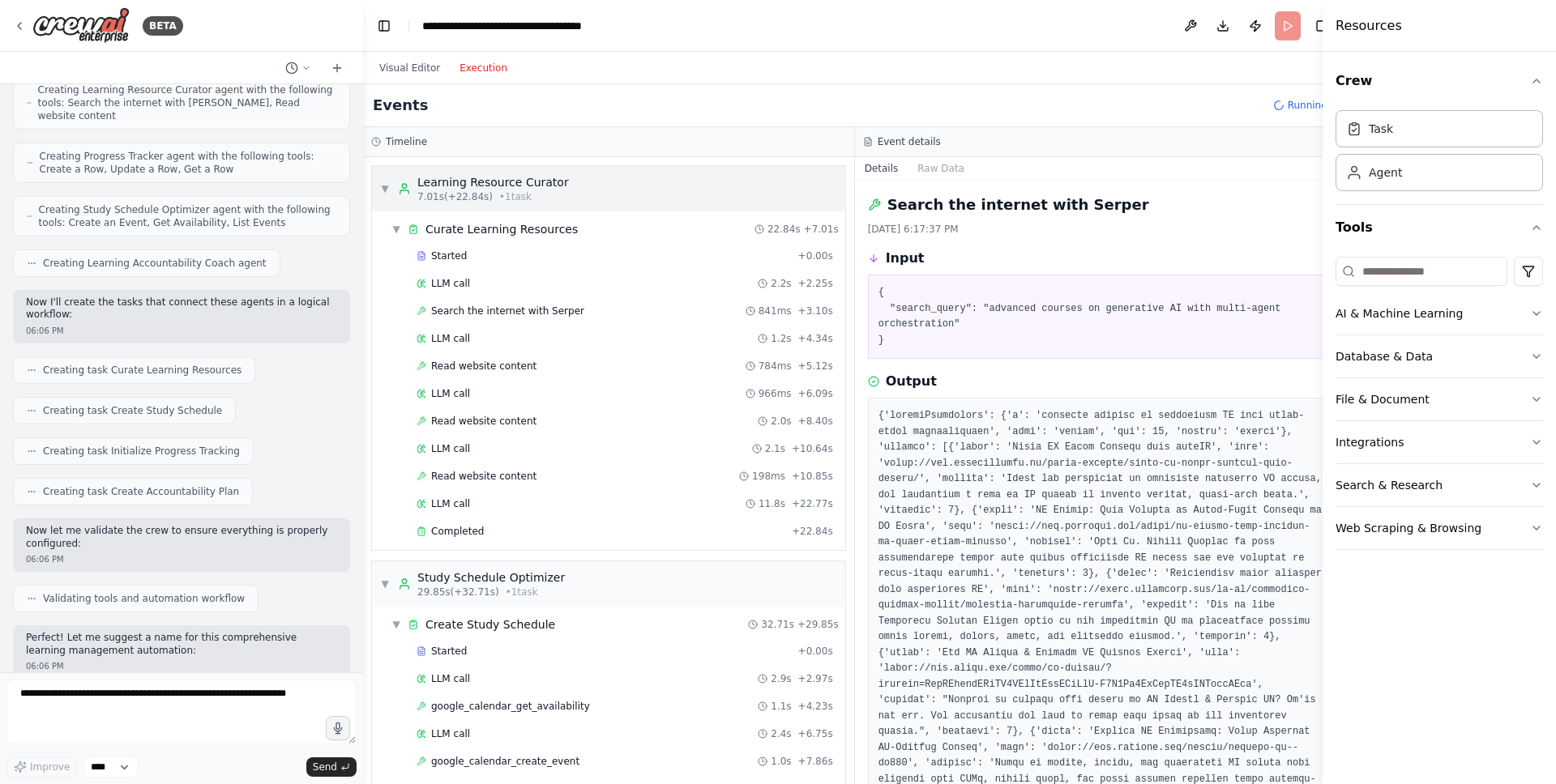
click at [407, 203] on div "▼ Learning Resource Curator 7.01s (+22.84s) • 1 task" at bounding box center [608, 189] width 473 height 46
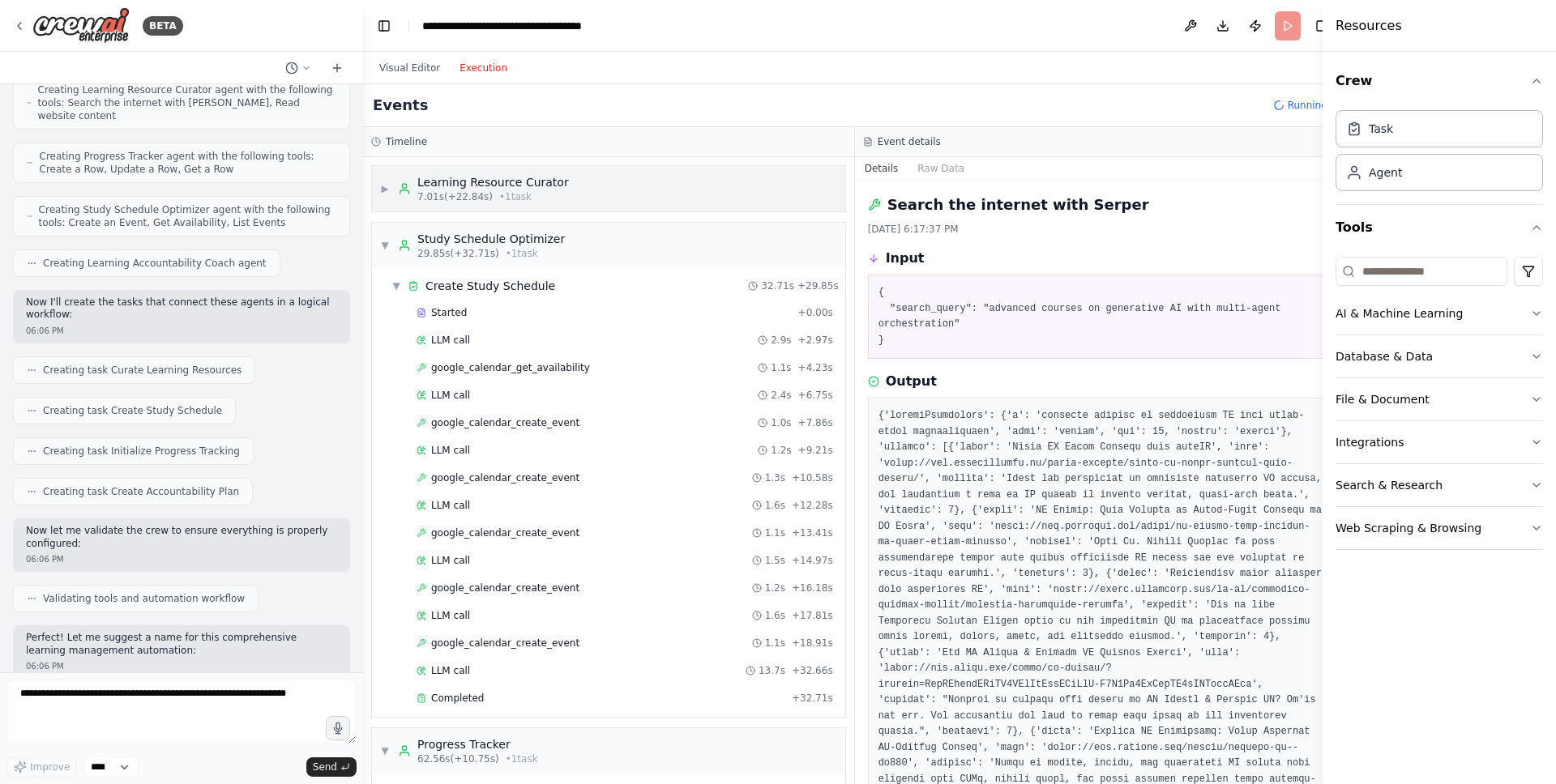
click at [419, 194] on span "7.01s (+22.84s)" at bounding box center [456, 196] width 76 height 13
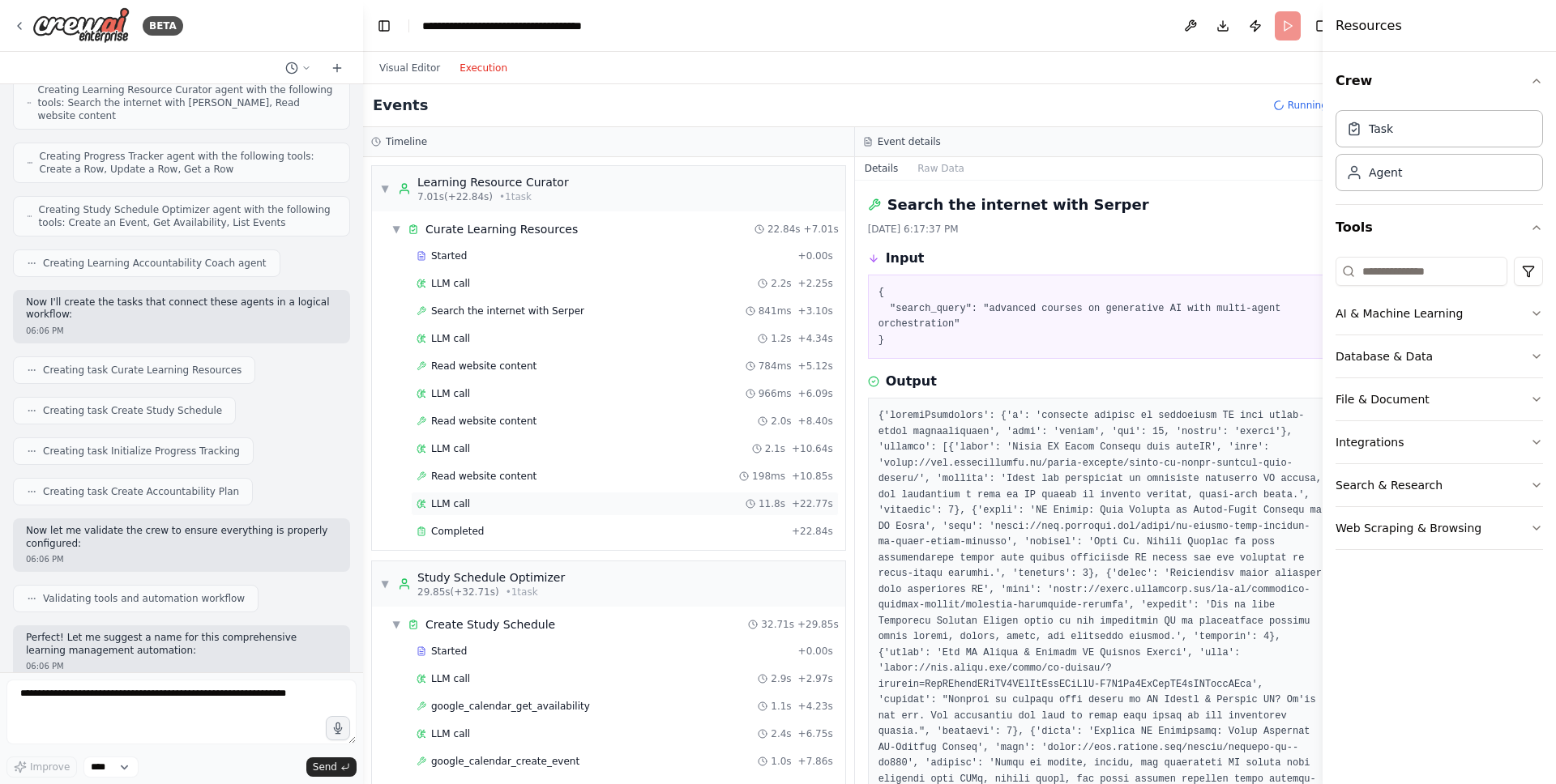
click at [540, 515] on div "LLM call 11.8s + 22.77s" at bounding box center [624, 504] width 428 height 24
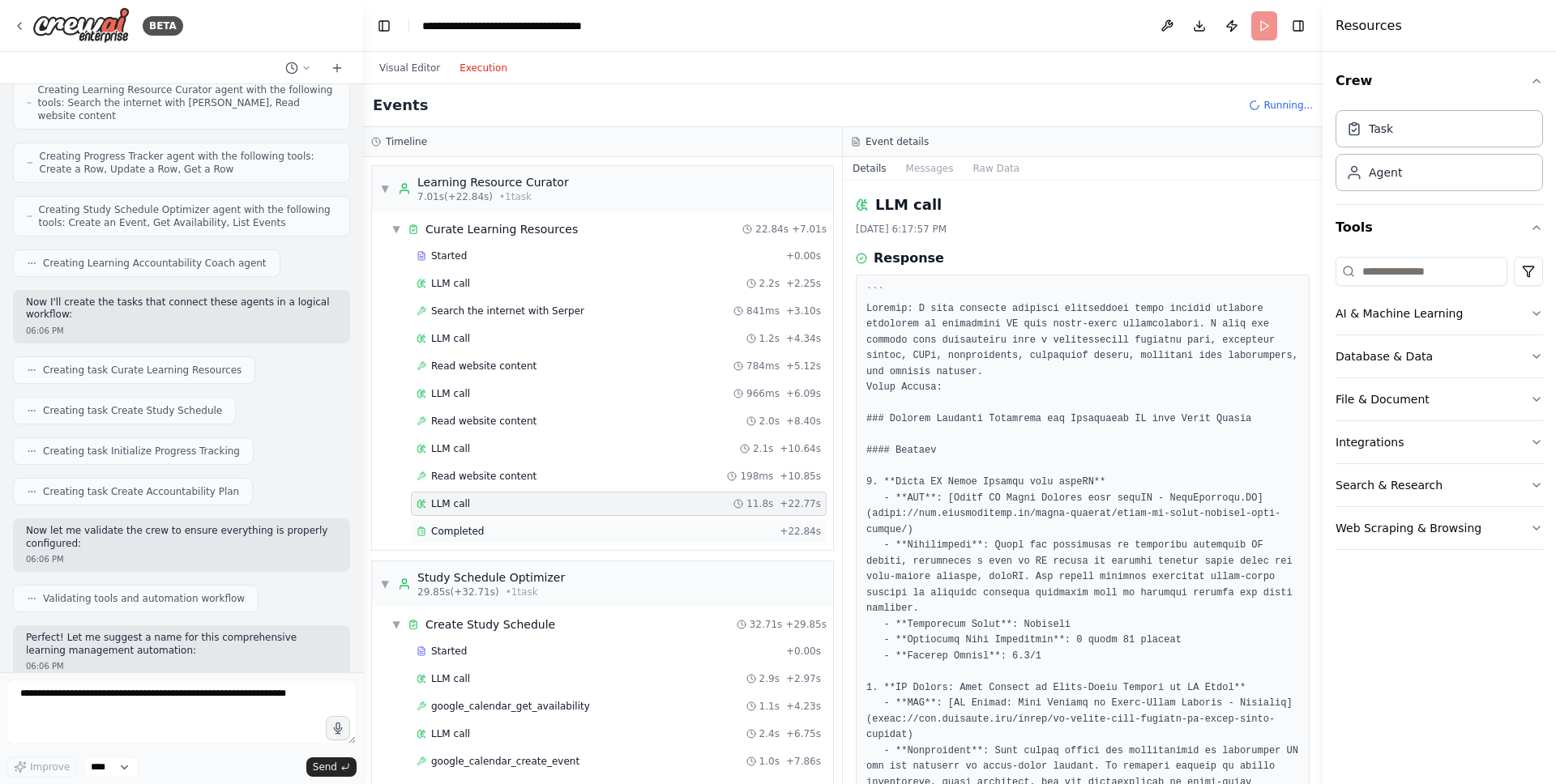
click at [533, 522] on div "Completed + 22.84s" at bounding box center [618, 531] width 416 height 24
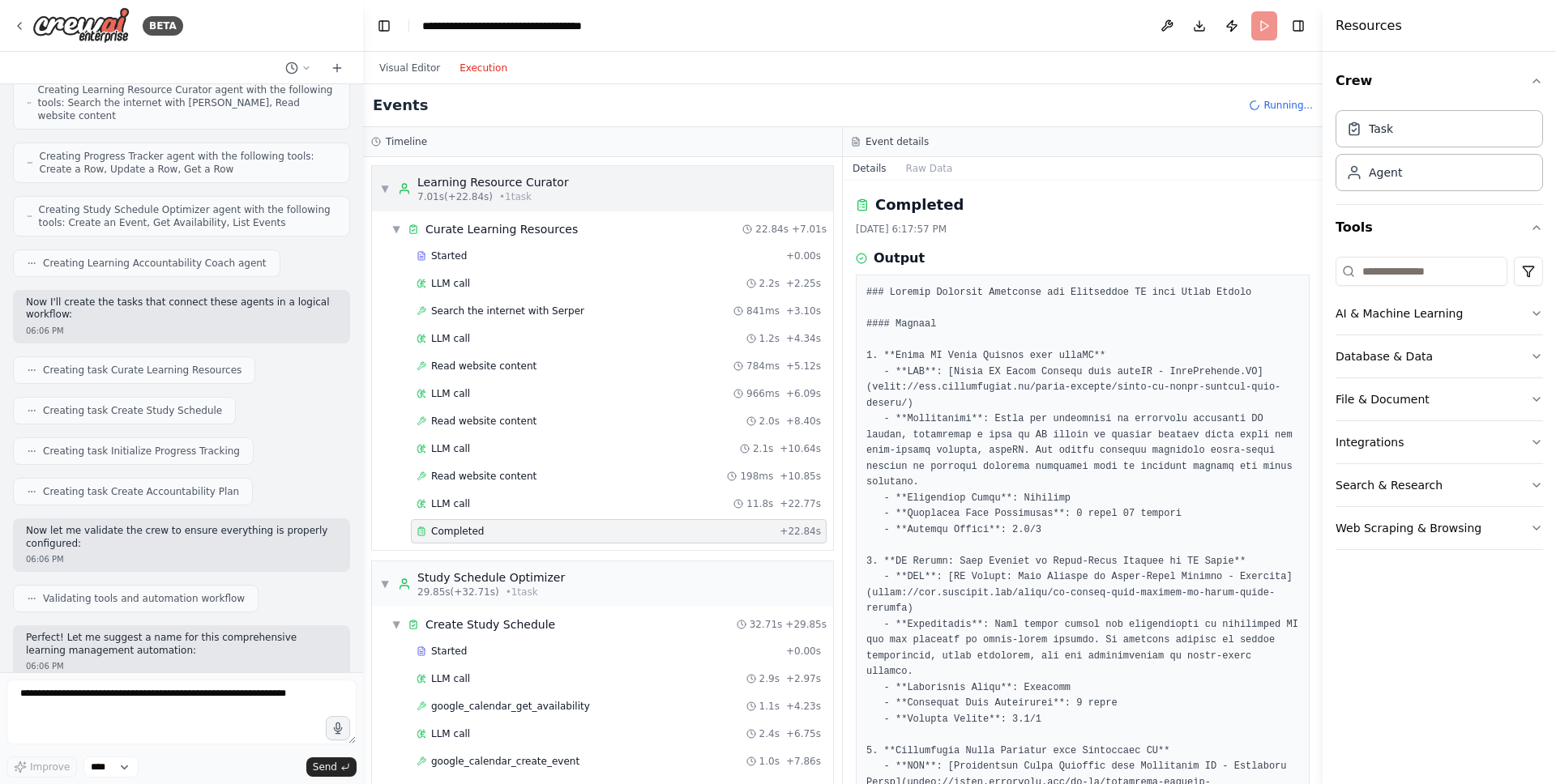
click at [384, 180] on div "▼ Learning Resource Curator 7.01s (+22.84s) • 1 task" at bounding box center [473, 188] width 188 height 29
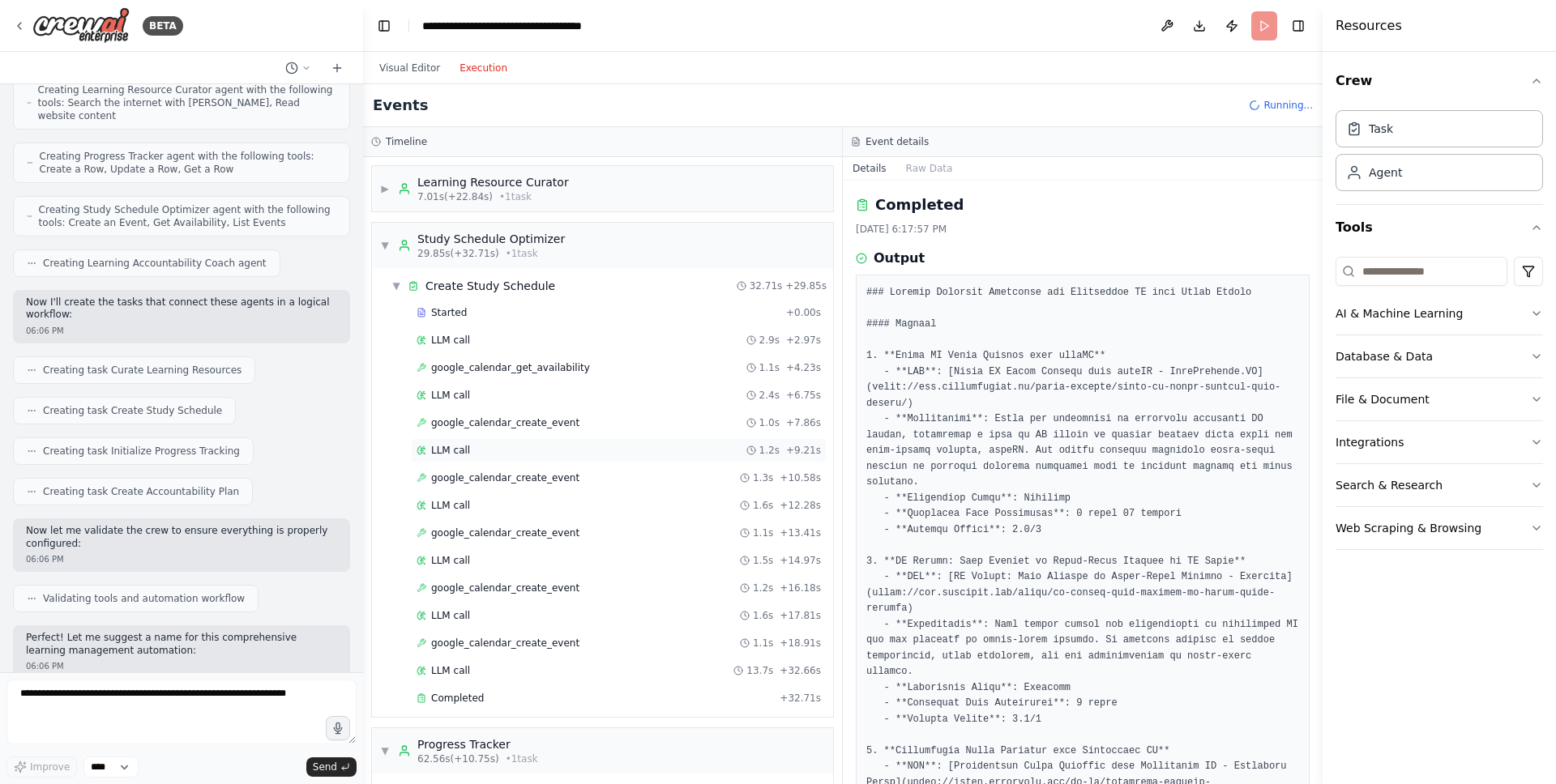
scroll to position [59, 0]
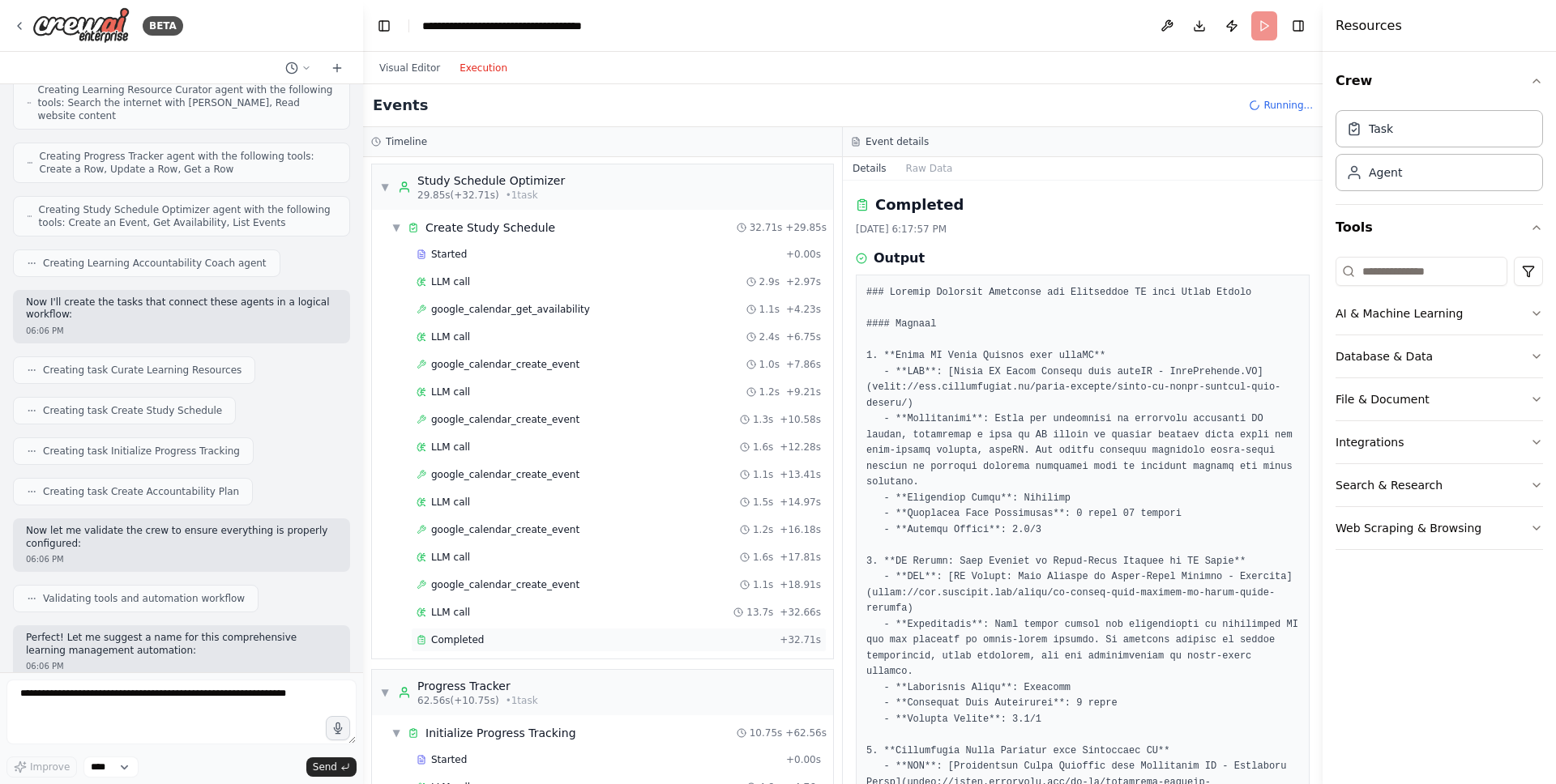
click at [534, 639] on div "Completed" at bounding box center [595, 640] width 357 height 13
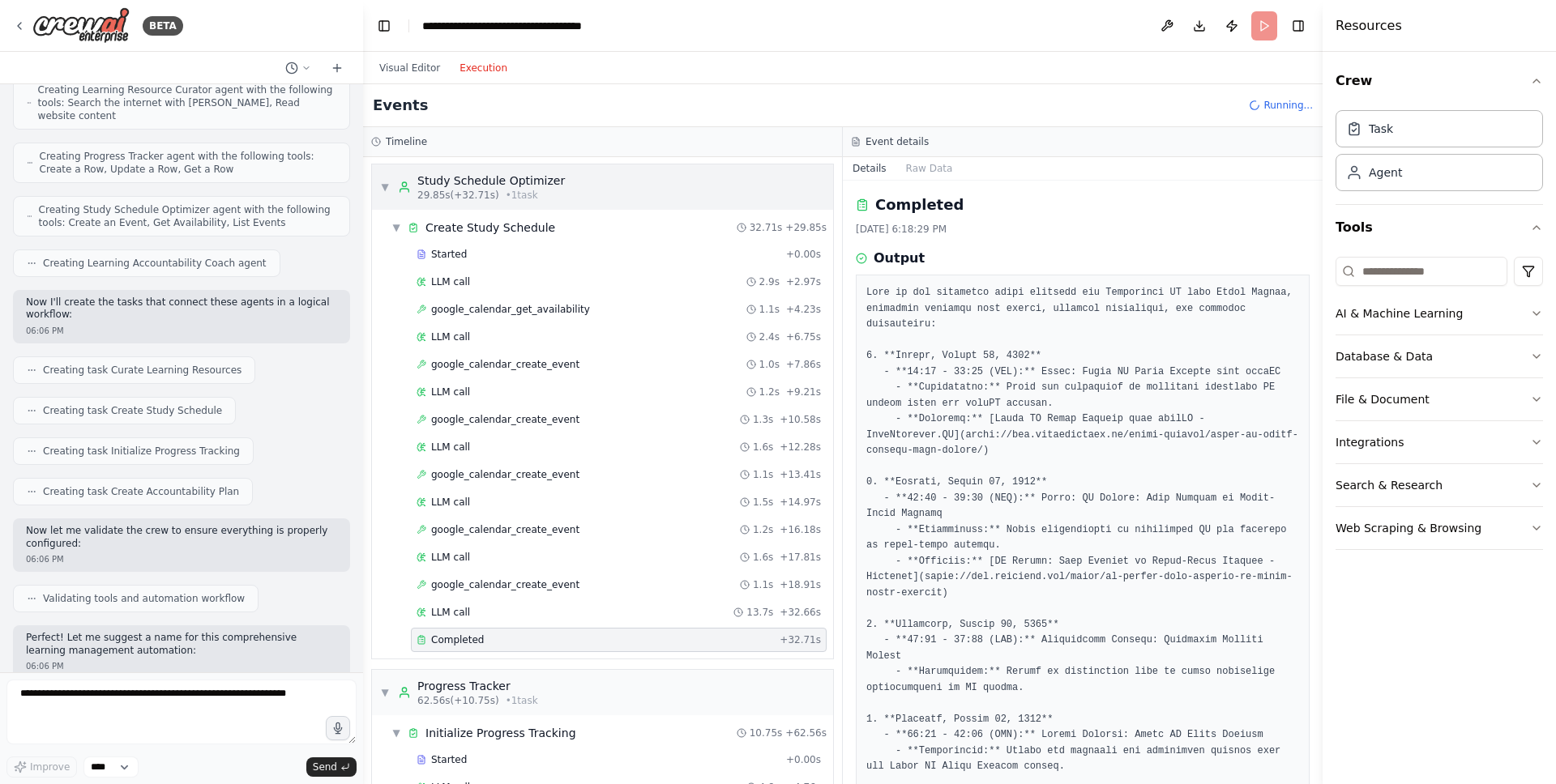
click at [386, 193] on span "▼" at bounding box center [385, 186] width 10 height 13
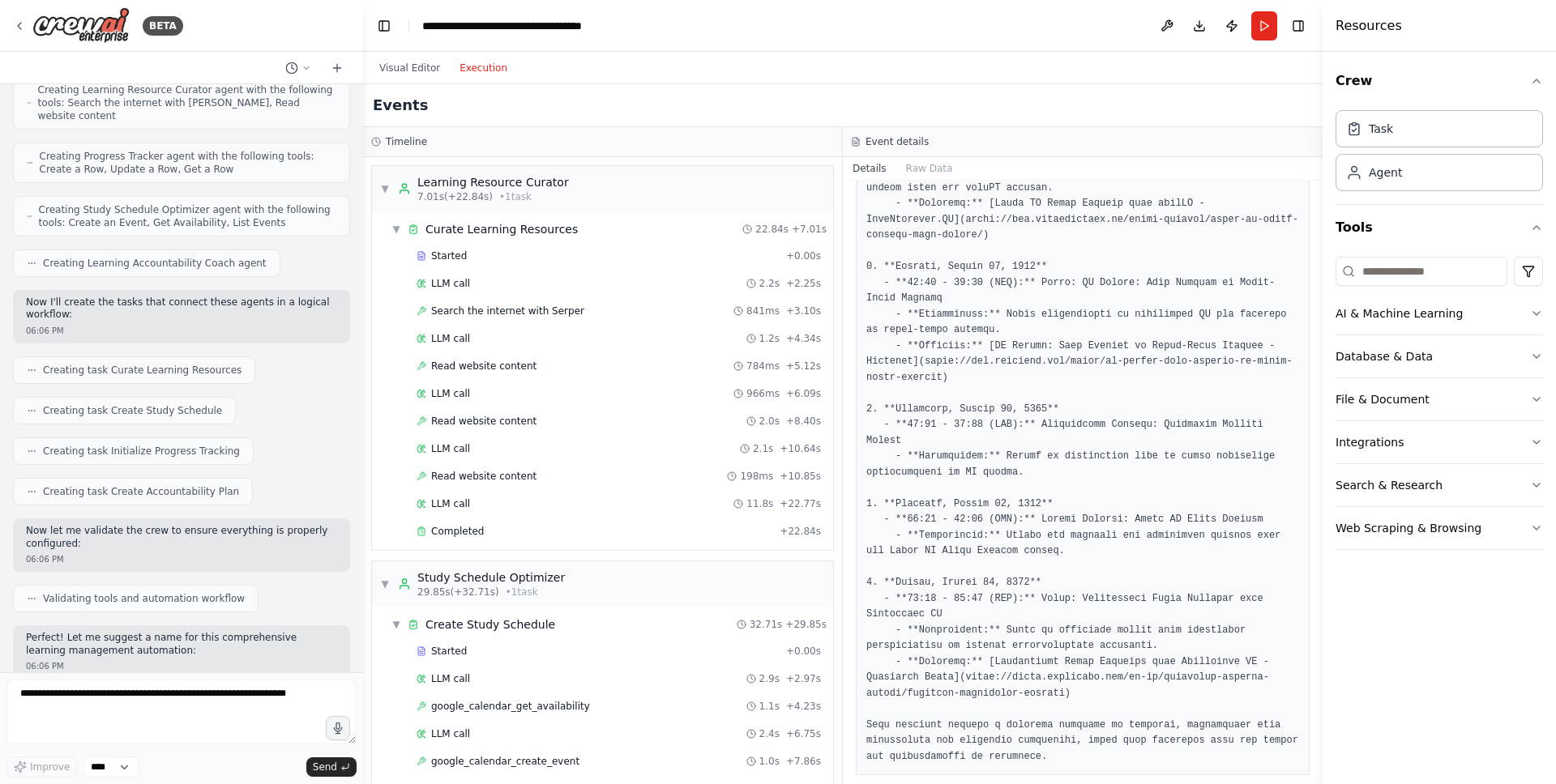
scroll to position [232, 0]
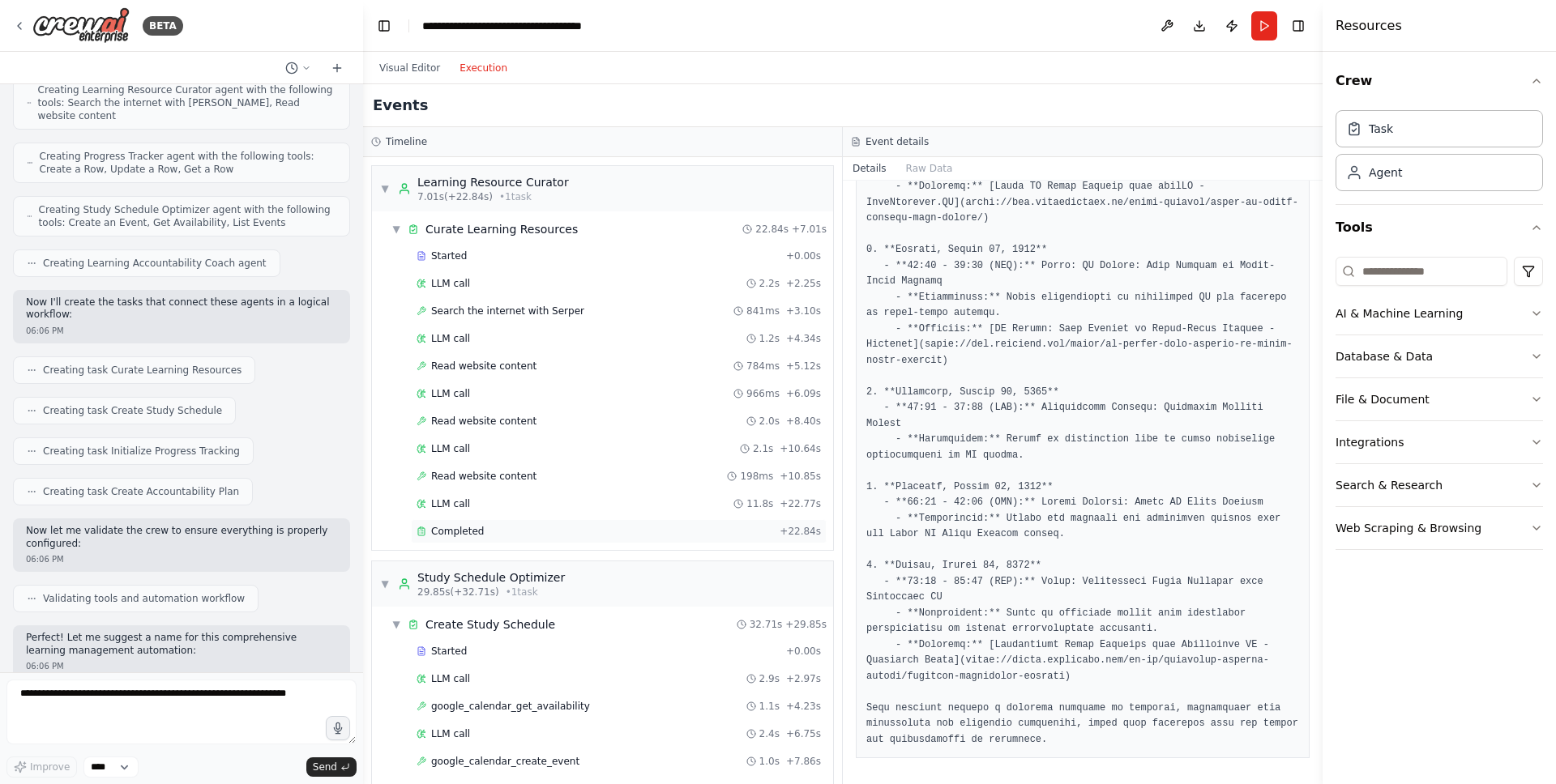
click at [474, 525] on span "Completed" at bounding box center [458, 531] width 53 height 13
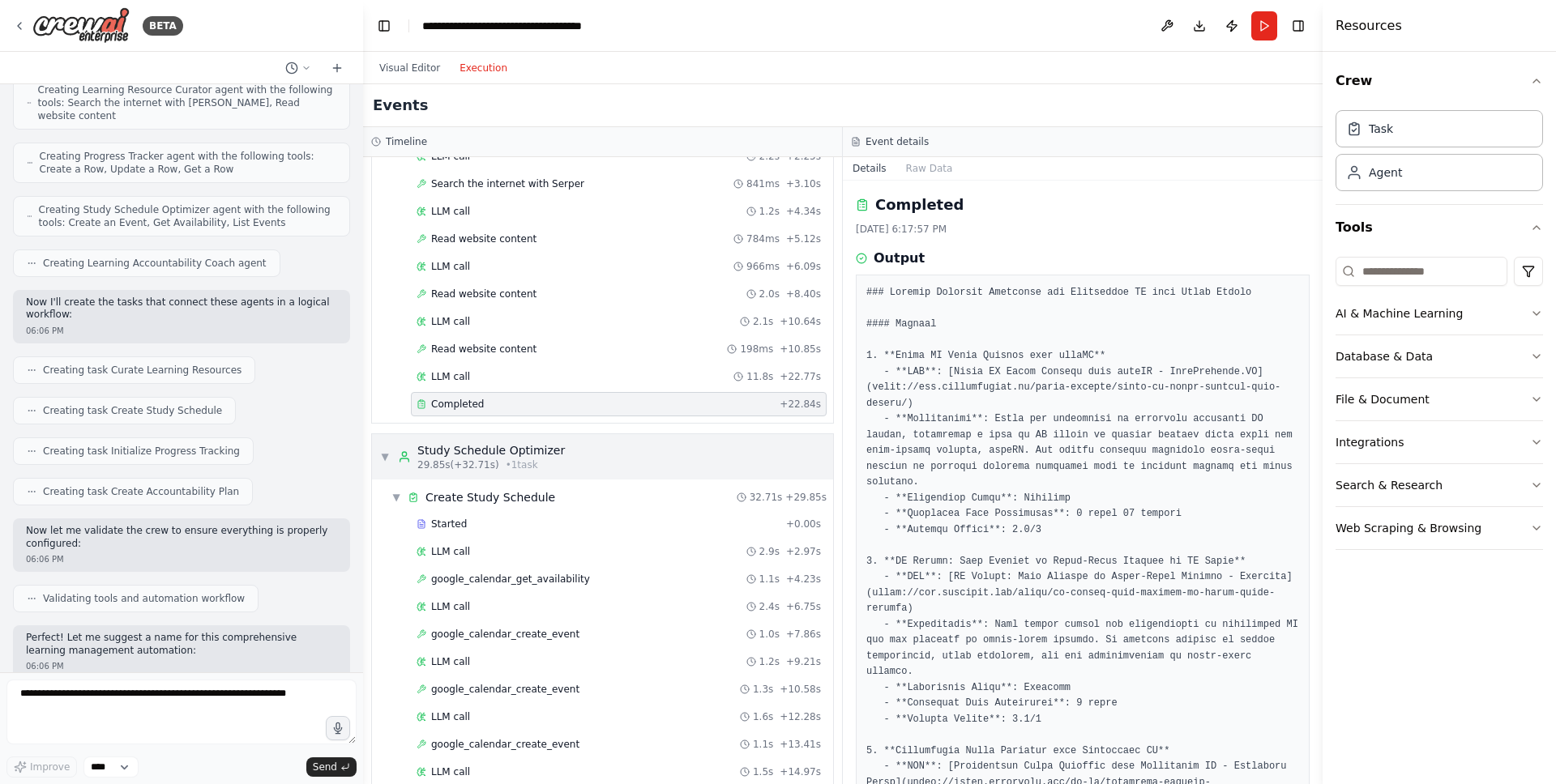
scroll to position [0, 0]
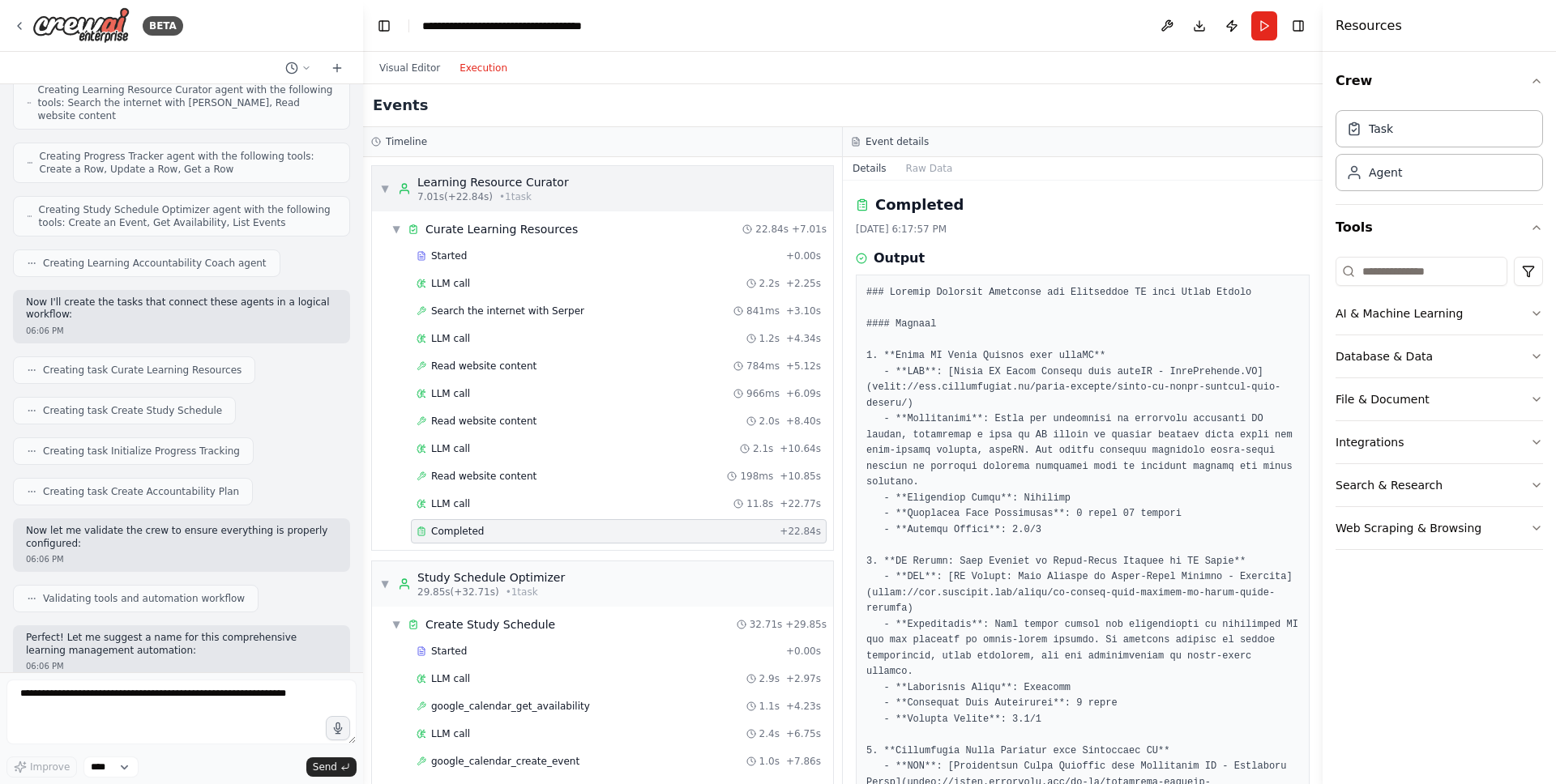
click at [394, 183] on div "▼ Learning Resource Curator 7.01s (+22.84s) • 1 task" at bounding box center [473, 188] width 188 height 29
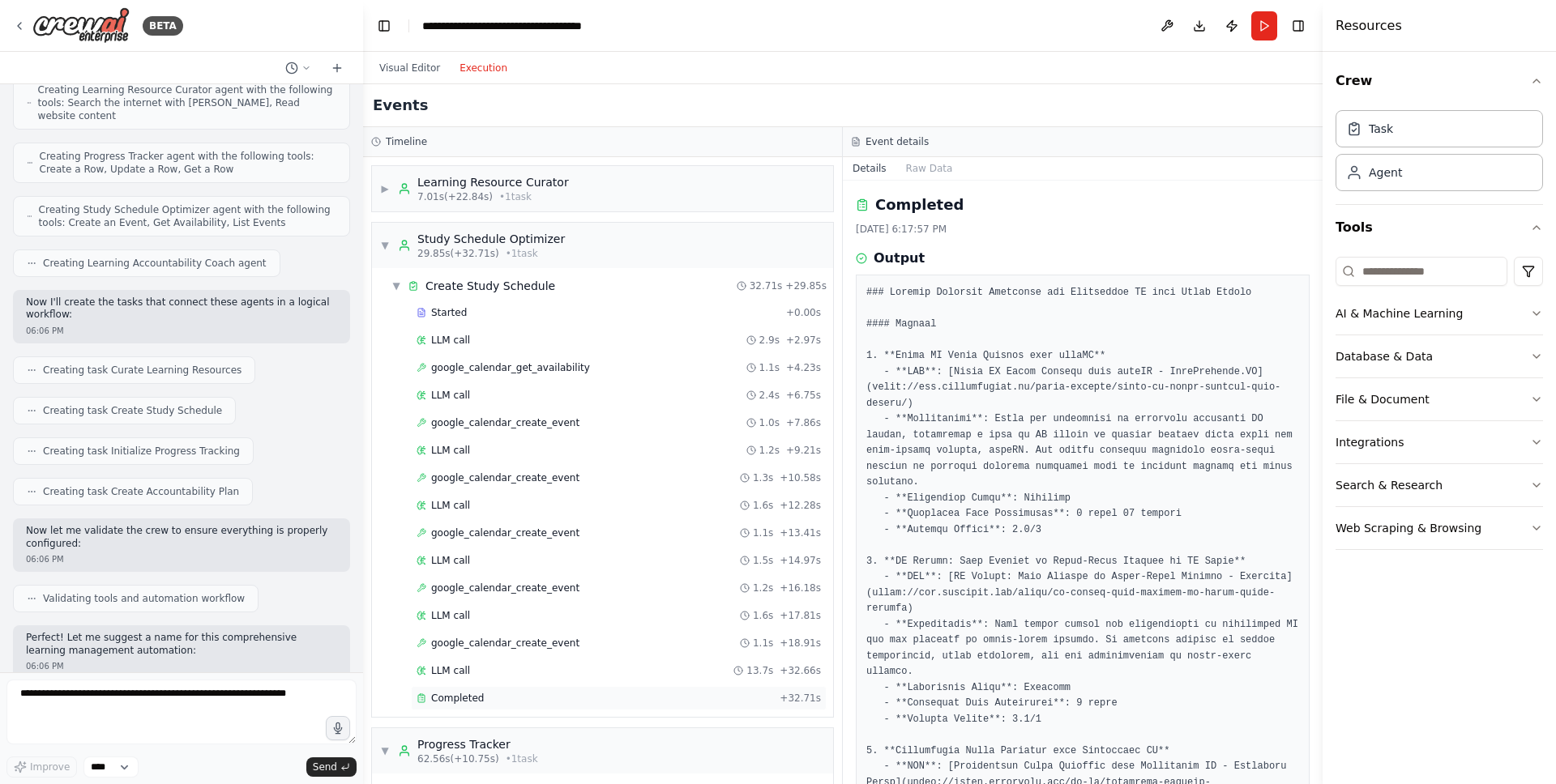
click at [482, 693] on div "Completed" at bounding box center [595, 697] width 357 height 13
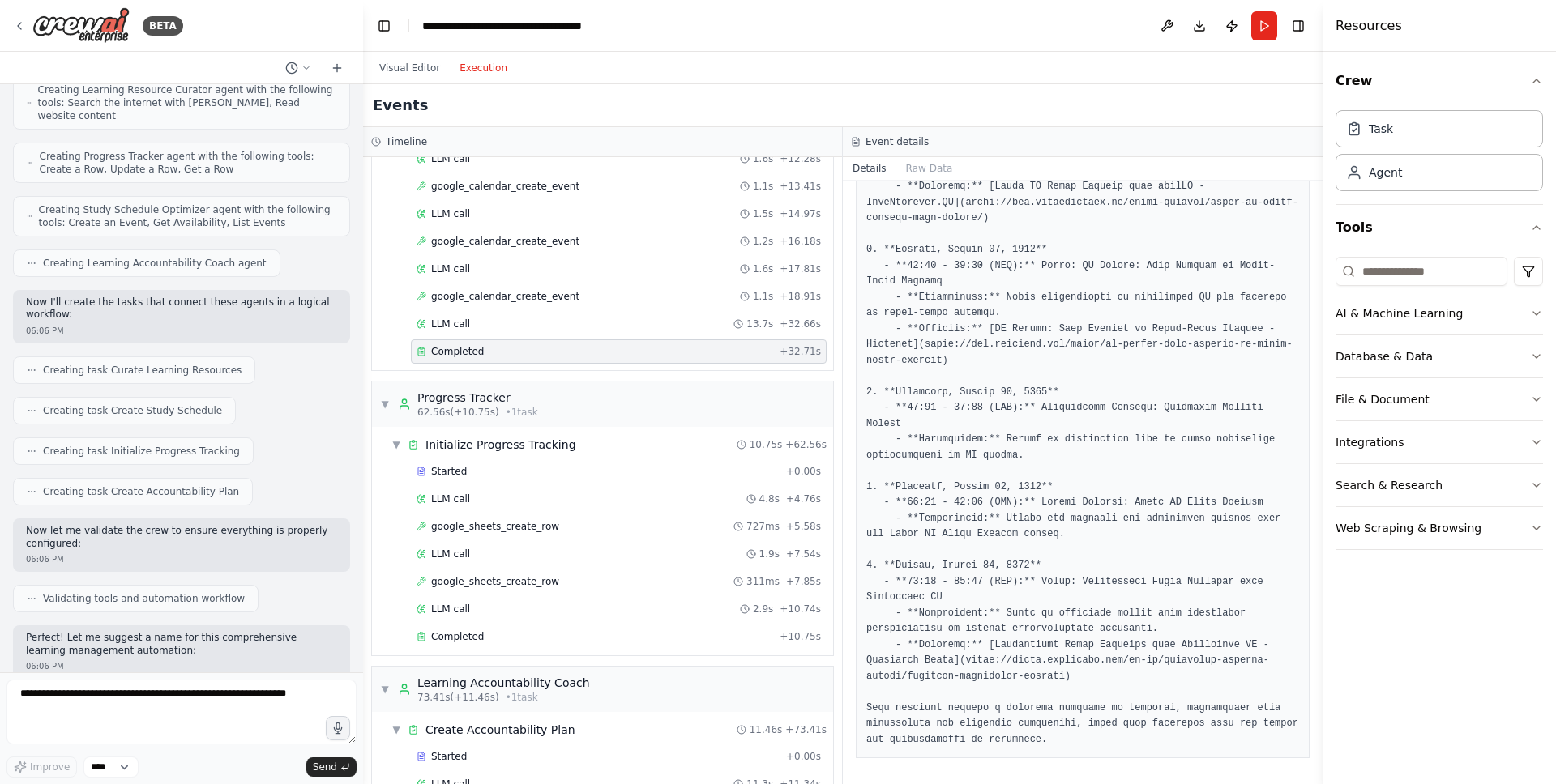
scroll to position [392, 0]
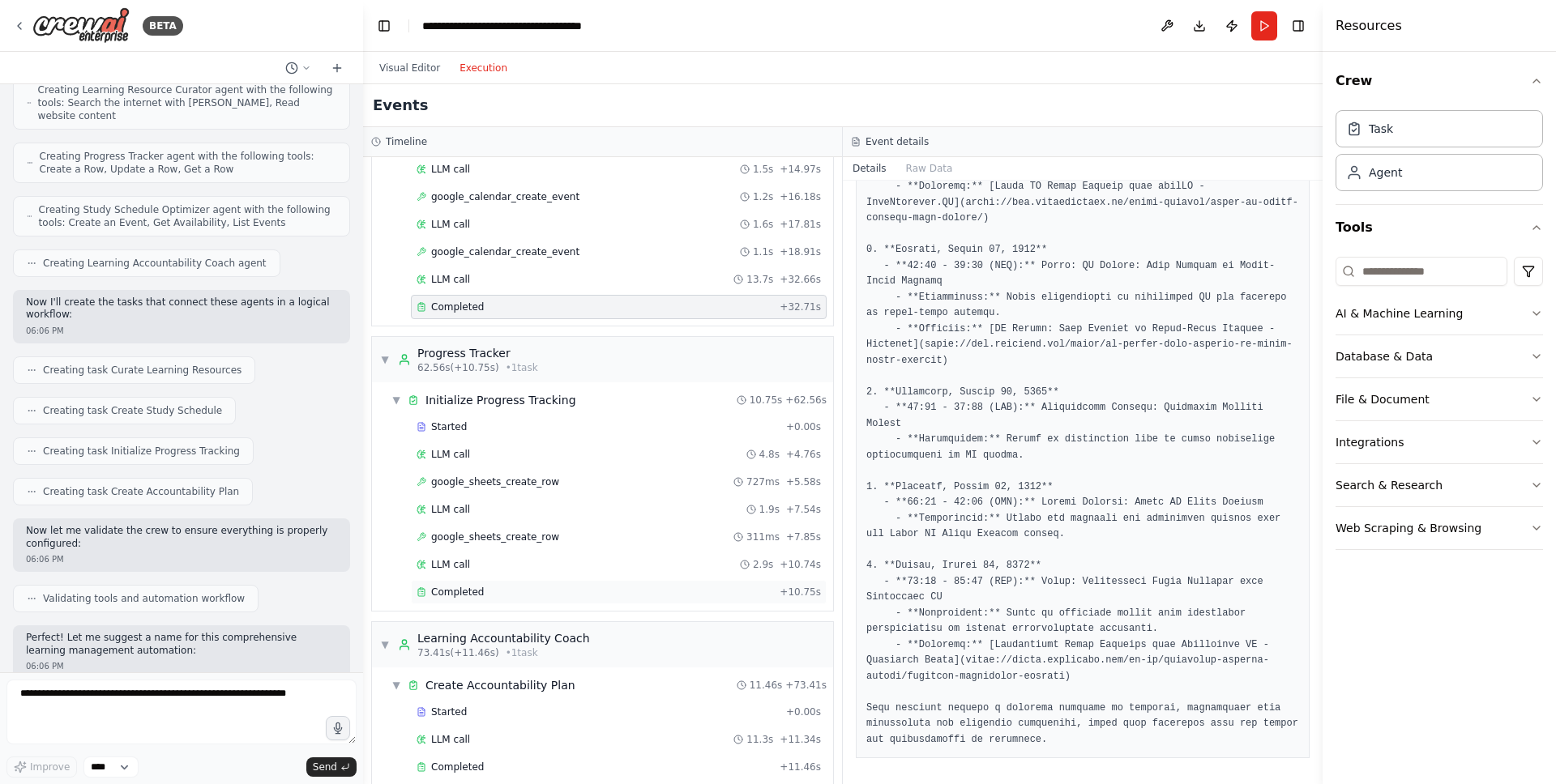
click at [502, 577] on div "Started + 0.00s LLM call 4.8s + 4.76s google_sheets_create_row 727ms + 5.58s LL…" at bounding box center [609, 511] width 449 height 193
click at [488, 586] on div "Completed" at bounding box center [595, 592] width 357 height 13
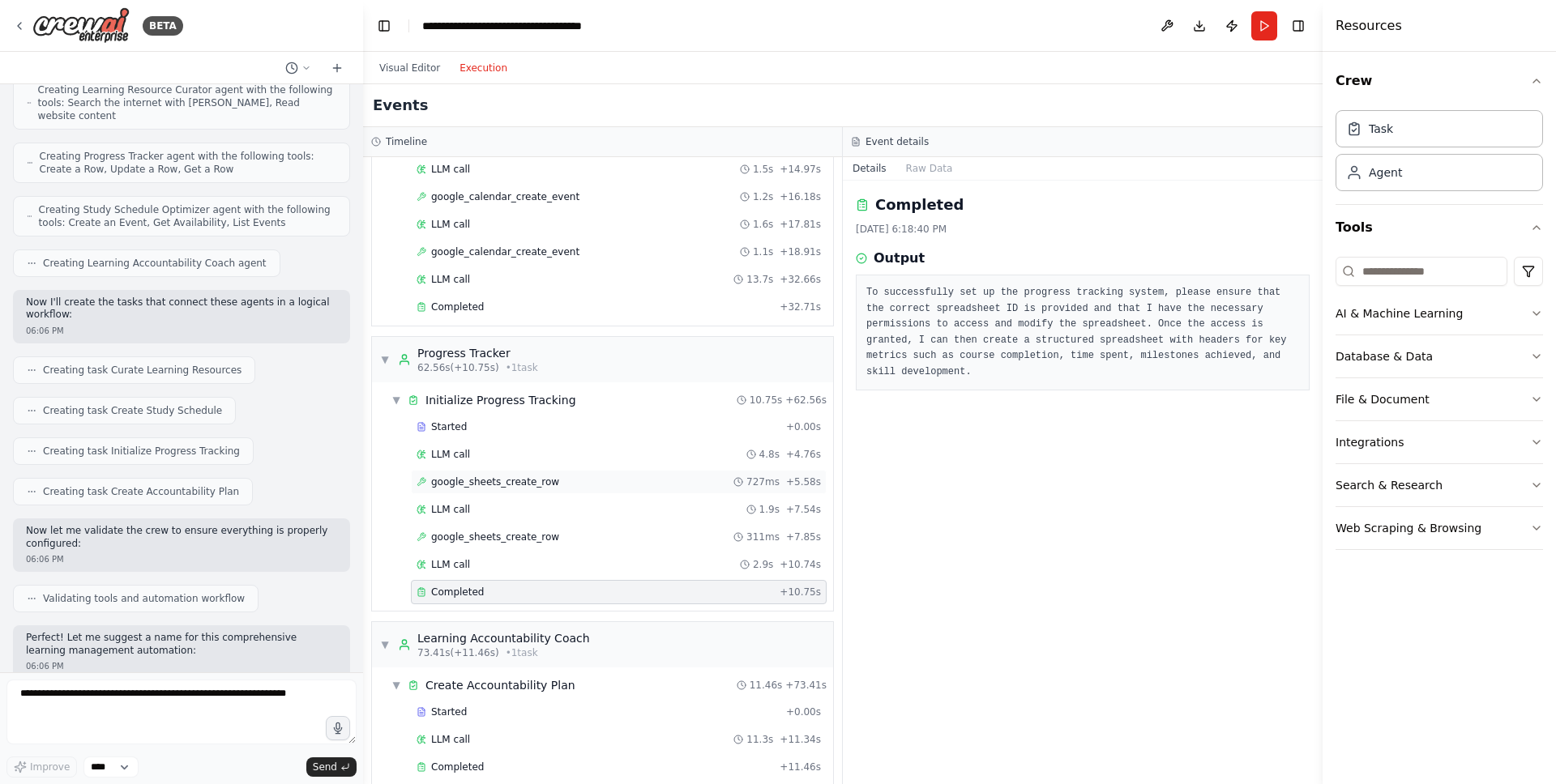
scroll to position [455, 0]
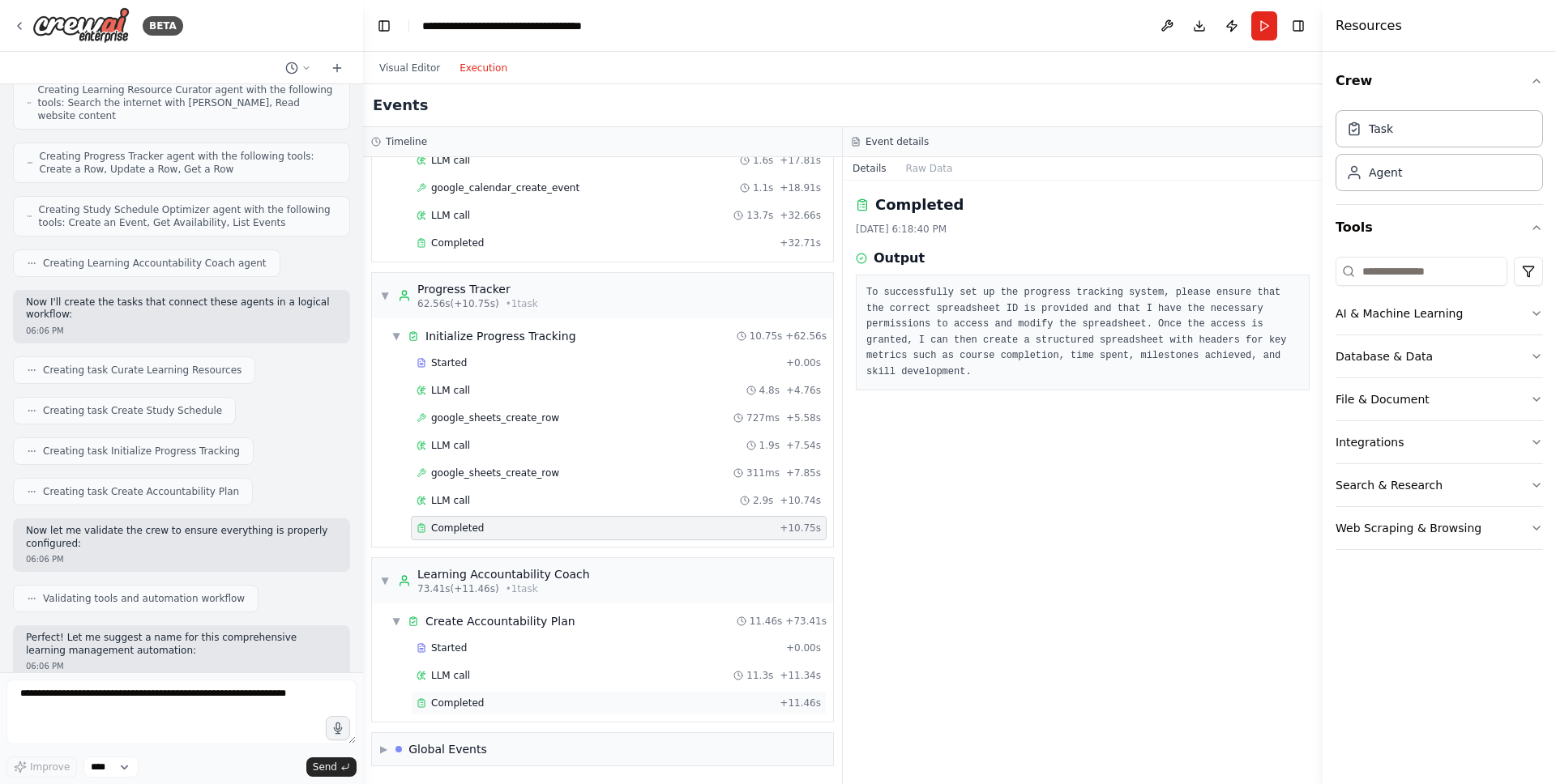
click at [467, 697] on span "Completed" at bounding box center [458, 702] width 53 height 13
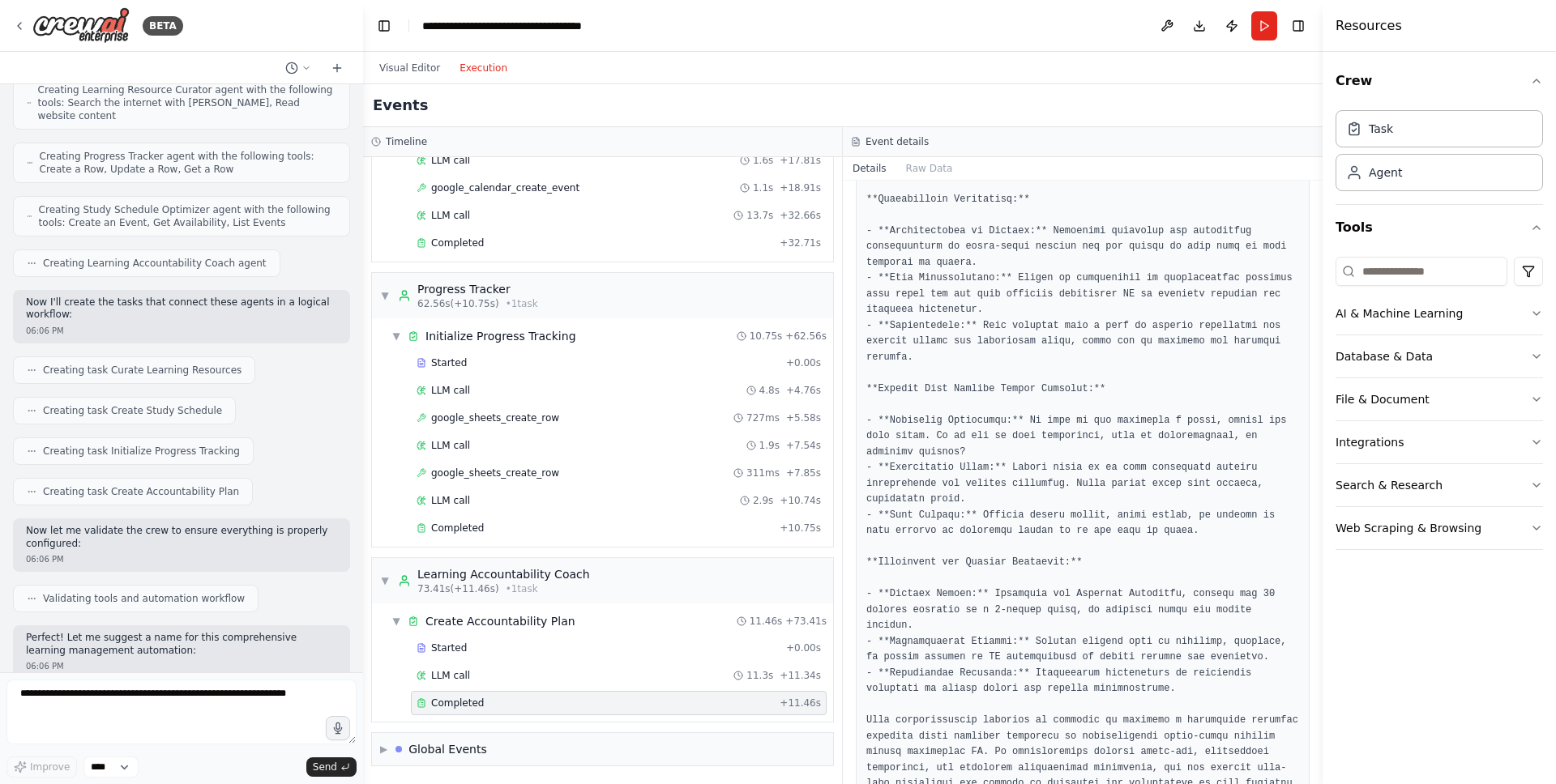
scroll to position [644, 0]
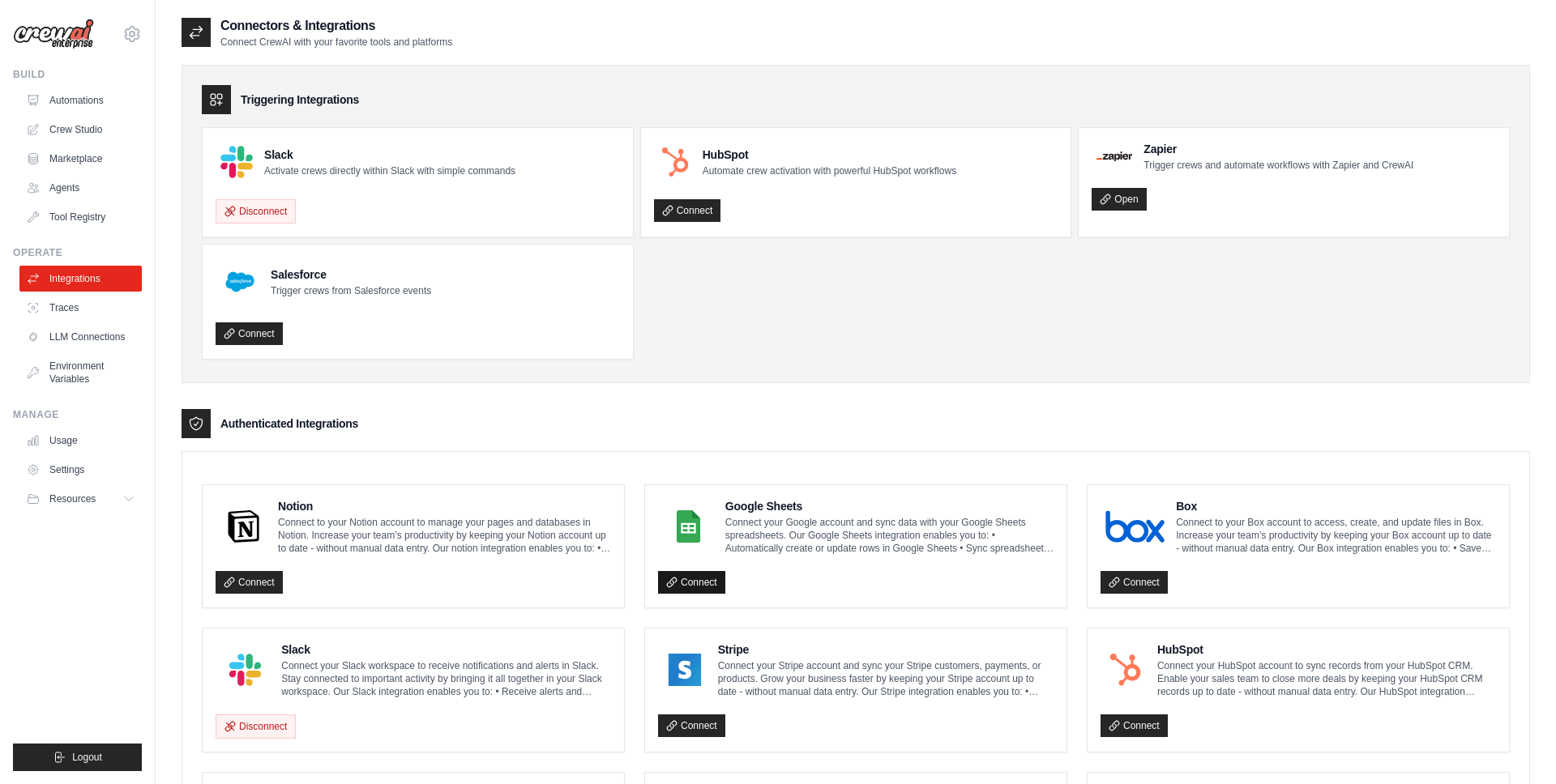
click at [705, 587] on link "Connect" at bounding box center [691, 582] width 67 height 23
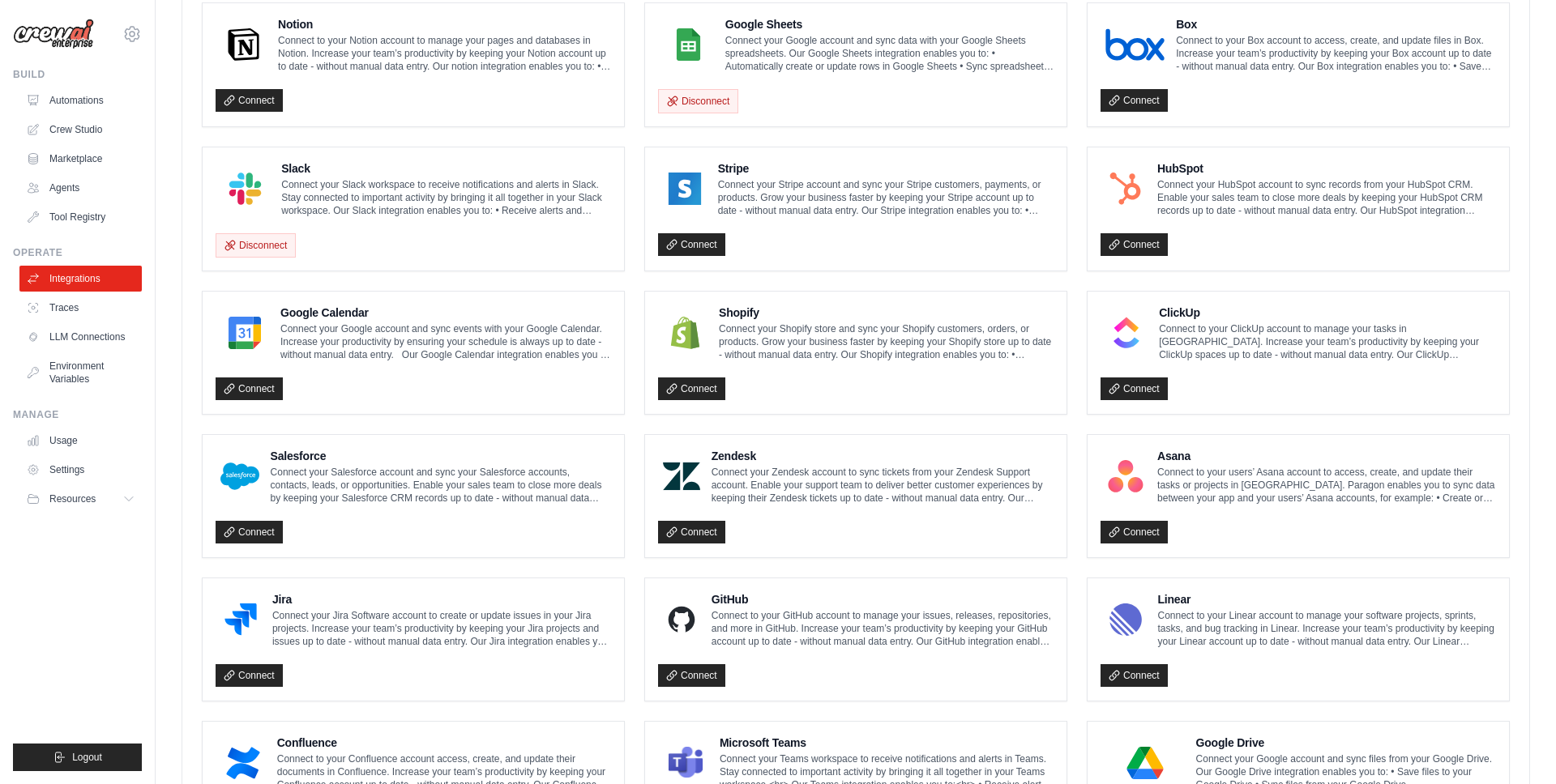
scroll to position [513, 0]
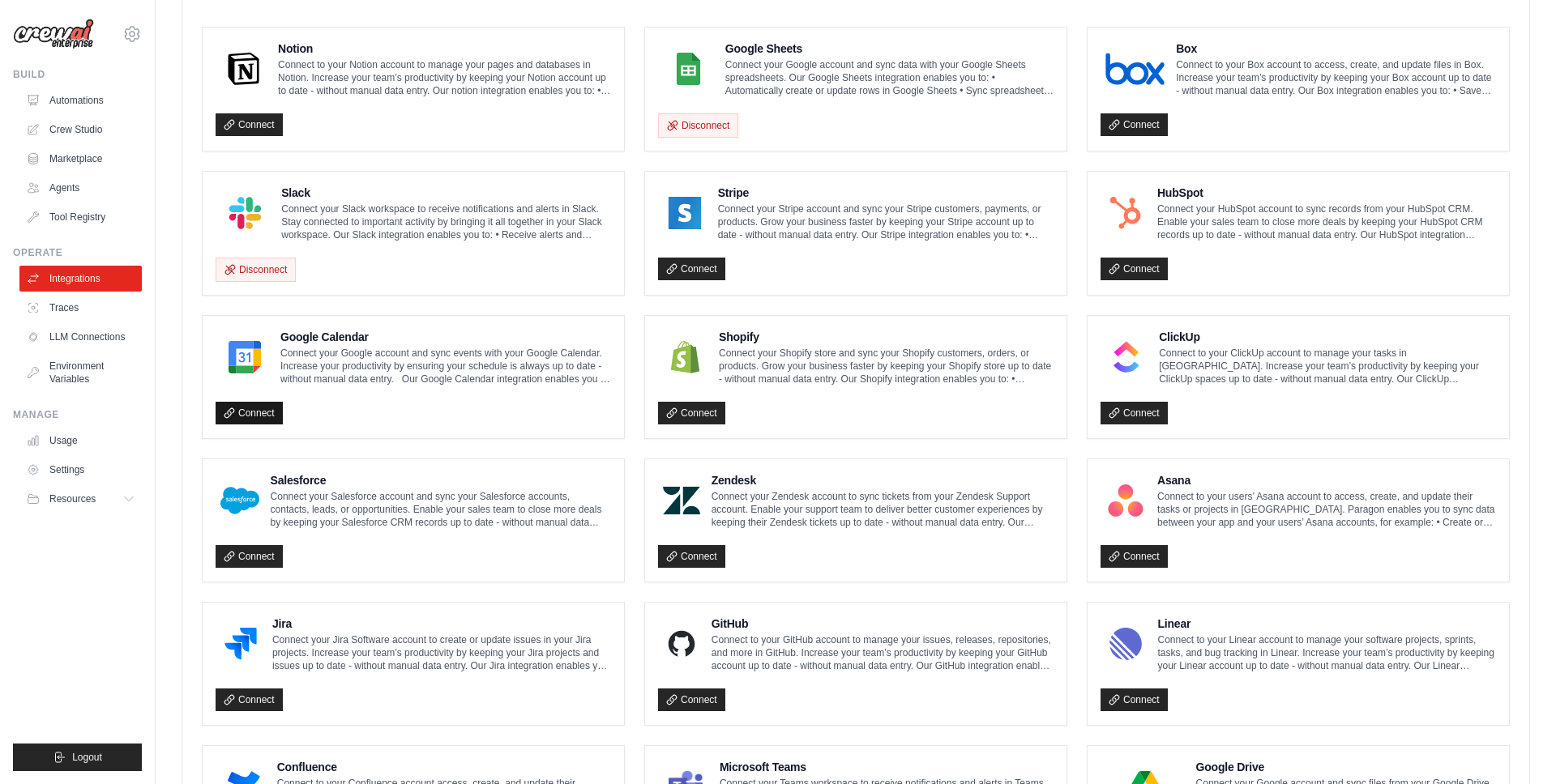
click at [268, 409] on link "Connect" at bounding box center [248, 412] width 67 height 23
